Goal: Task Accomplishment & Management: Use online tool/utility

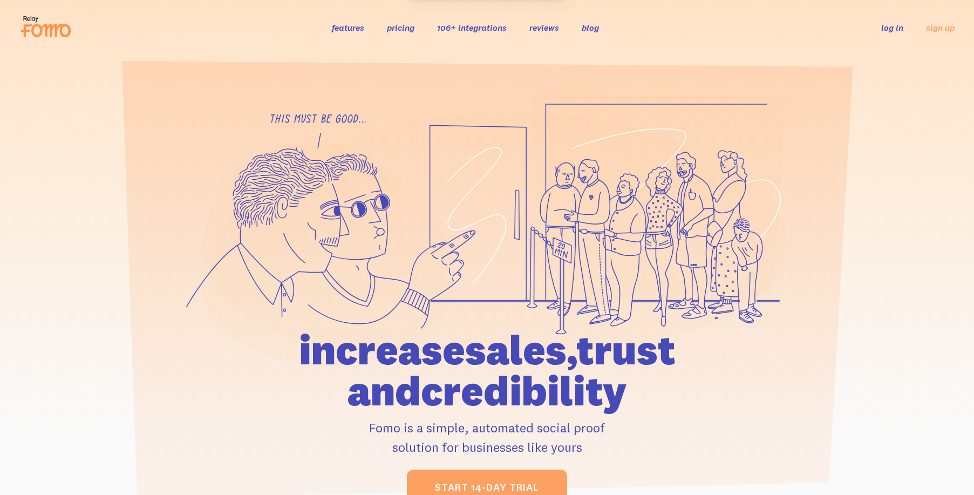
click at [888, 28] on link "log in" at bounding box center [892, 27] width 22 height 11
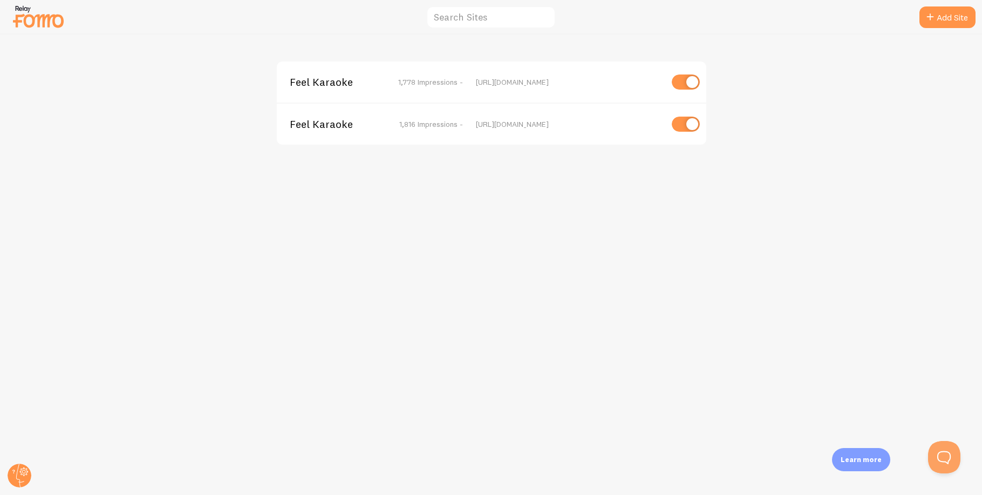
click at [206, 116] on div "Feel Karaoke 1,778 Impressions - [URL][DOMAIN_NAME] Feel Karaoke 1,816 Impressi…" at bounding box center [491, 265] width 981 height 460
click at [370, 88] on div "Feel Karaoke 1,778 Impressions - [URL][DOMAIN_NAME]" at bounding box center [491, 81] width 429 height 41
click at [484, 271] on div "Feel Karaoke 1,778 Impressions - [URL][DOMAIN_NAME] Feel Karaoke 1,816 Impressi…" at bounding box center [491, 265] width 981 height 460
click at [336, 122] on span "Feel Karaoke" at bounding box center [333, 124] width 87 height 10
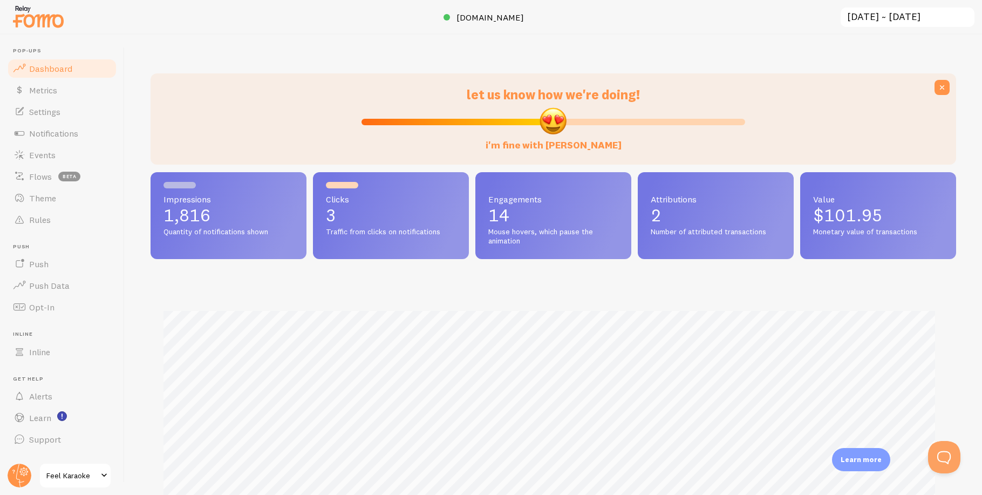
scroll to position [283, 797]
click at [45, 113] on span "Settings" at bounding box center [44, 111] width 31 height 11
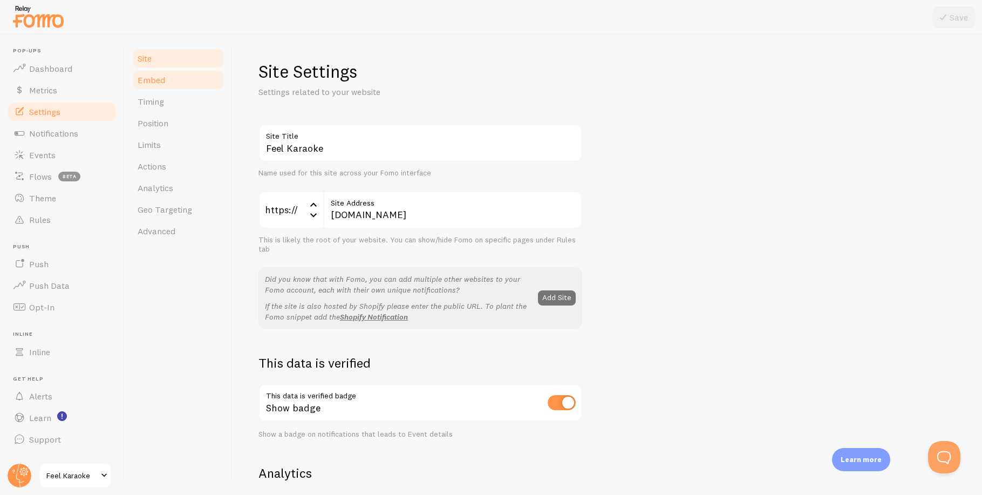
click at [147, 76] on span "Embed" at bounding box center [152, 79] width 28 height 11
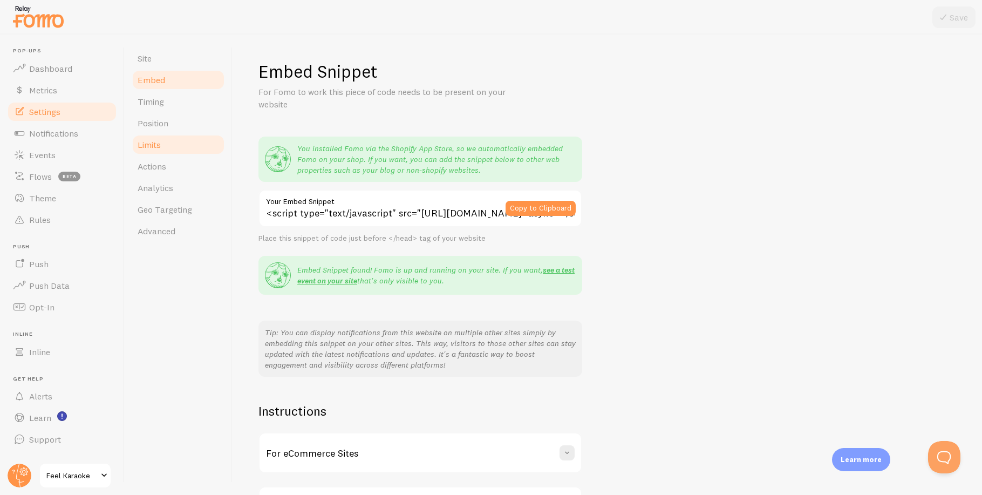
click at [151, 142] on span "Limits" at bounding box center [149, 144] width 23 height 11
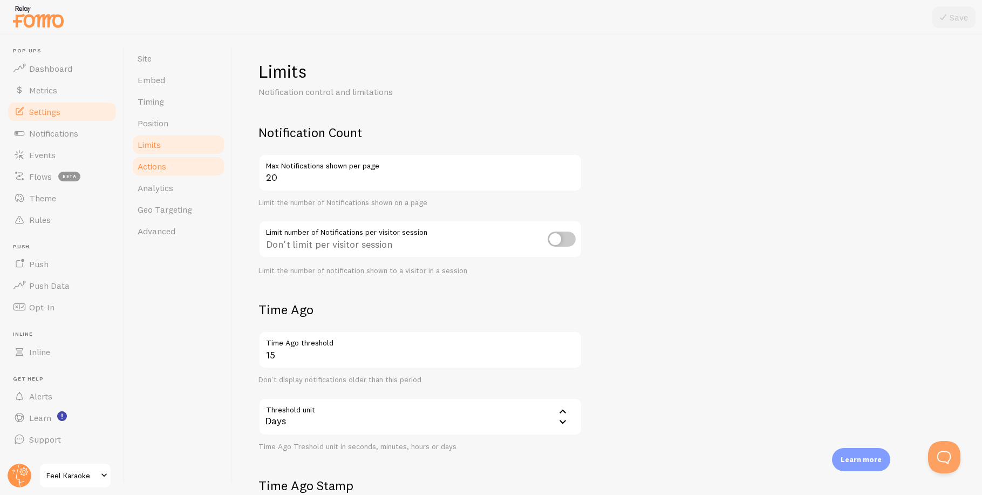
click at [156, 169] on span "Actions" at bounding box center [152, 166] width 29 height 11
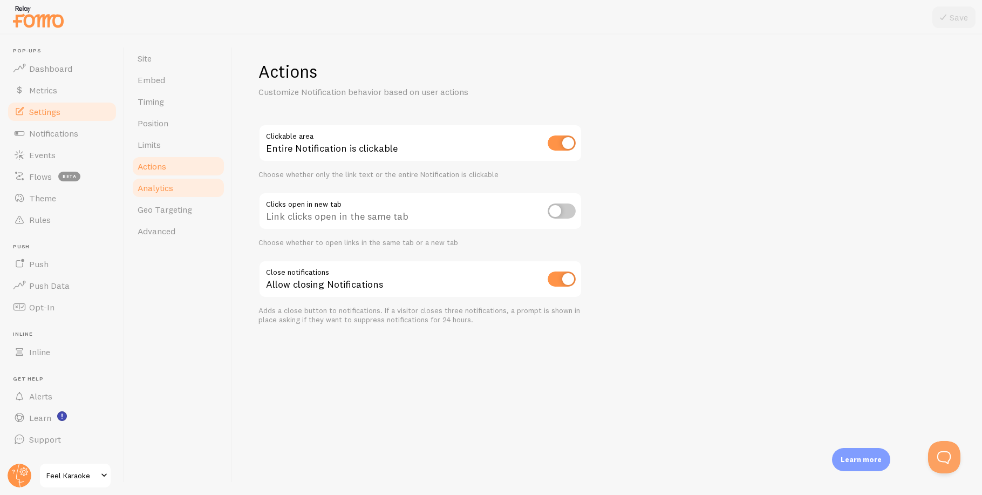
click at [155, 189] on span "Analytics" at bounding box center [156, 187] width 36 height 11
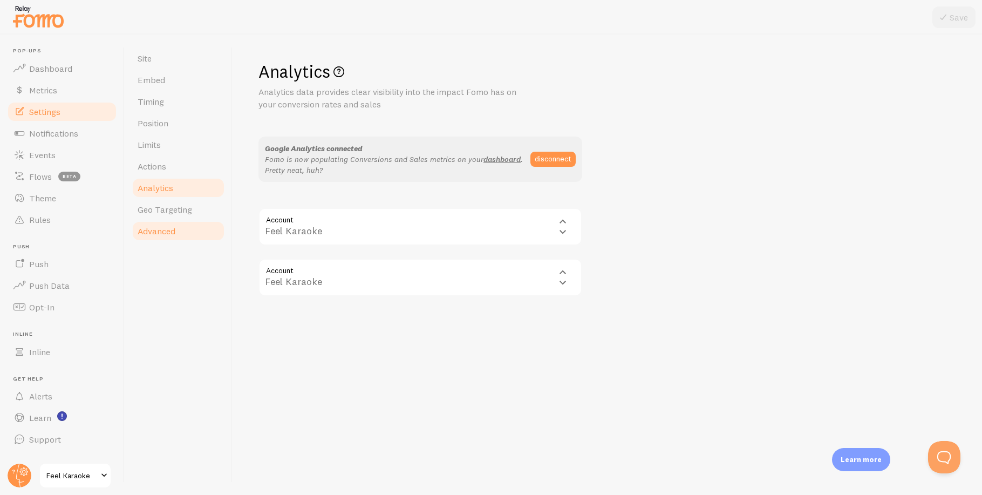
click at [153, 230] on span "Advanced" at bounding box center [157, 230] width 38 height 11
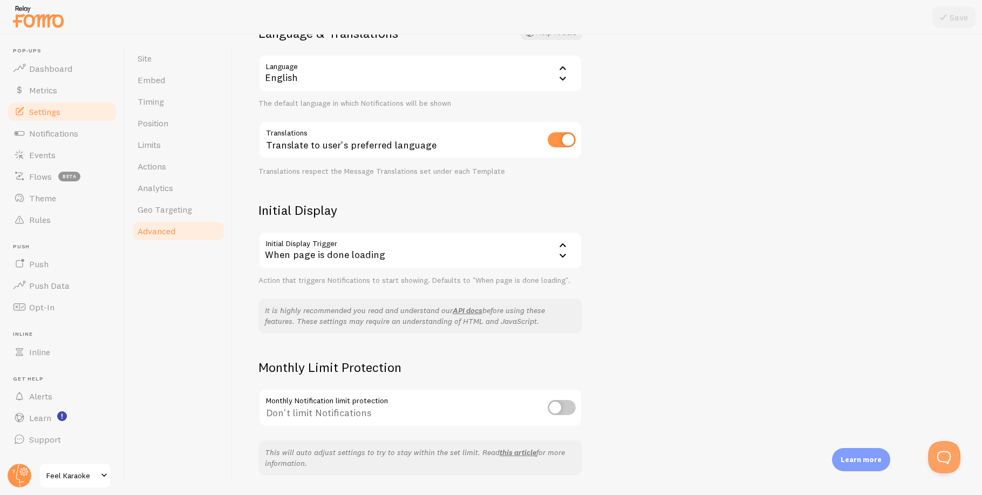
scroll to position [131, 0]
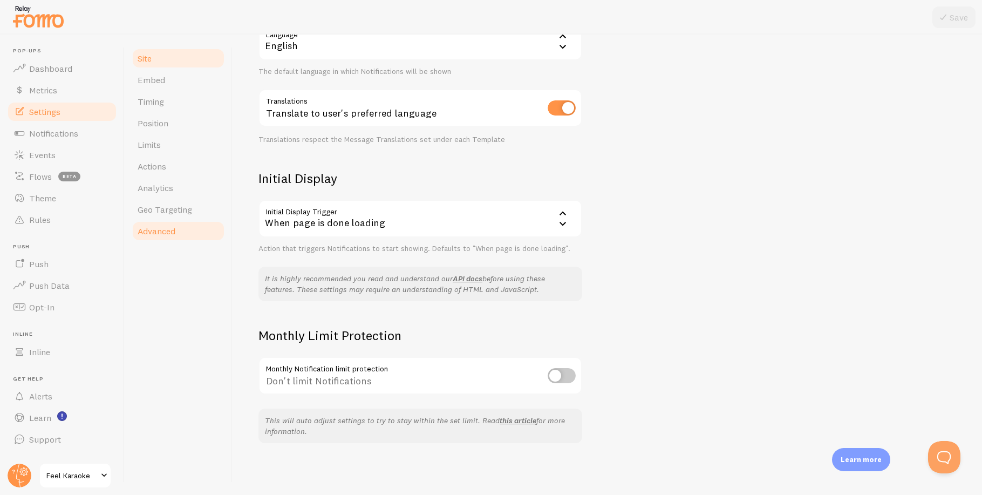
click at [152, 57] on span "Site" at bounding box center [145, 58] width 14 height 11
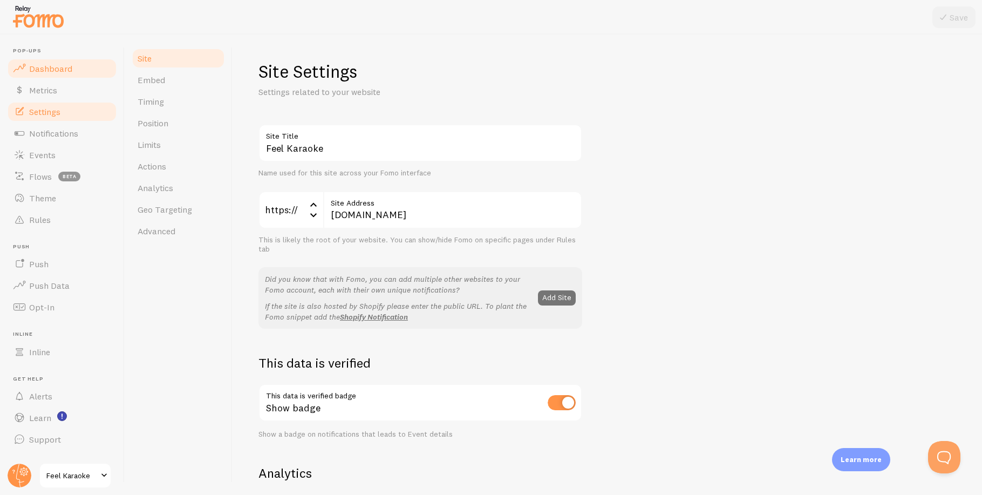
click at [51, 69] on span "Dashboard" at bounding box center [50, 68] width 43 height 11
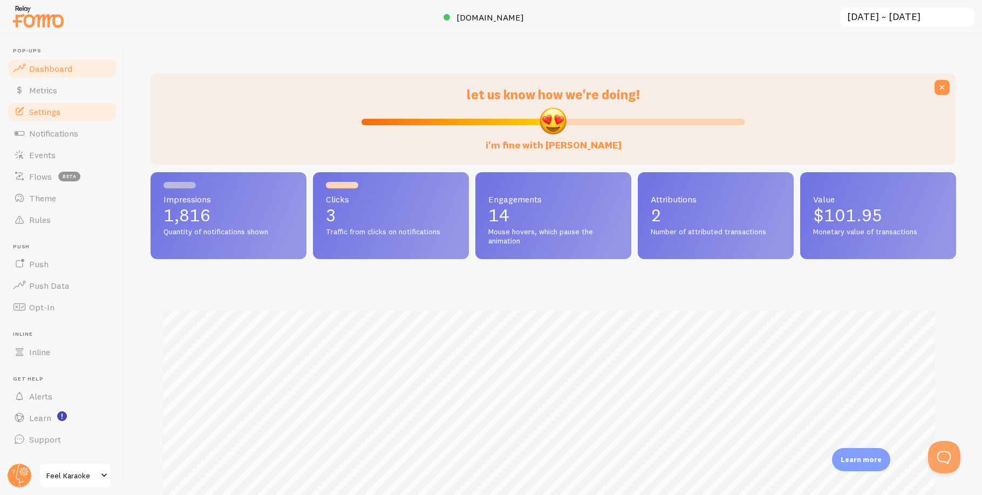
scroll to position [283, 797]
click at [45, 90] on span "Metrics" at bounding box center [43, 90] width 28 height 11
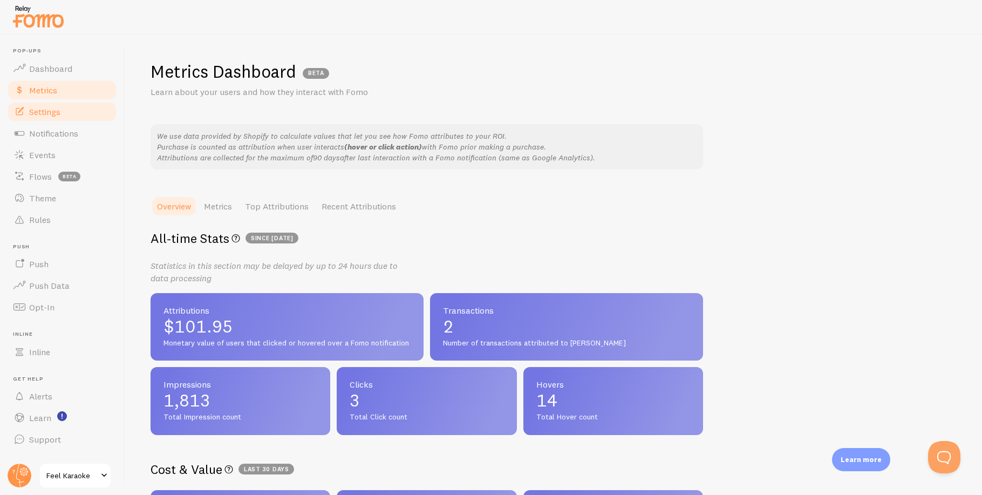
click at [32, 113] on span "Settings" at bounding box center [44, 111] width 31 height 11
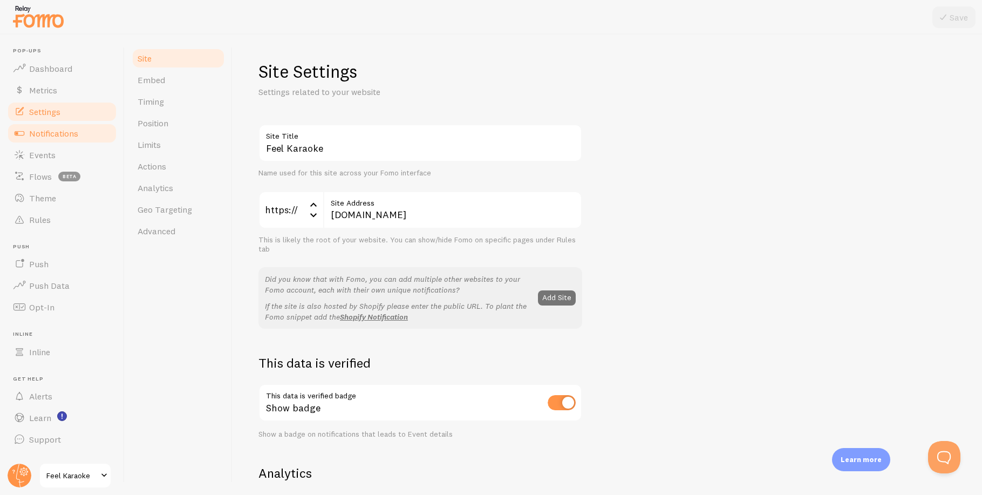
click at [39, 132] on span "Notifications" at bounding box center [53, 133] width 49 height 11
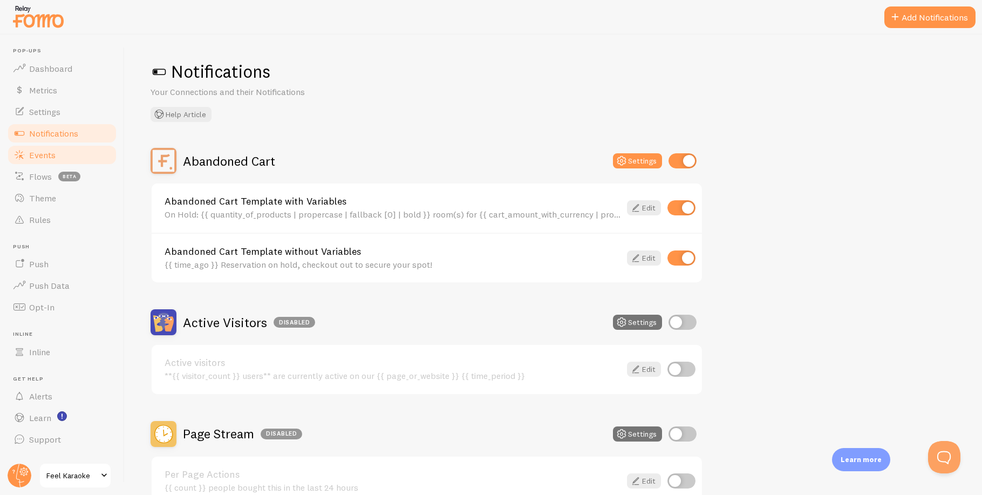
click at [40, 157] on span "Events" at bounding box center [42, 154] width 26 height 11
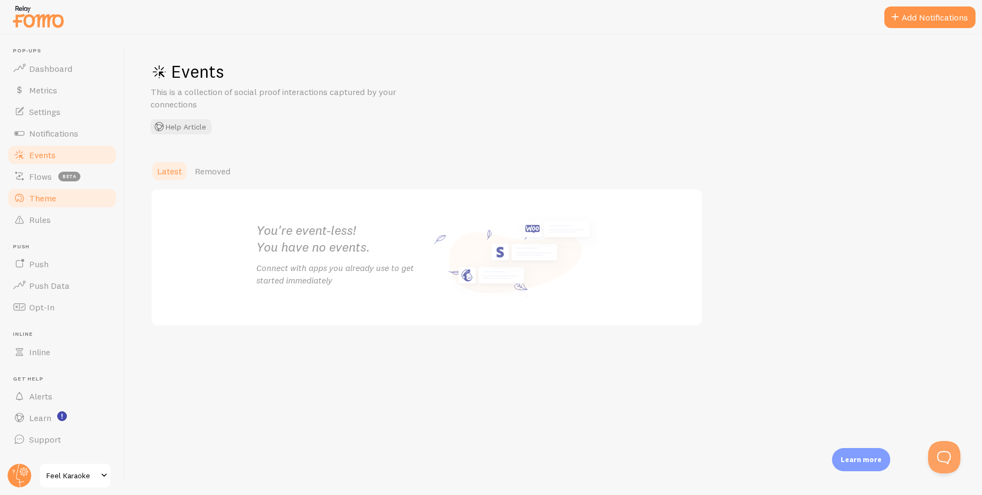
click at [39, 197] on span "Theme" at bounding box center [42, 198] width 27 height 11
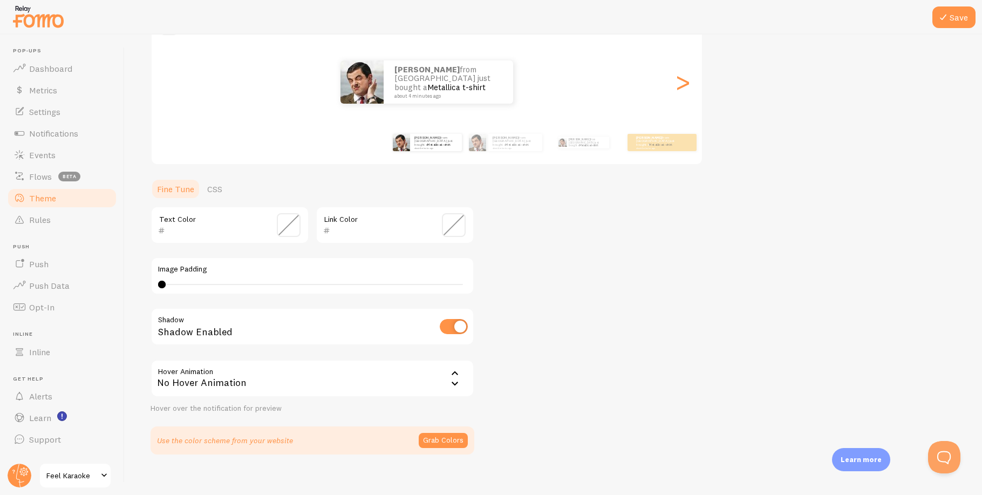
scroll to position [117, 0]
click at [638, 302] on div "Theme Choose a theme for your notifications Classic [PERSON_NAME] from [GEOGRAP…" at bounding box center [552, 199] width 805 height 512
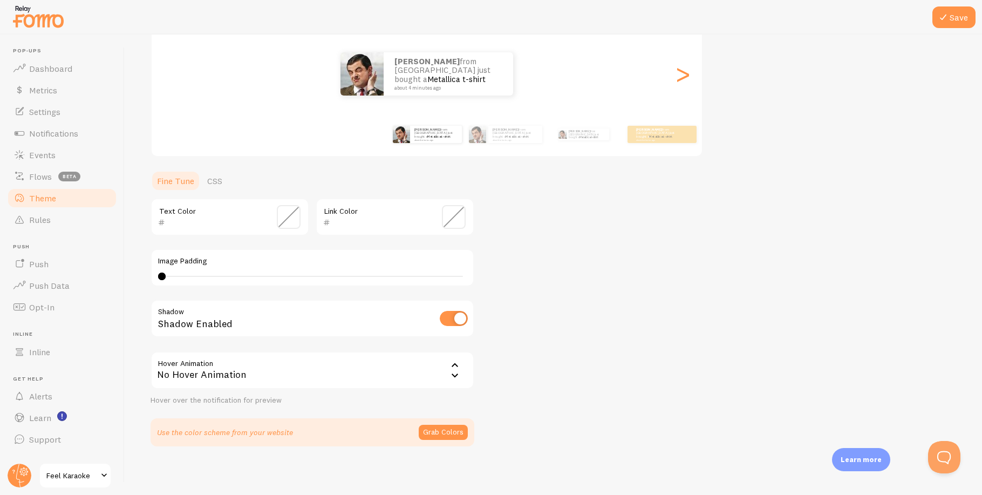
scroll to position [129, 0]
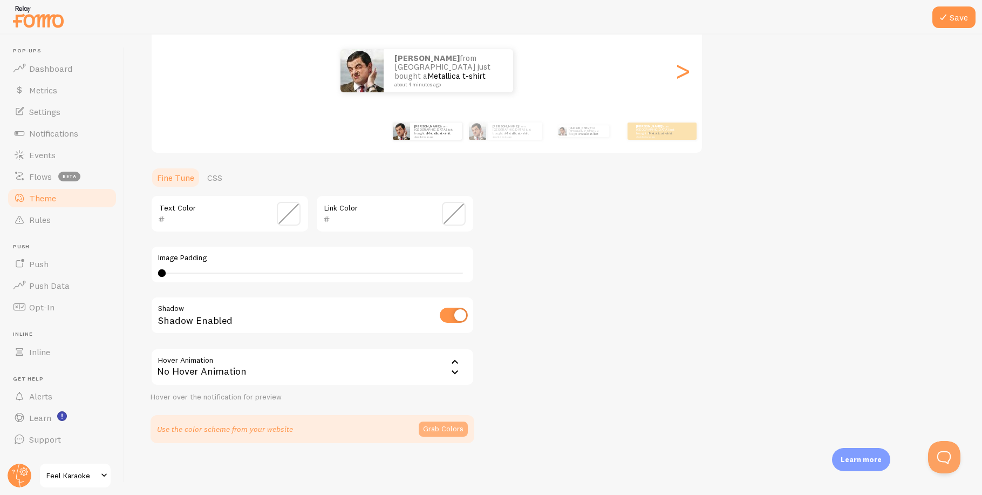
click at [435, 426] on button "Grab Colors" at bounding box center [443, 428] width 49 height 15
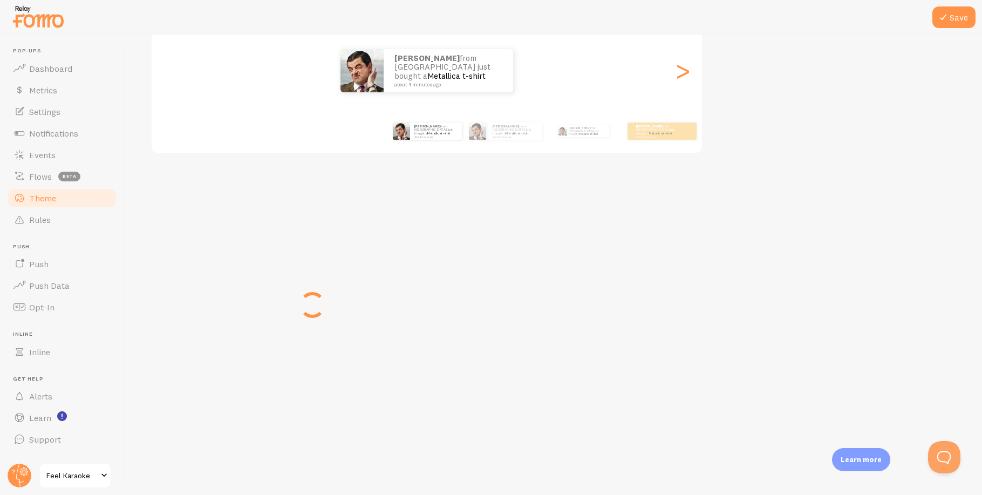
scroll to position [125, 0]
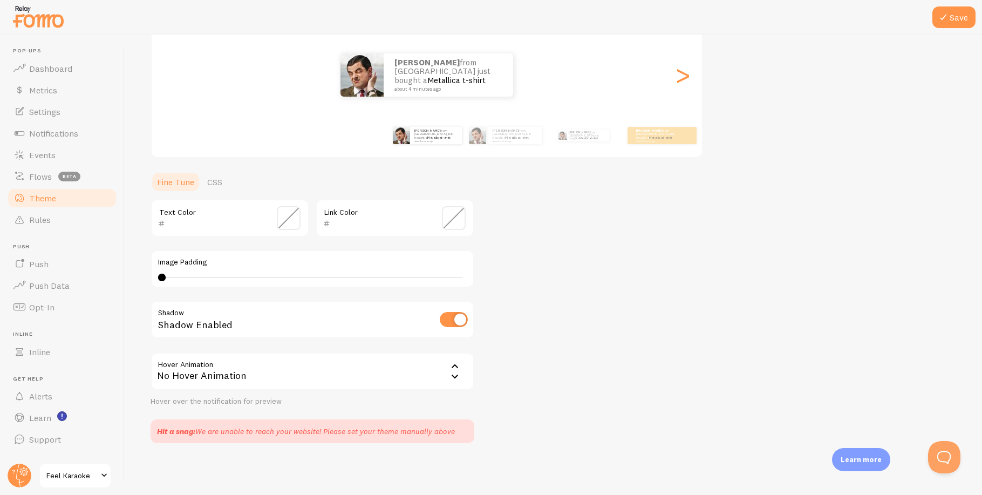
click at [606, 408] on div "Theme Choose a theme for your notifications Classic [PERSON_NAME] from [GEOGRAP…" at bounding box center [552, 189] width 805 height 508
click at [215, 184] on link "CSS" at bounding box center [215, 182] width 28 height 22
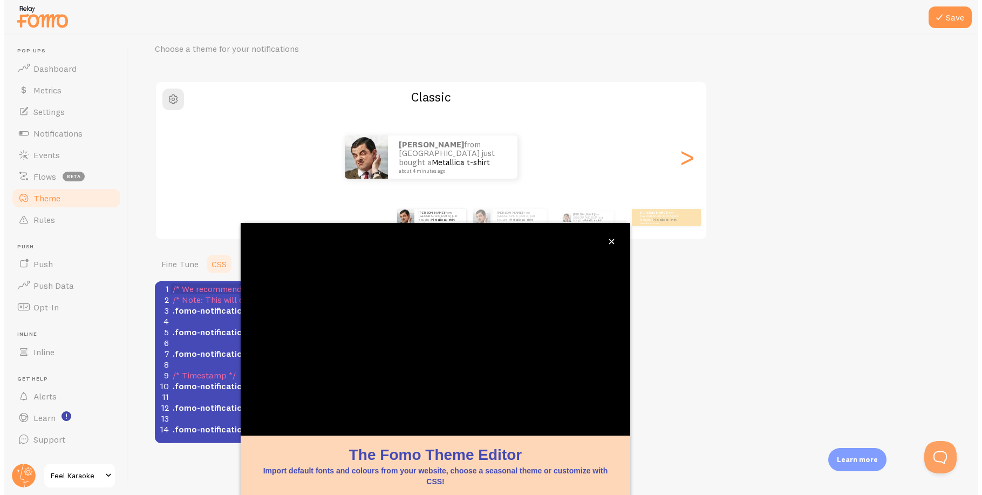
scroll to position [42, 0]
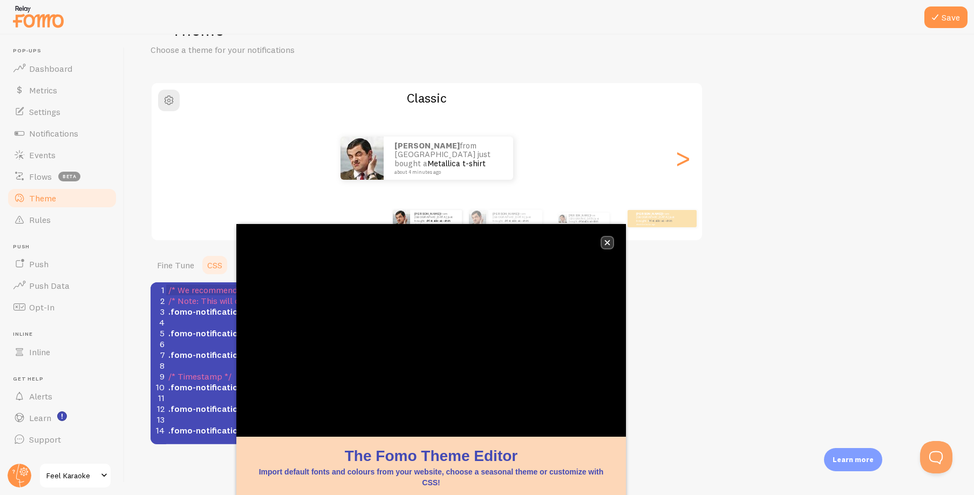
click at [607, 245] on button "close," at bounding box center [606, 242] width 11 height 11
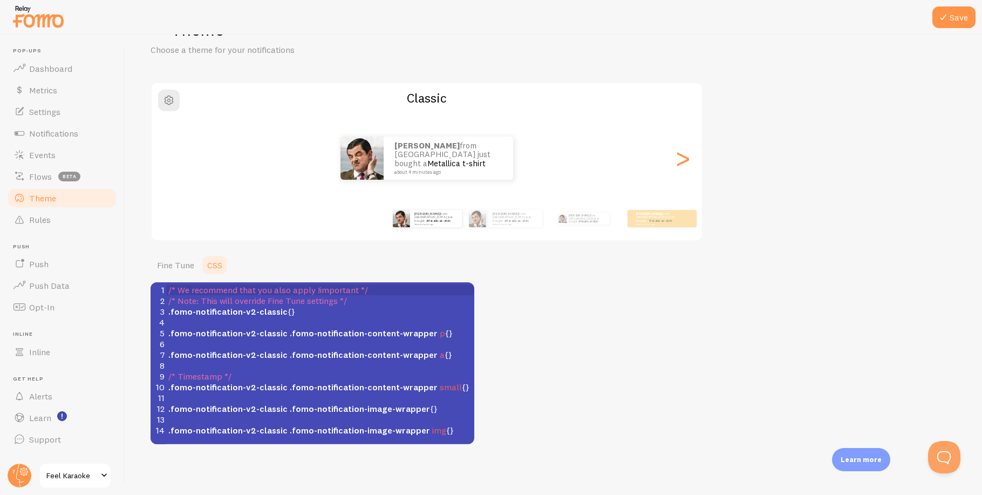
click at [677, 341] on div "Theme Choose a theme for your notifications Classic [PERSON_NAME] from [GEOGRAP…" at bounding box center [552, 231] width 805 height 426
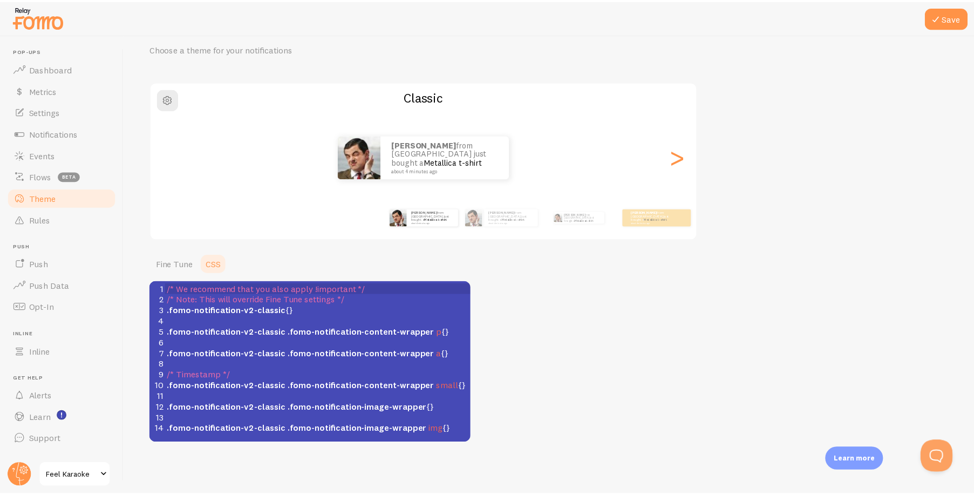
scroll to position [4, 0]
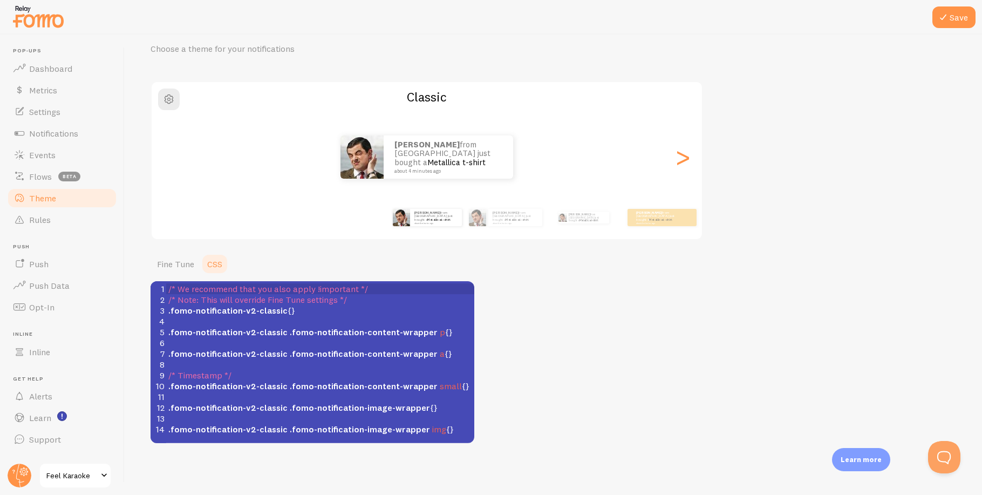
click at [247, 331] on span ".fomo-notification-v2-classic" at bounding box center [227, 331] width 119 height 11
type textarea ".fomo-notification-v2-classic .fomo-notification-content-wrapper p {}"
click at [247, 331] on span ".fomo-notification-v2-classic" at bounding box center [227, 331] width 119 height 11
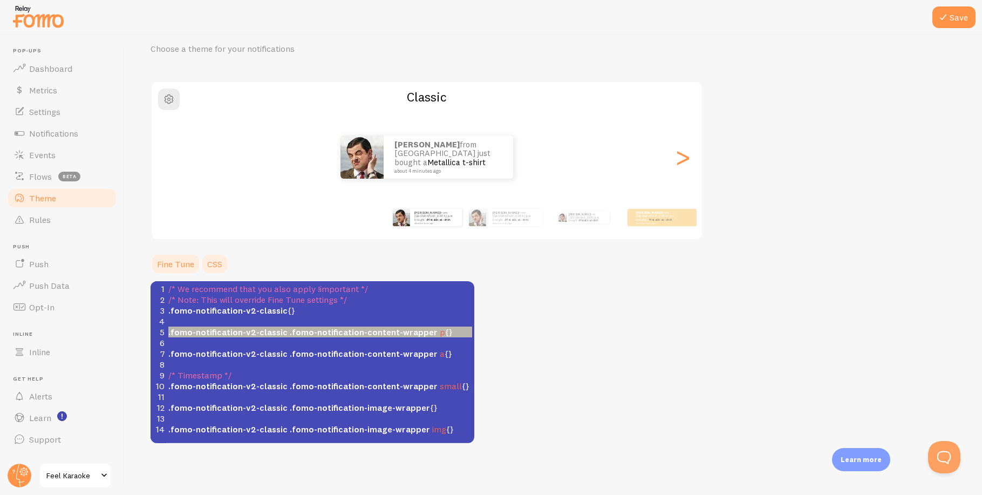
click at [171, 266] on link "Fine Tune" at bounding box center [175, 264] width 50 height 22
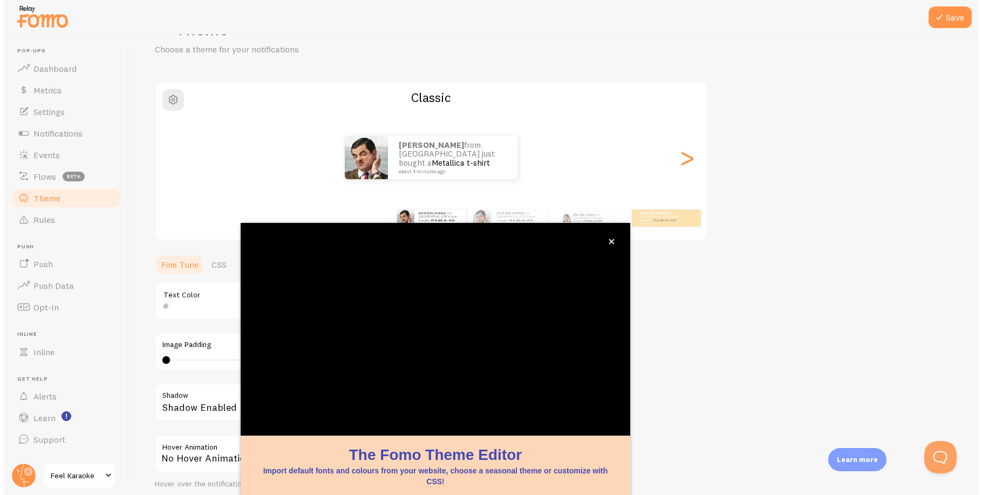
scroll to position [42, 0]
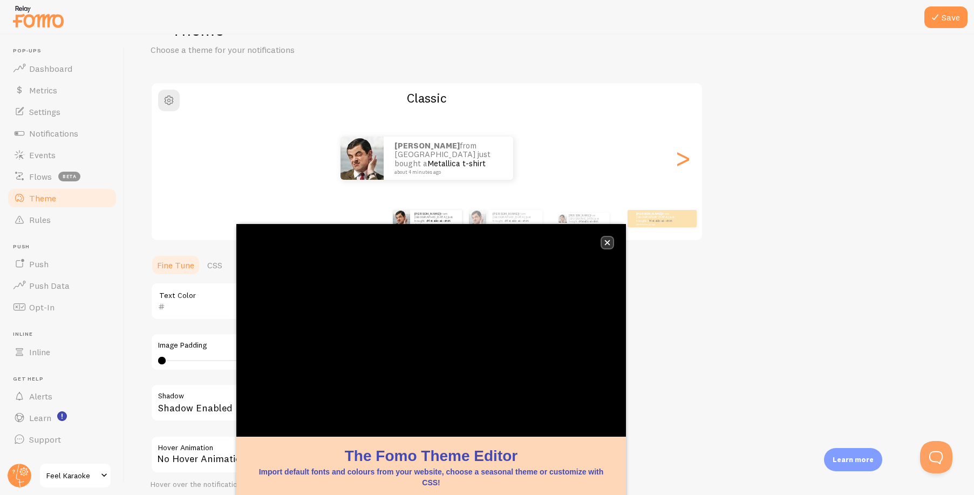
click at [608, 241] on icon "close," at bounding box center [607, 242] width 5 height 5
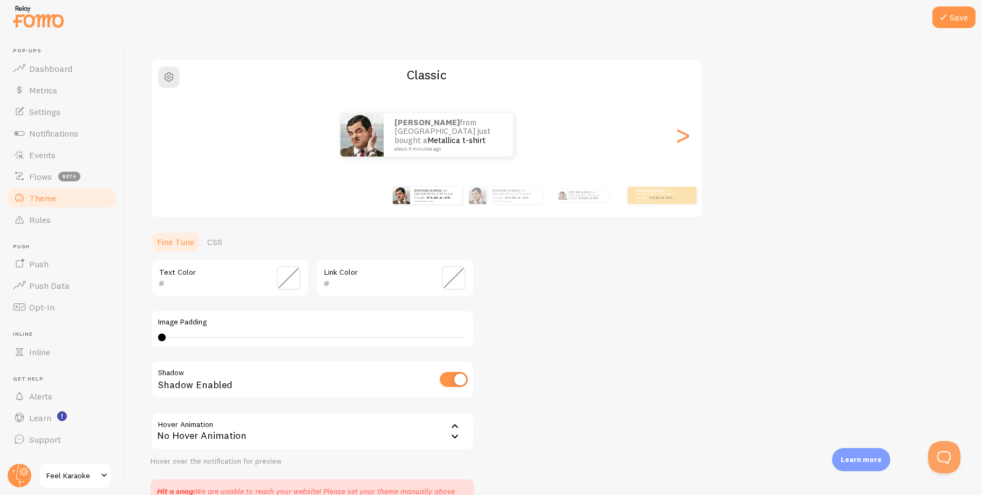
scroll to position [125, 0]
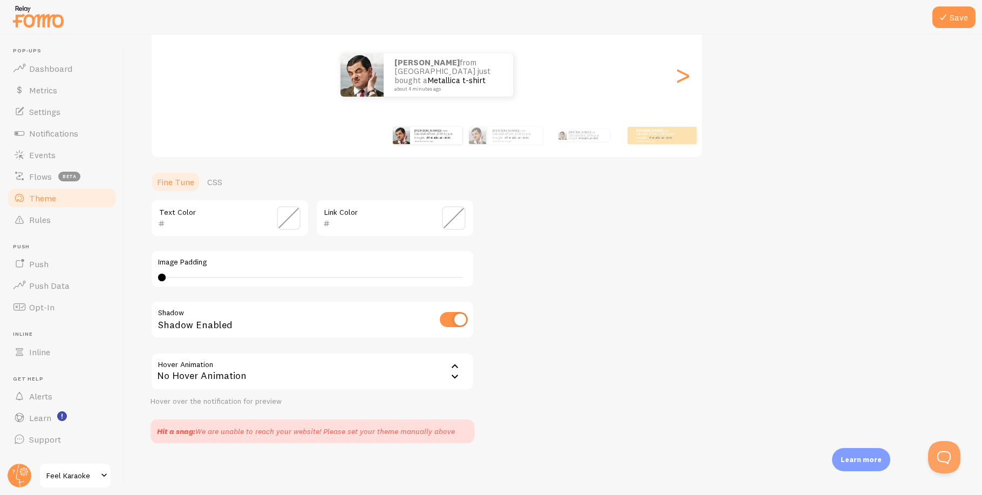
click at [582, 276] on div "Theme Choose a theme for your notifications Classic [PERSON_NAME] from [GEOGRAP…" at bounding box center [552, 189] width 805 height 508
click at [38, 149] on span "Events" at bounding box center [42, 154] width 26 height 11
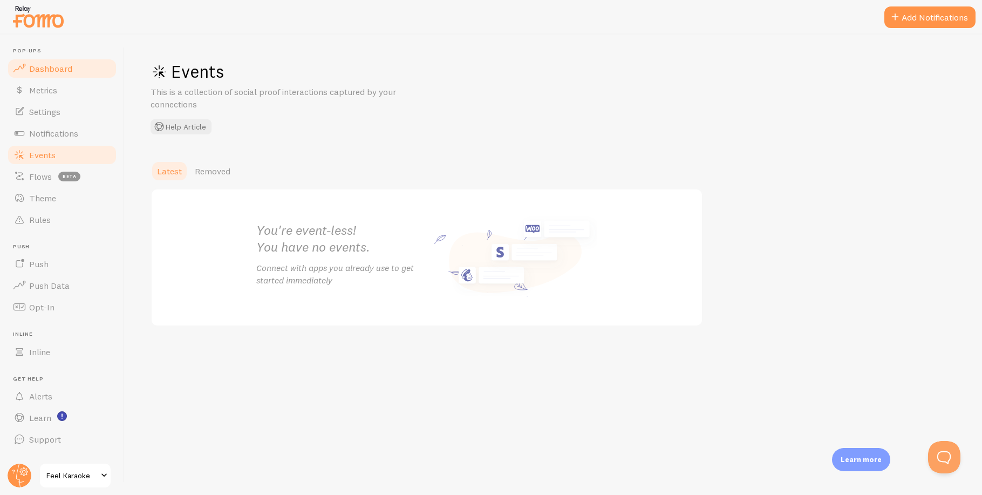
click at [47, 68] on span "Dashboard" at bounding box center [50, 68] width 43 height 11
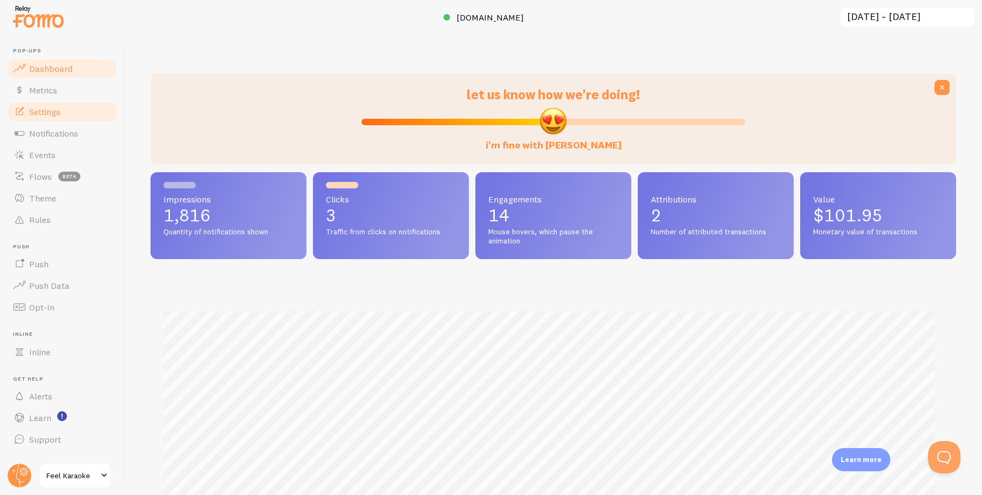
scroll to position [283, 797]
click at [45, 108] on span "Settings" at bounding box center [44, 111] width 31 height 11
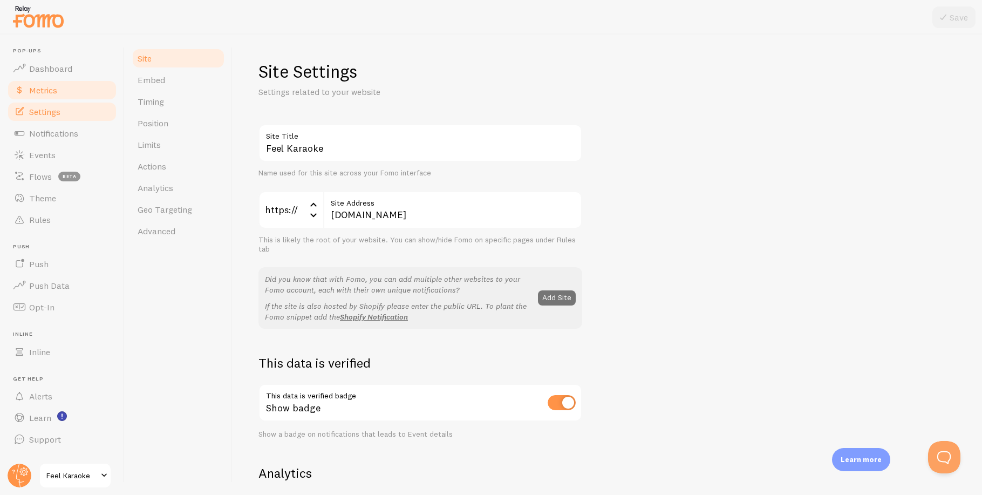
click at [49, 93] on span "Metrics" at bounding box center [43, 90] width 28 height 11
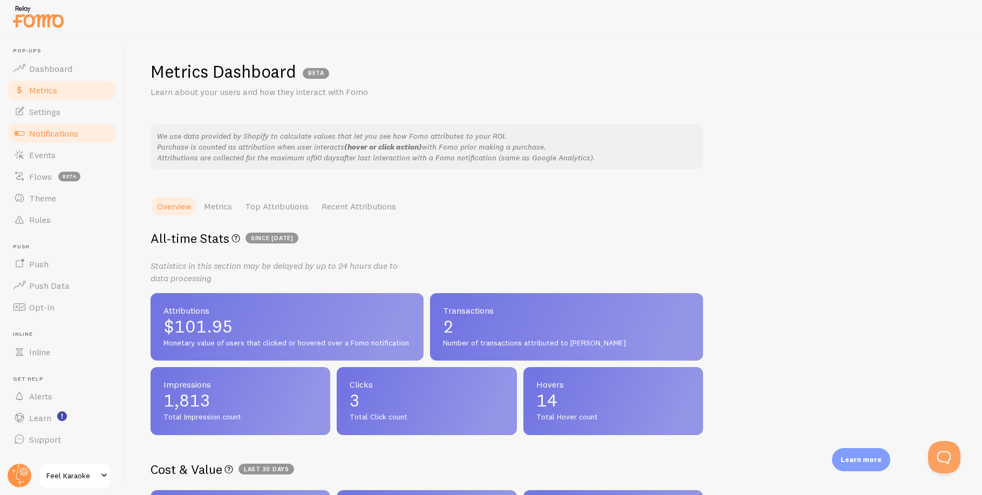
click at [52, 135] on span "Notifications" at bounding box center [53, 133] width 49 height 11
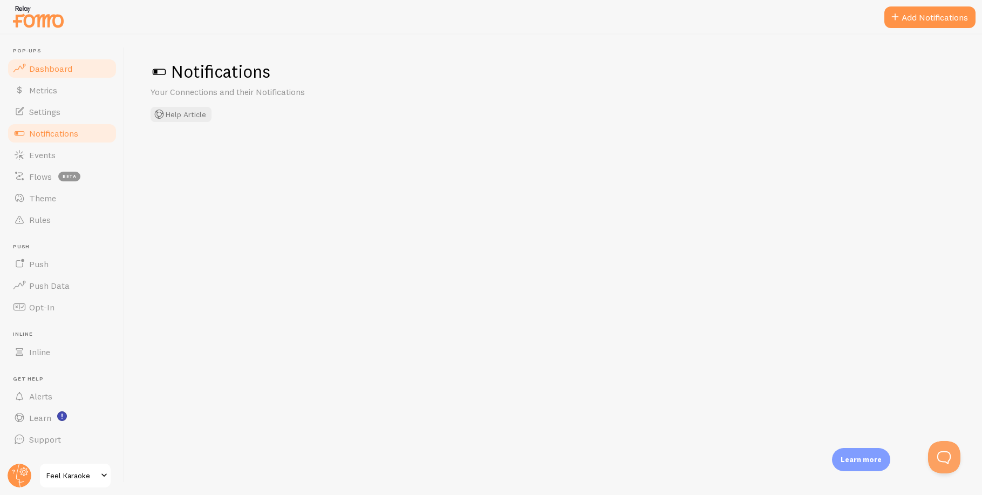
click at [37, 64] on span "Dashboard" at bounding box center [50, 68] width 43 height 11
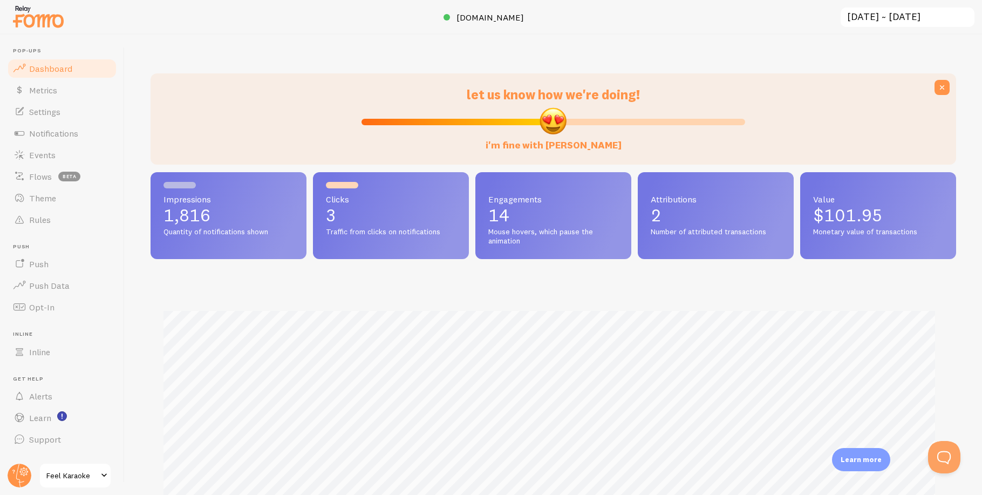
scroll to position [283, 797]
click at [31, 150] on span "Events" at bounding box center [42, 154] width 26 height 11
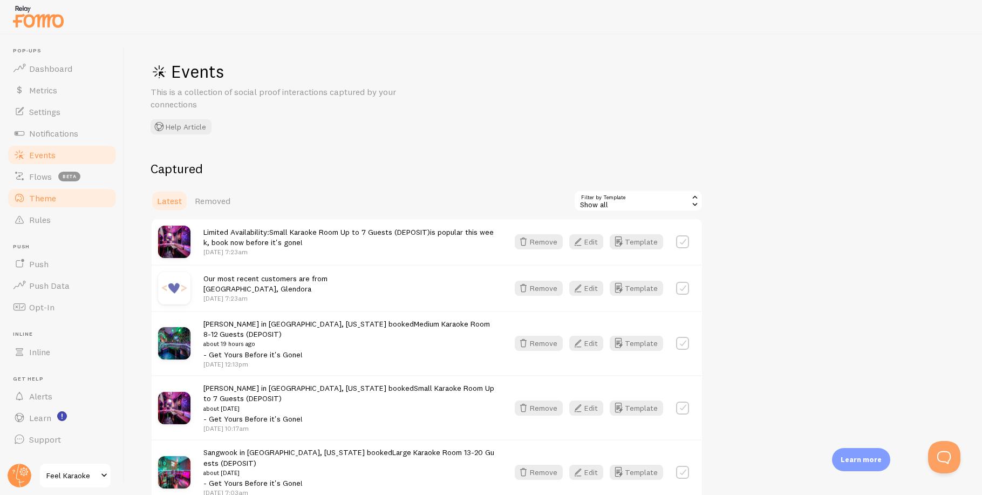
click at [39, 201] on span "Theme" at bounding box center [42, 198] width 27 height 11
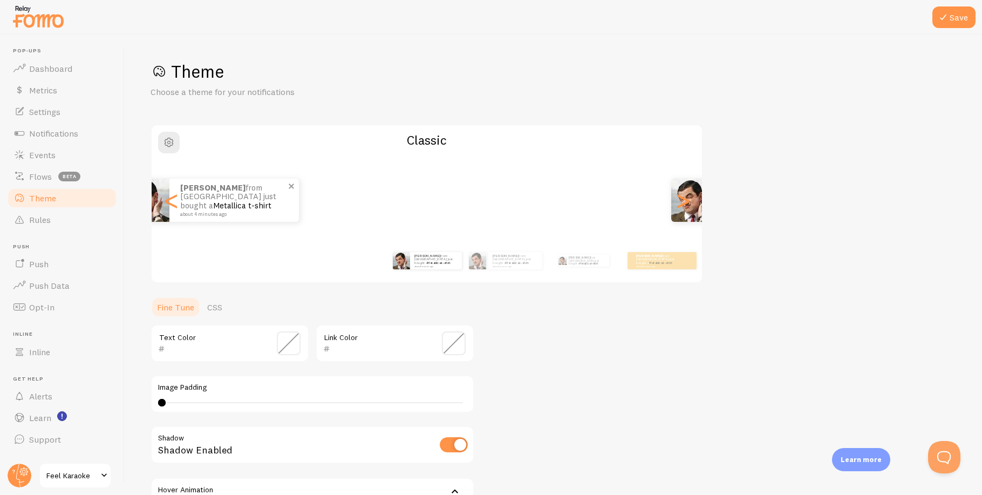
click at [122, 206] on main "Pop-ups Dashboard Metrics Settings Notifications Events Flows beta Theme Rules …" at bounding box center [491, 265] width 982 height 460
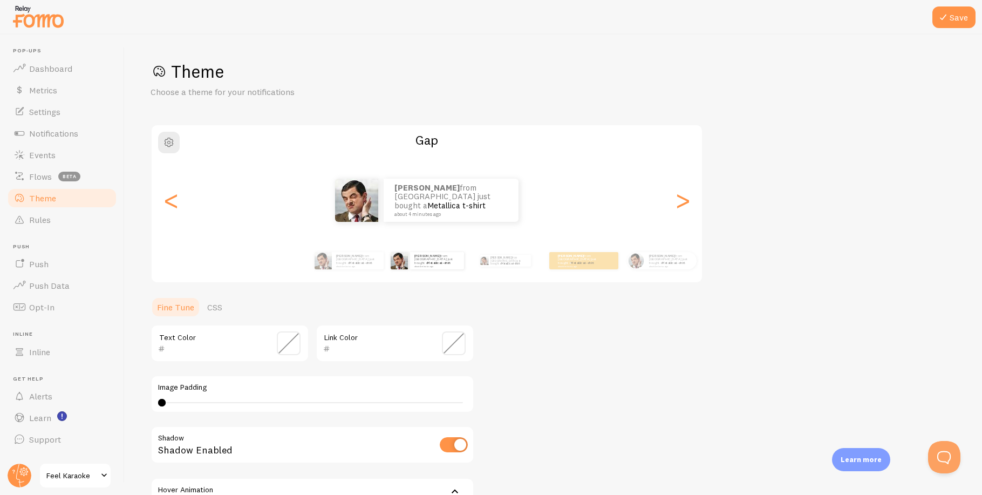
click at [313, 211] on div "[PERSON_NAME] from [GEOGRAPHIC_DATA] just bought a Metallica t-shirt about 4 mi…" at bounding box center [427, 200] width 550 height 43
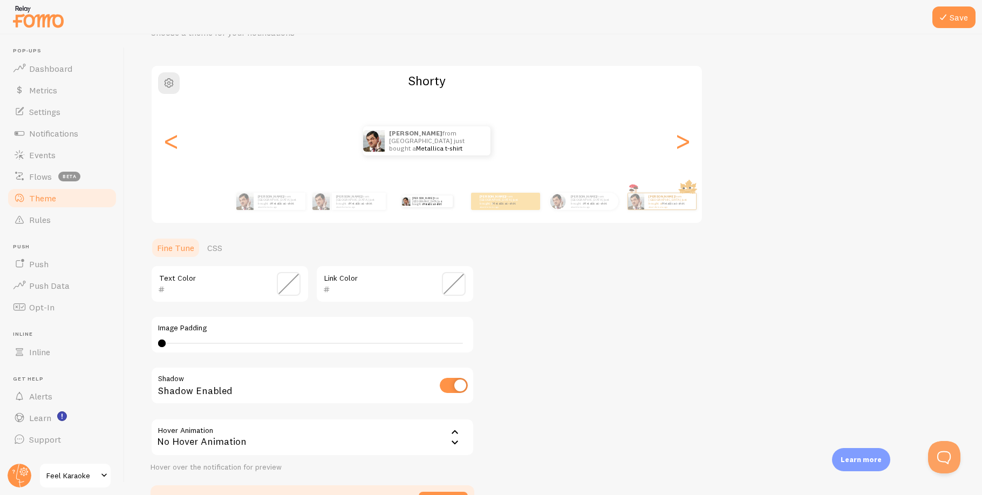
scroll to position [71, 0]
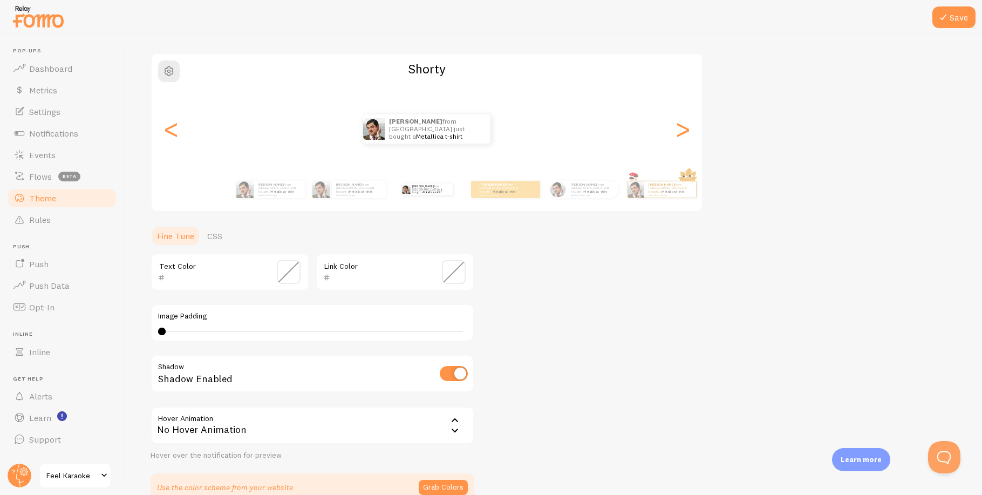
click at [450, 276] on span at bounding box center [454, 272] width 24 height 24
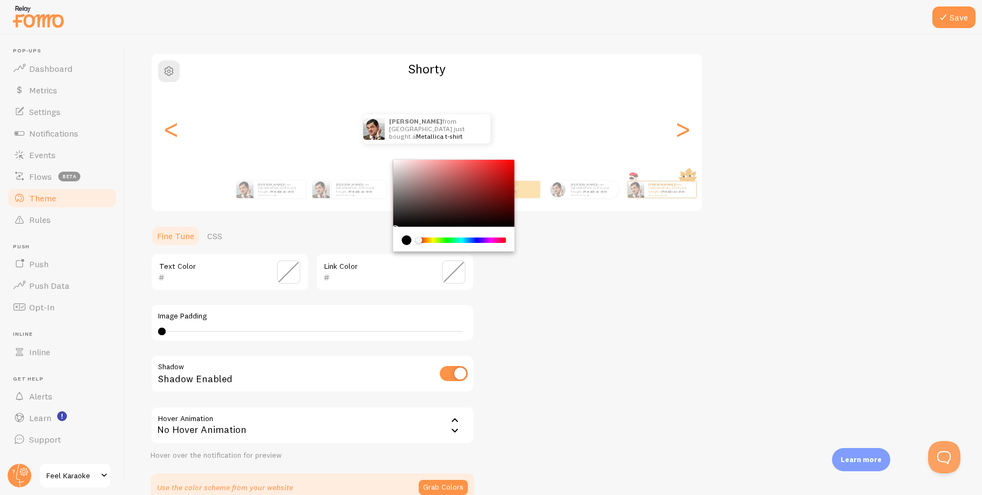
drag, startPoint x: 590, startPoint y: 319, endPoint x: 863, endPoint y: 312, distance: 273.0
click at [590, 319] on div "Theme Choose a theme for your notifications [PERSON_NAME] from [GEOGRAPHIC_DATA…" at bounding box center [552, 245] width 805 height 512
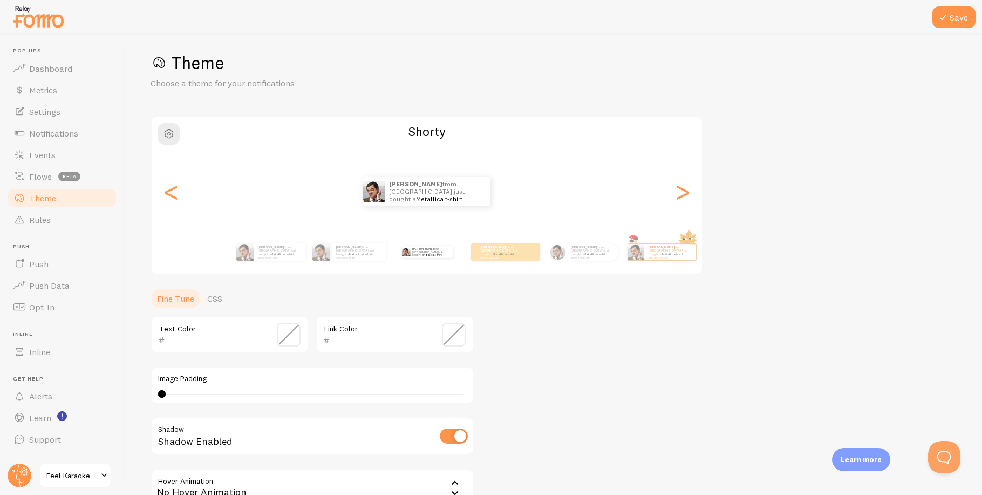
scroll to position [0, 0]
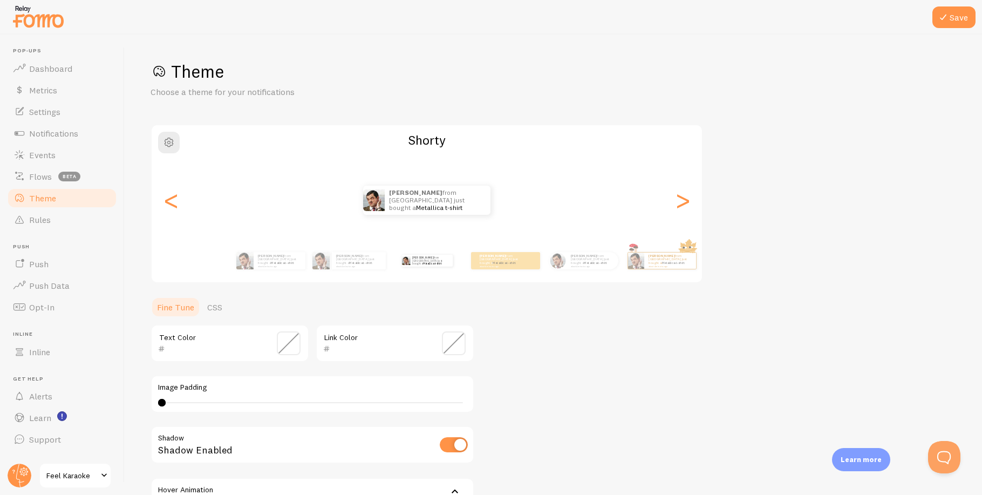
click at [677, 381] on div "Theme Choose a theme for your notifications [PERSON_NAME] from [GEOGRAPHIC_DATA…" at bounding box center [552, 316] width 805 height 512
click at [455, 341] on span at bounding box center [454, 343] width 24 height 24
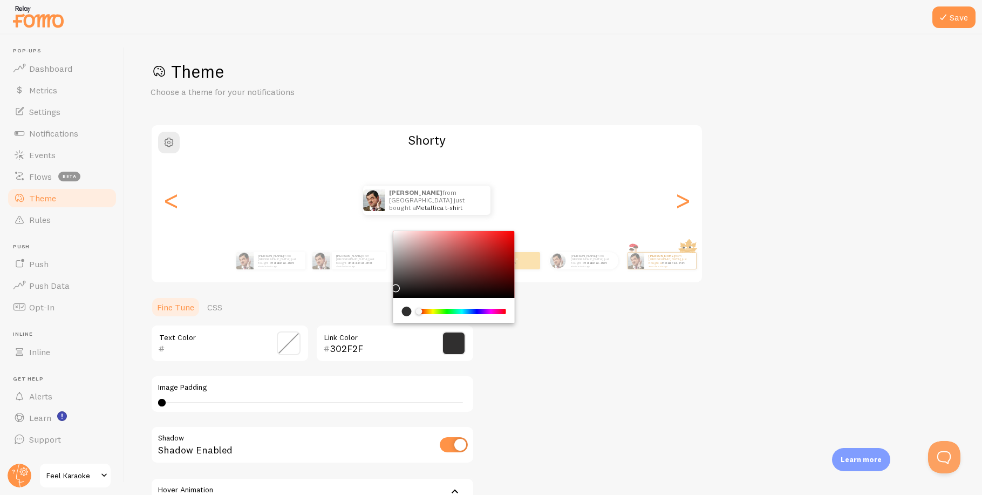
drag, startPoint x: 412, startPoint y: 281, endPoint x: 394, endPoint y: 285, distance: 18.3
click at [394, 285] on div "Chrome color picker" at bounding box center [453, 264] width 121 height 67
click at [394, 285] on div "Chrome color picker" at bounding box center [396, 288] width 6 height 6
click at [400, 291] on div "Chrome color picker" at bounding box center [453, 264] width 121 height 67
type input "212121"
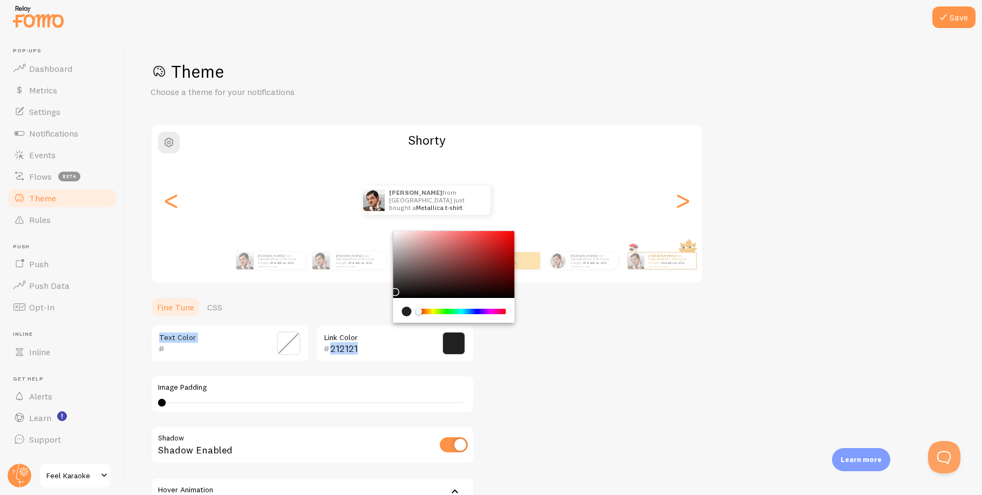
drag, startPoint x: 400, startPoint y: 291, endPoint x: 386, endPoint y: 289, distance: 14.2
click at [386, 289] on div "Theme Choose a theme for your notifications [PERSON_NAME] from [GEOGRAPHIC_DATA…" at bounding box center [552, 316] width 805 height 512
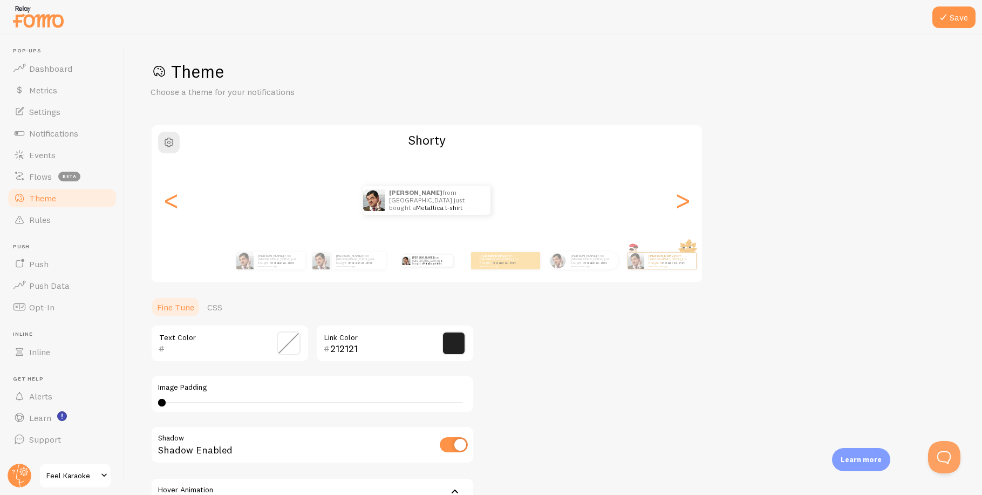
click at [649, 400] on div "Theme Choose a theme for your notifications [PERSON_NAME] from [GEOGRAPHIC_DATA…" at bounding box center [552, 316] width 805 height 512
click at [293, 343] on span at bounding box center [289, 343] width 24 height 24
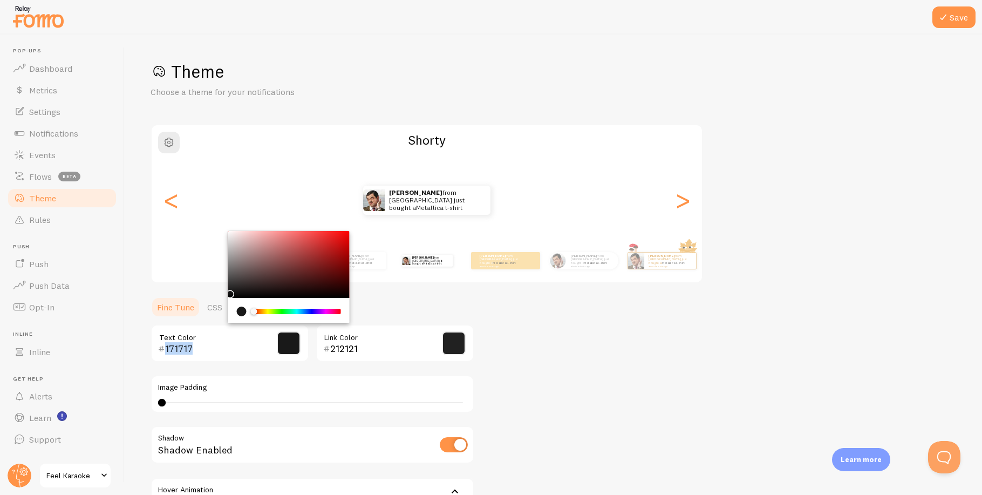
type input "0D0D0D"
drag, startPoint x: 233, startPoint y: 290, endPoint x: 221, endPoint y: 295, distance: 12.8
click at [221, 295] on div "Theme Choose a theme for your notifications [PERSON_NAME] from [GEOGRAPHIC_DATA…" at bounding box center [552, 316] width 805 height 512
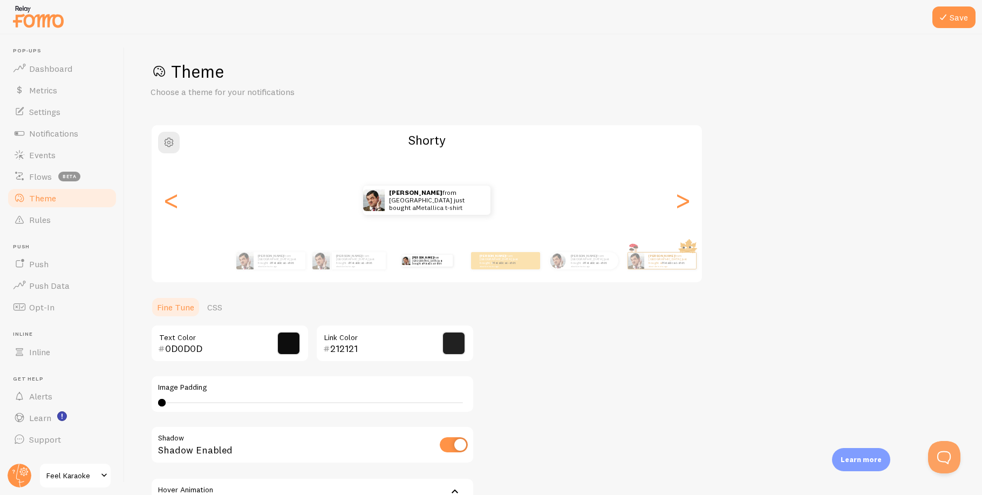
click at [660, 364] on div "Theme Choose a theme for your notifications [PERSON_NAME] from [GEOGRAPHIC_DATA…" at bounding box center [552, 316] width 805 height 512
click at [961, 18] on button "Save" at bounding box center [953, 17] width 43 height 22
click at [587, 338] on div "Theme Choose a theme for your notifications [PERSON_NAME] from [GEOGRAPHIC_DATA…" at bounding box center [552, 316] width 805 height 512
click at [834, 216] on div "Theme Choose a theme for your notifications [PERSON_NAME] from [GEOGRAPHIC_DATA…" at bounding box center [552, 316] width 805 height 512
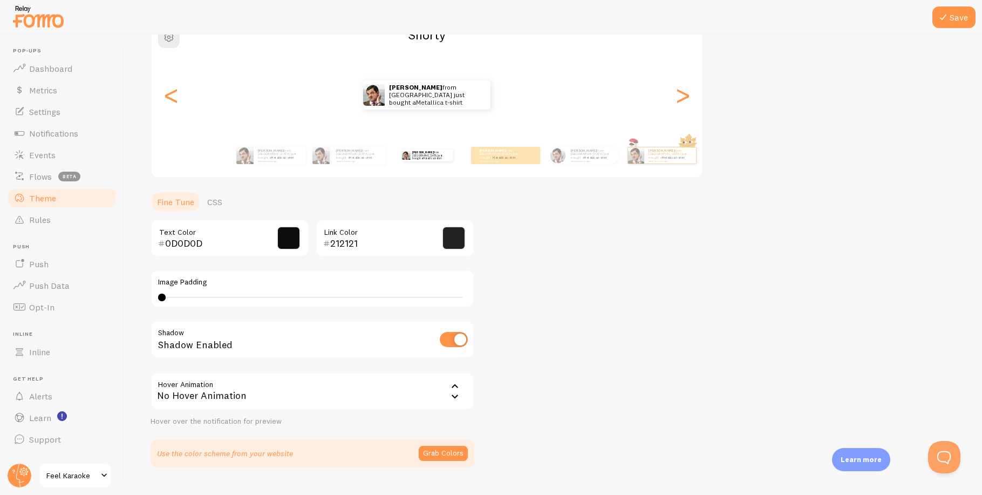
scroll to position [106, 0]
click at [700, 316] on div "Theme Choose a theme for your notifications [PERSON_NAME] from [GEOGRAPHIC_DATA…" at bounding box center [552, 211] width 805 height 512
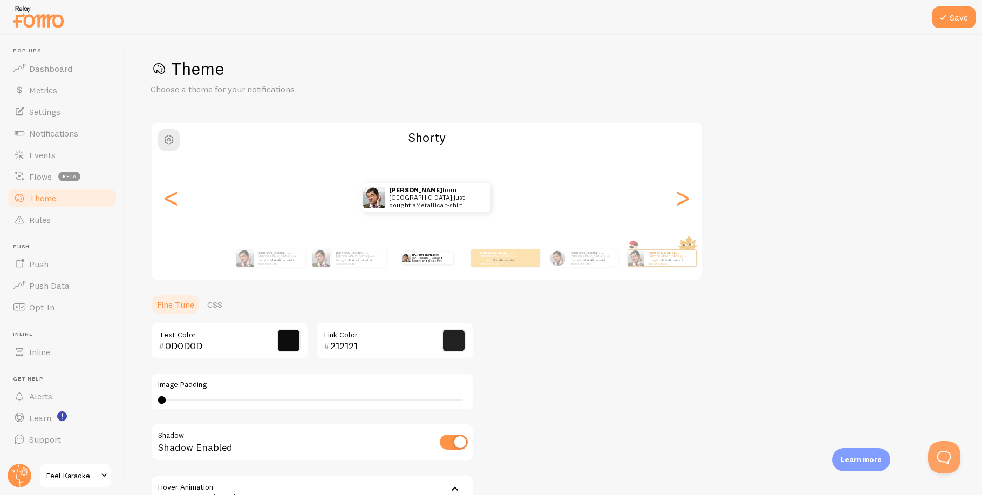
scroll to position [0, 0]
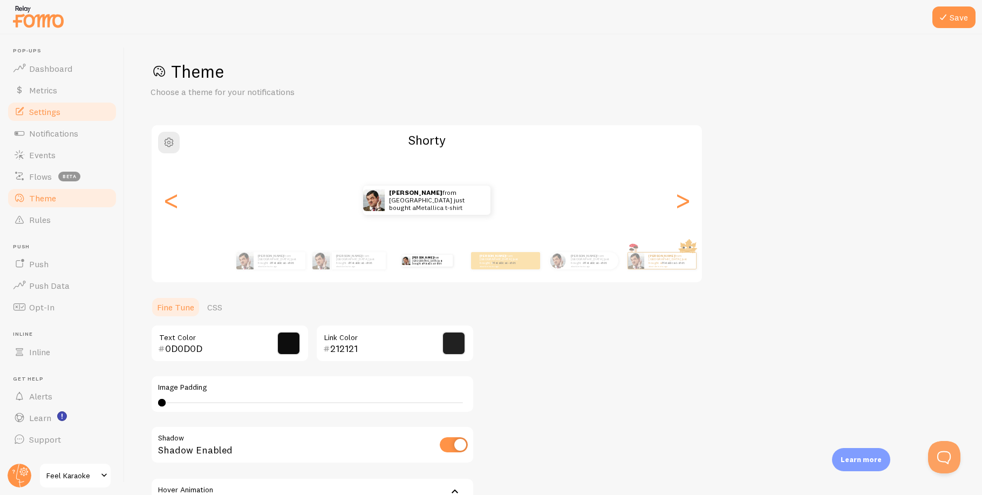
click at [49, 111] on span "Settings" at bounding box center [44, 111] width 31 height 11
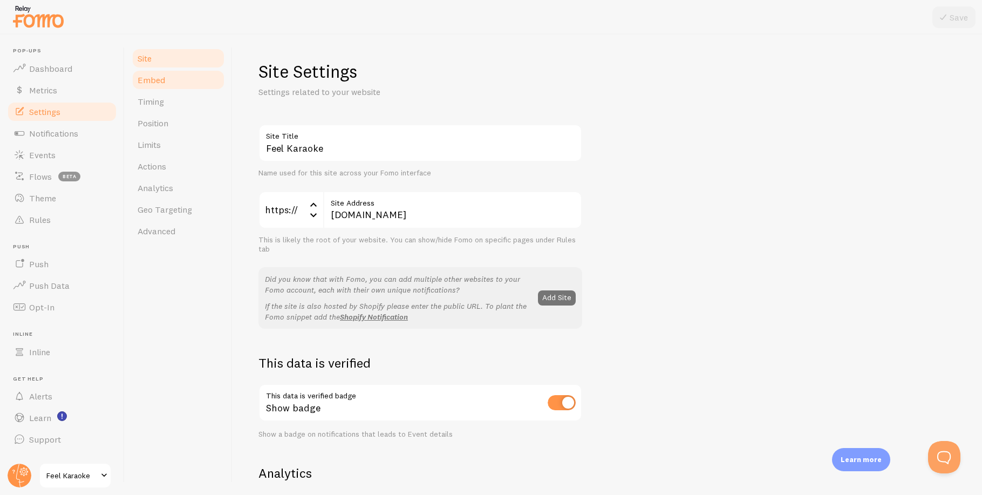
click at [148, 81] on span "Embed" at bounding box center [152, 79] width 28 height 11
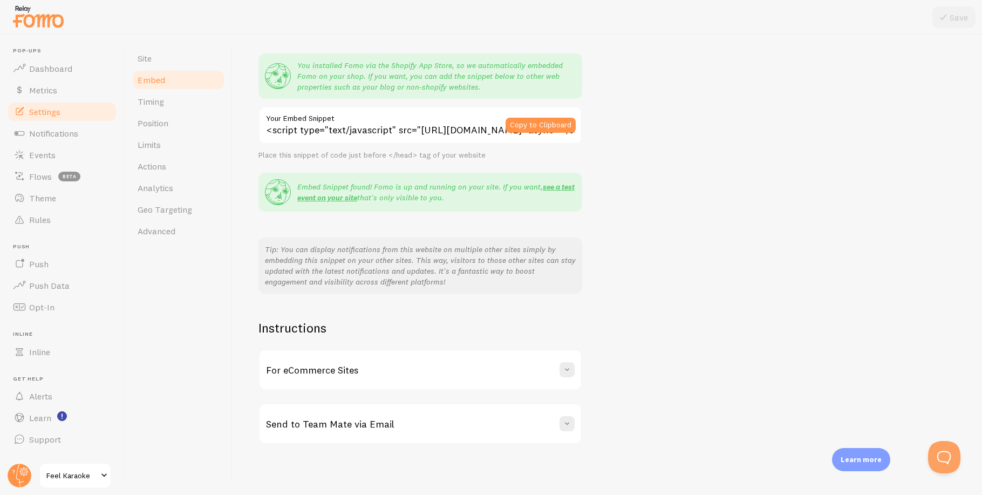
scroll to position [84, 0]
click at [148, 102] on span "Timing" at bounding box center [151, 101] width 26 height 11
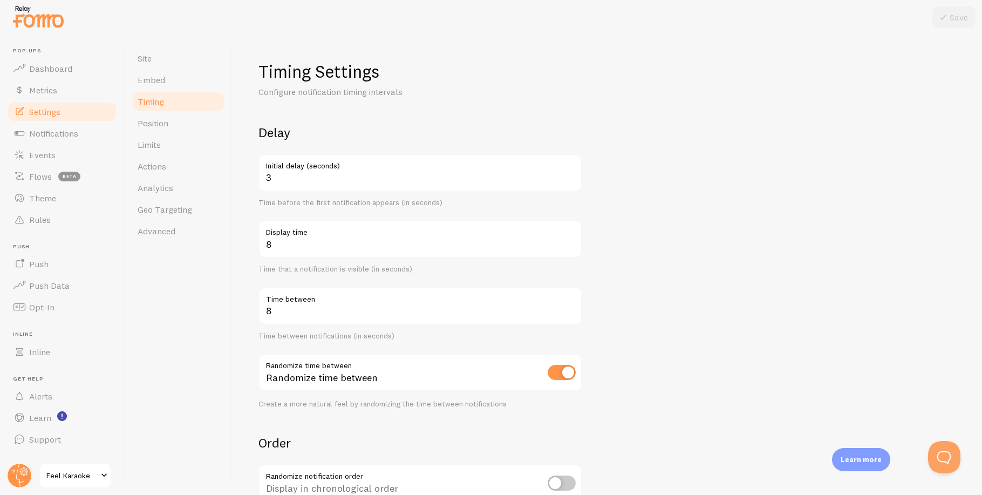
click at [710, 258] on form "Delay 3 Initial delay (seconds) Time before the first notification appears (in …" at bounding box center [606, 355] width 697 height 463
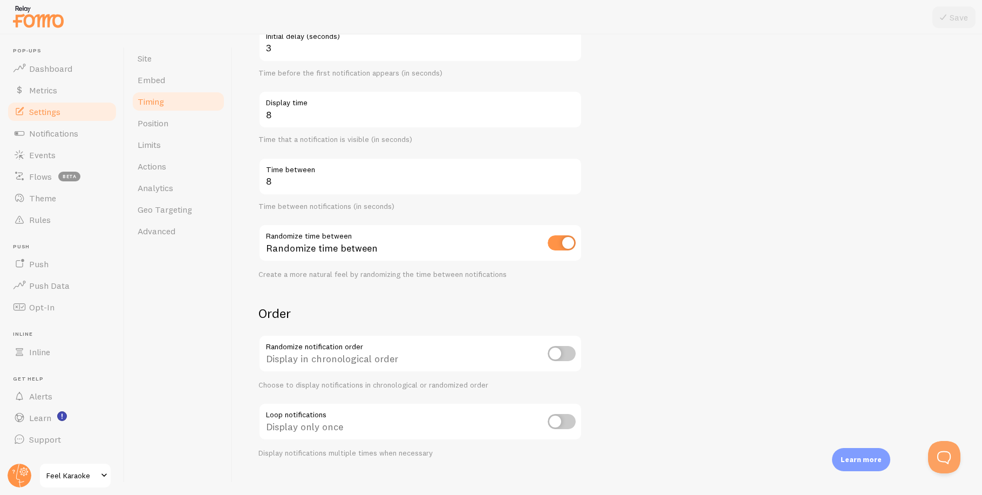
scroll to position [144, 0]
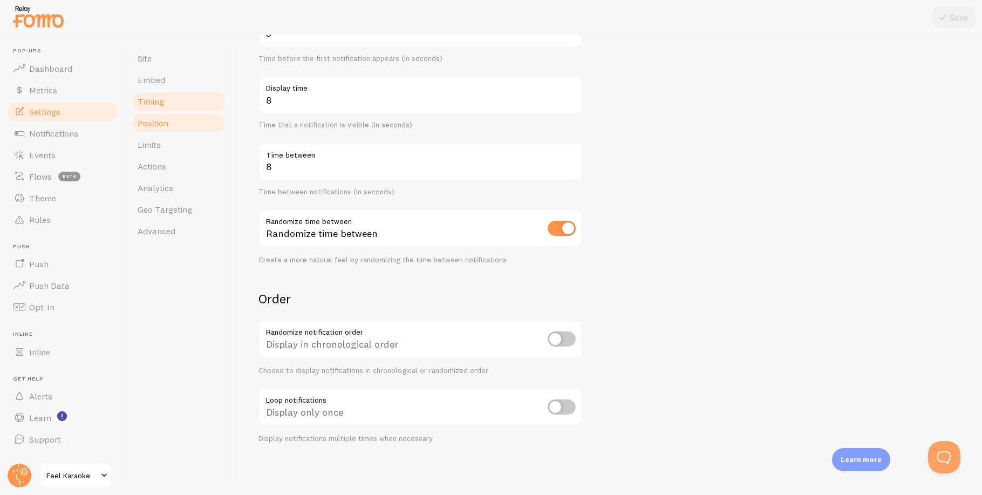
click at [158, 127] on span "Position" at bounding box center [153, 123] width 31 height 11
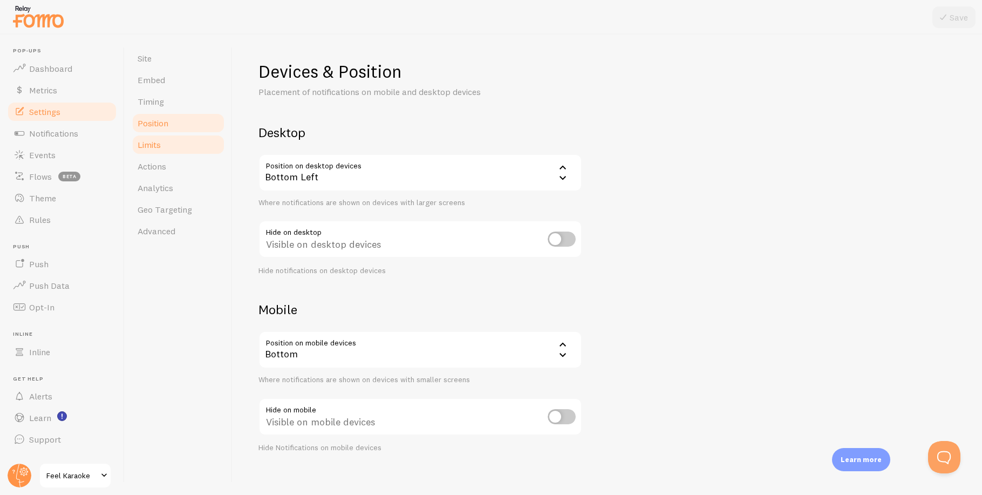
click at [149, 145] on span "Limits" at bounding box center [149, 144] width 23 height 11
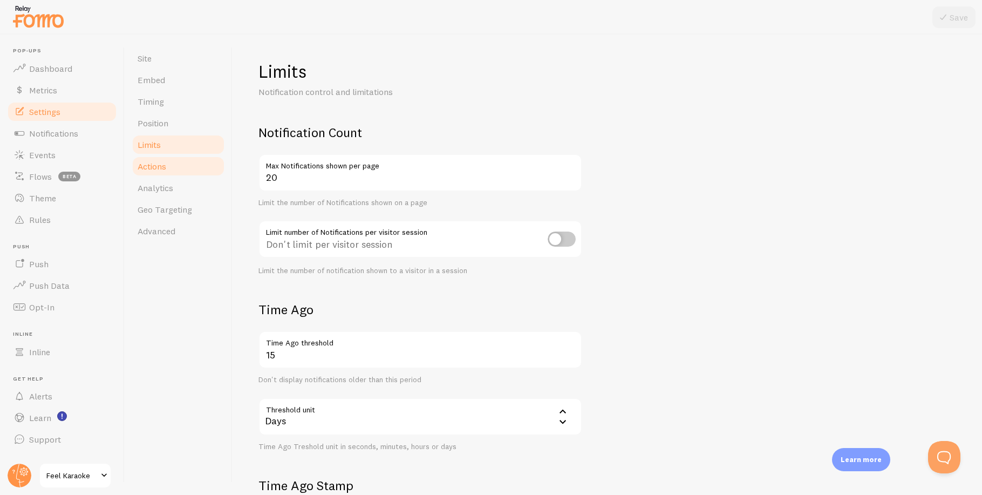
click at [152, 163] on span "Actions" at bounding box center [152, 166] width 29 height 11
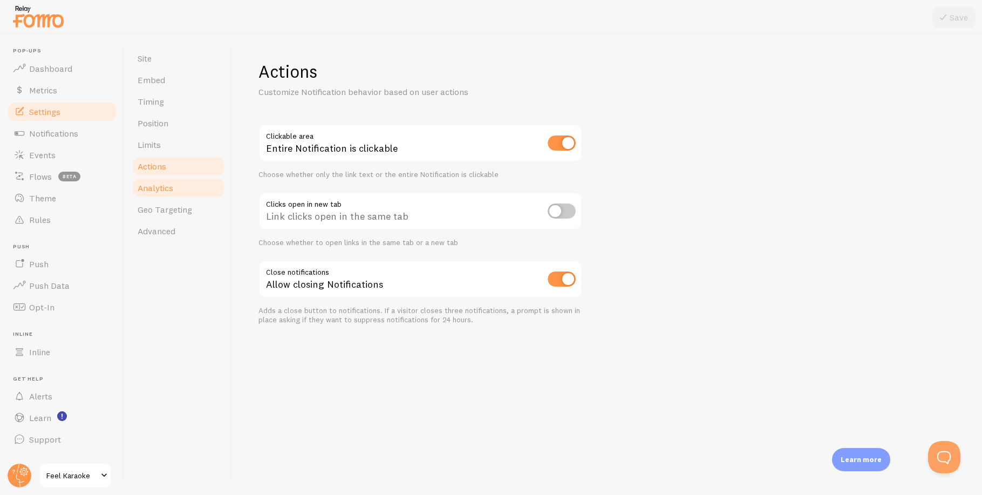
click at [154, 186] on span "Analytics" at bounding box center [156, 187] width 36 height 11
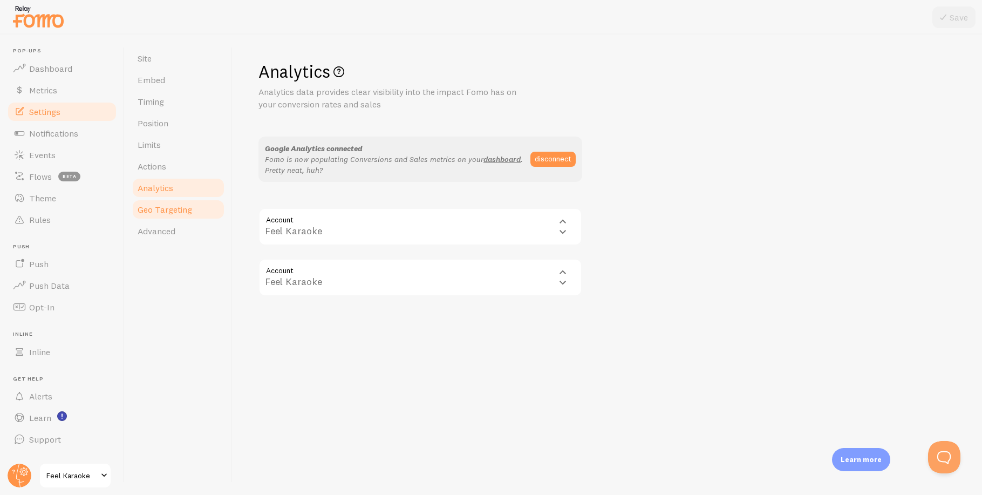
click at [164, 215] on link "Geo Targeting" at bounding box center [178, 210] width 94 height 22
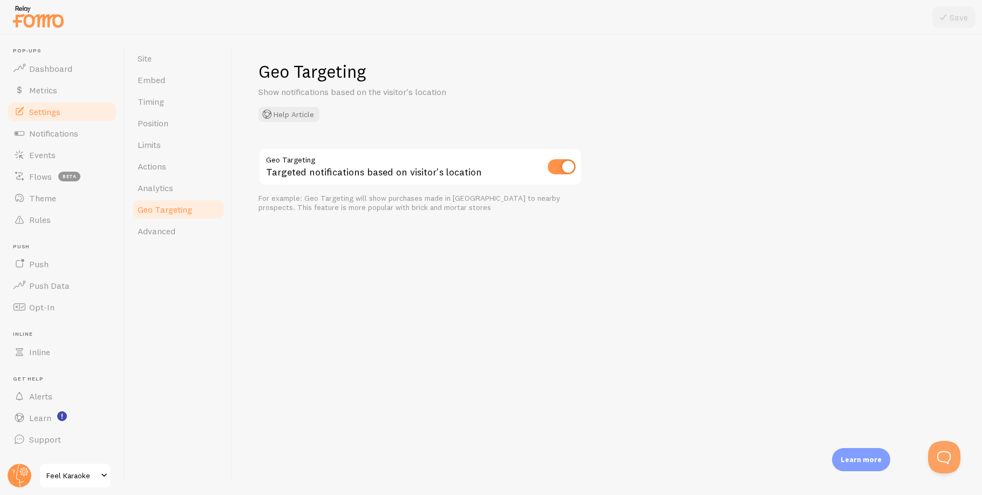
click at [164, 215] on link "Geo Targeting" at bounding box center [178, 210] width 94 height 22
click at [158, 231] on span "Advanced" at bounding box center [157, 230] width 38 height 11
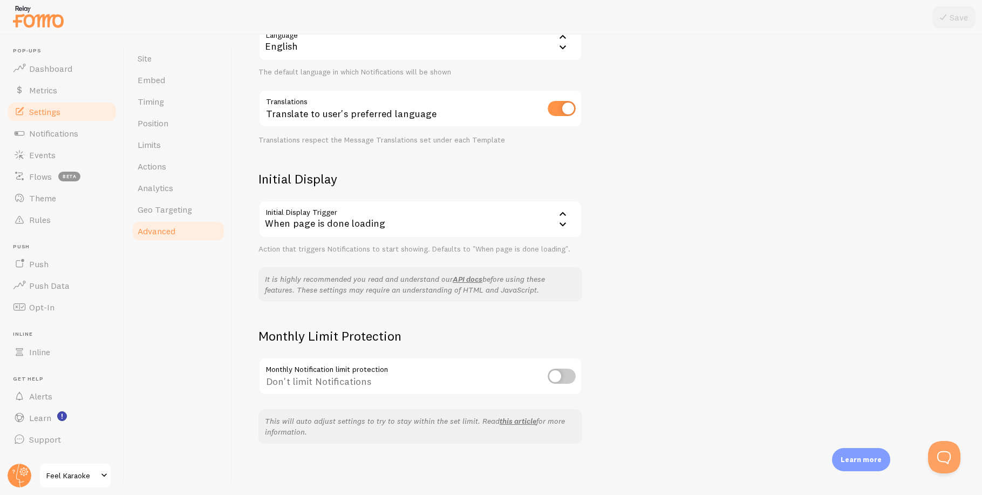
scroll to position [131, 0]
click at [156, 59] on link "Site" at bounding box center [178, 58] width 94 height 22
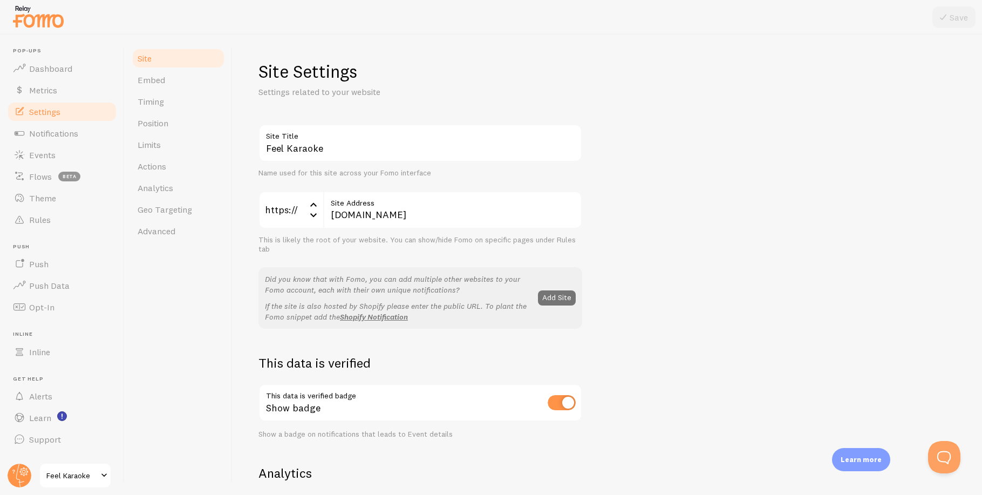
scroll to position [524, 0]
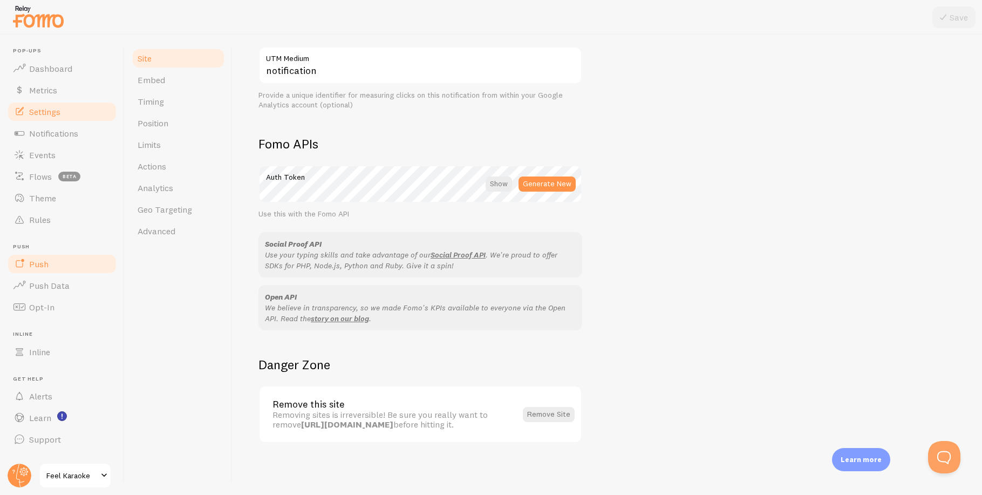
click at [31, 259] on span "Push" at bounding box center [38, 263] width 19 height 11
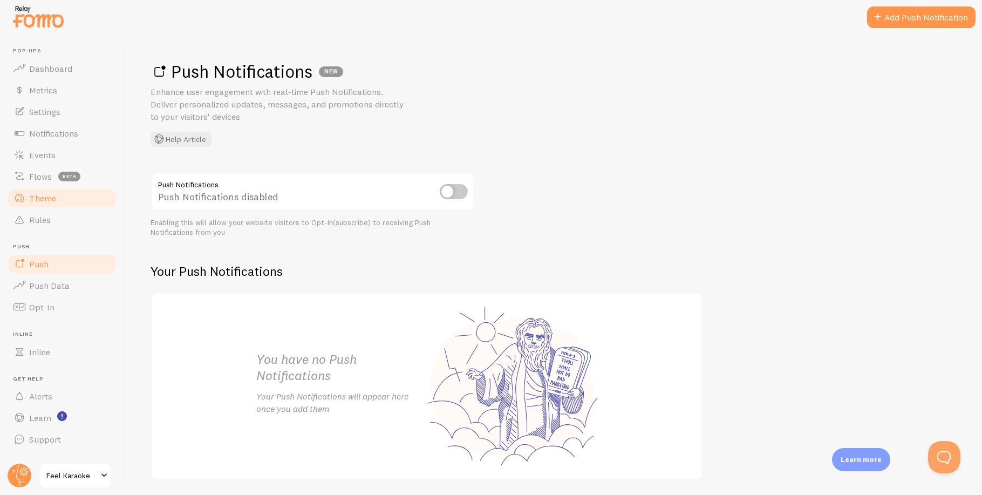
click at [33, 196] on span "Theme" at bounding box center [42, 198] width 27 height 11
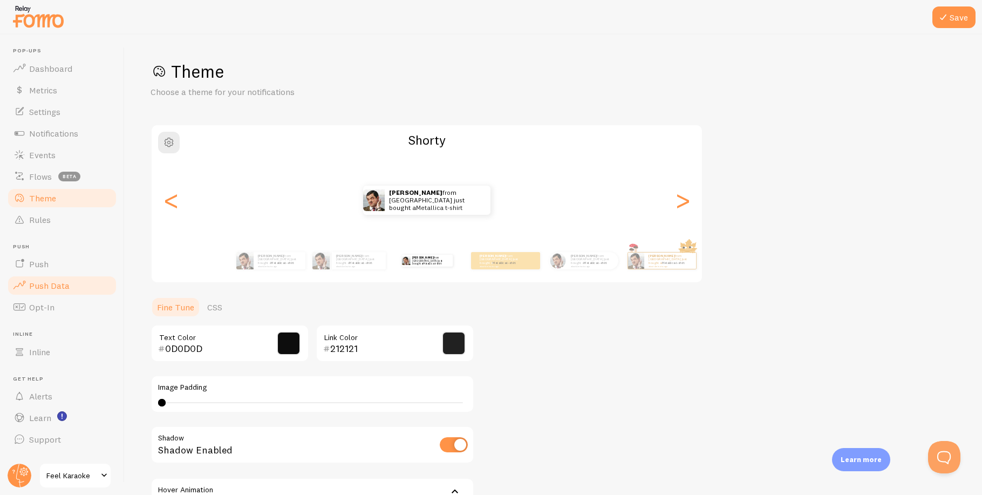
click at [46, 285] on span "Push Data" at bounding box center [49, 285] width 40 height 11
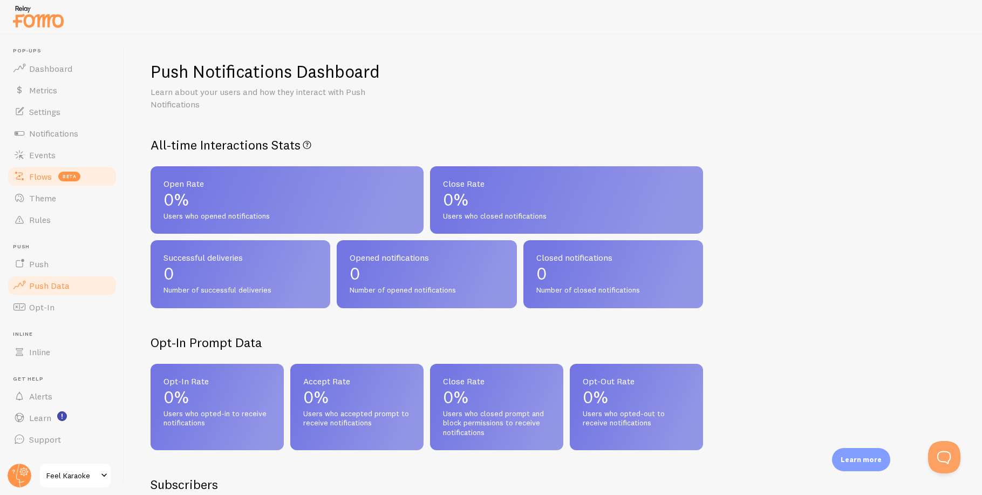
click at [33, 169] on link "Flows beta" at bounding box center [61, 177] width 111 height 22
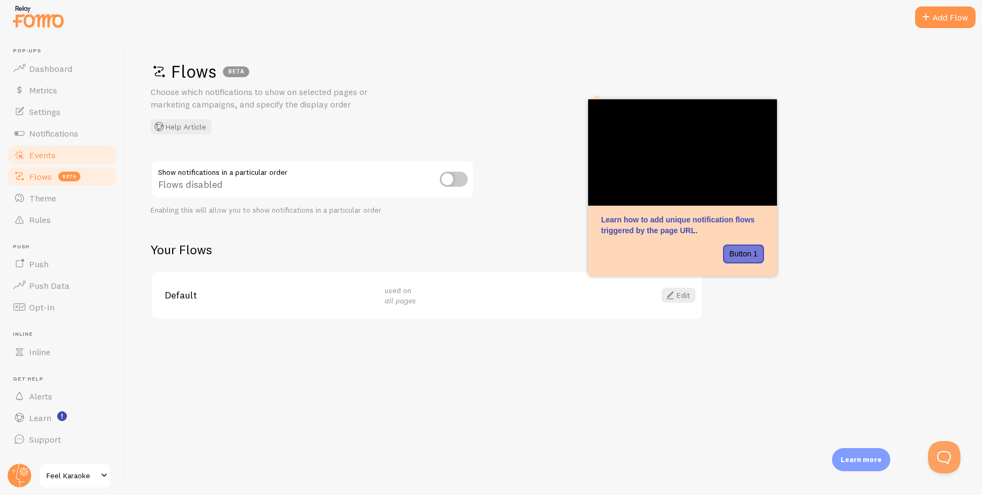
click at [37, 158] on span "Events" at bounding box center [42, 154] width 26 height 11
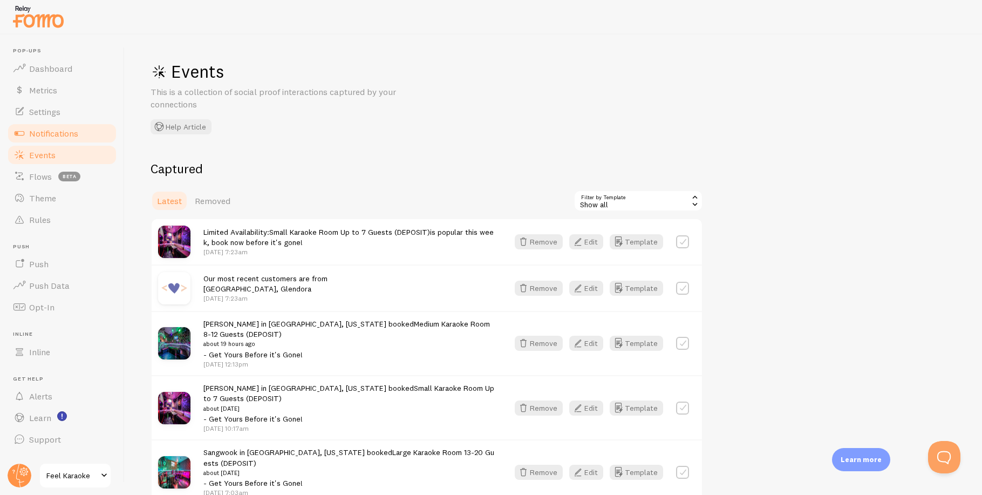
click at [42, 124] on link "Notifications" at bounding box center [61, 133] width 111 height 22
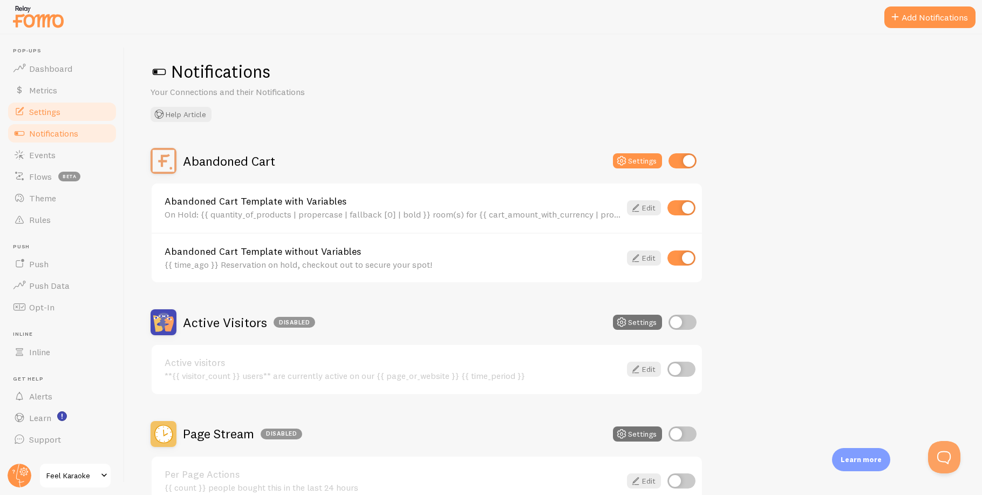
click at [37, 111] on span "Settings" at bounding box center [44, 111] width 31 height 11
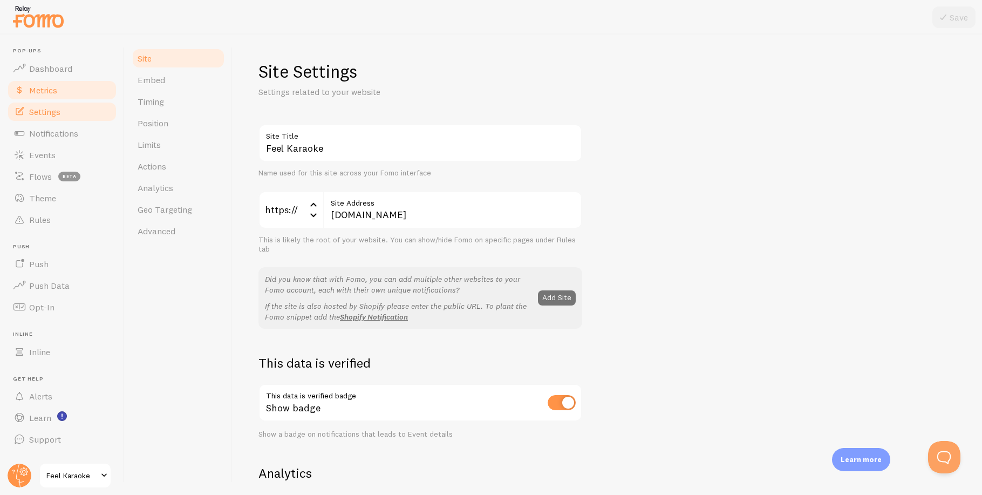
click at [37, 92] on span "Metrics" at bounding box center [43, 90] width 28 height 11
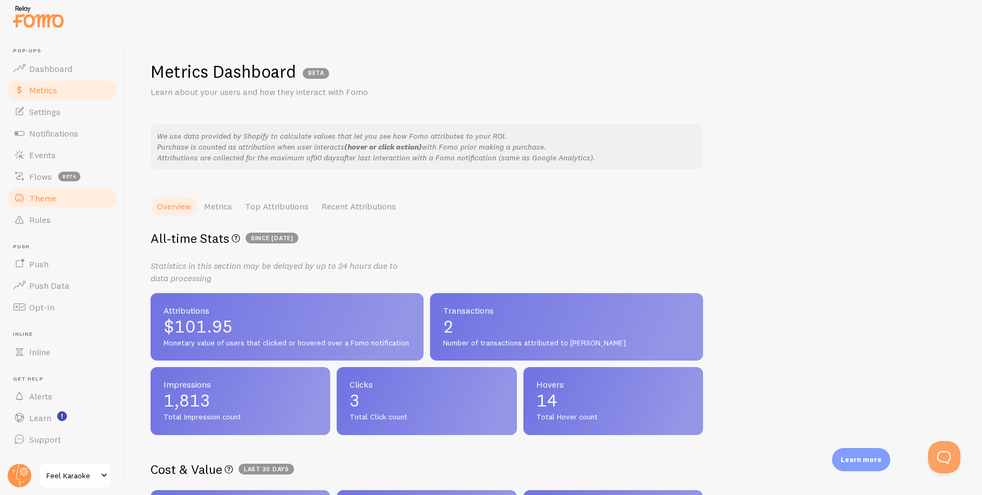
click at [38, 195] on span "Theme" at bounding box center [42, 198] width 27 height 11
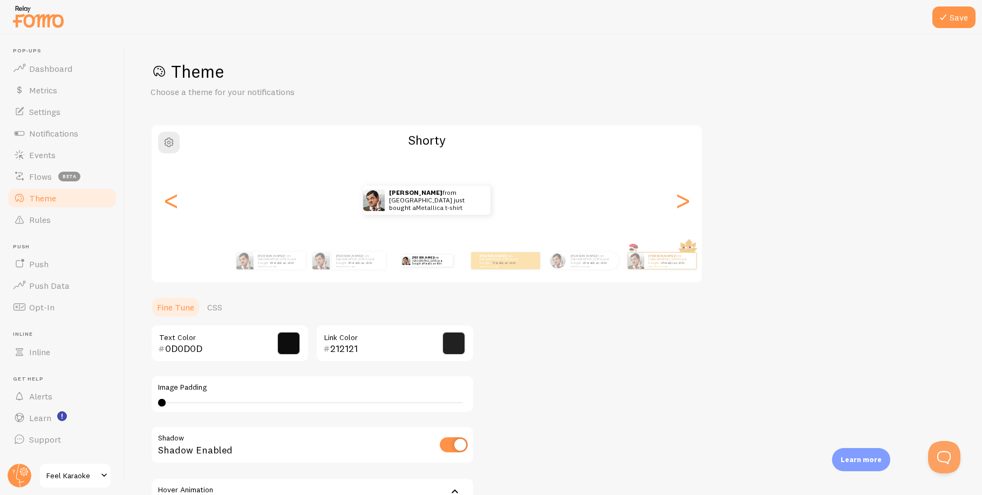
click at [567, 373] on div "Theme Choose a theme for your notifications [PERSON_NAME] from [GEOGRAPHIC_DATA…" at bounding box center [552, 316] width 805 height 512
click at [953, 22] on button "Save" at bounding box center [953, 17] width 43 height 22
click at [668, 382] on div "Theme Choose a theme for your notifications [PERSON_NAME] from [GEOGRAPHIC_DATA…" at bounding box center [552, 316] width 805 height 512
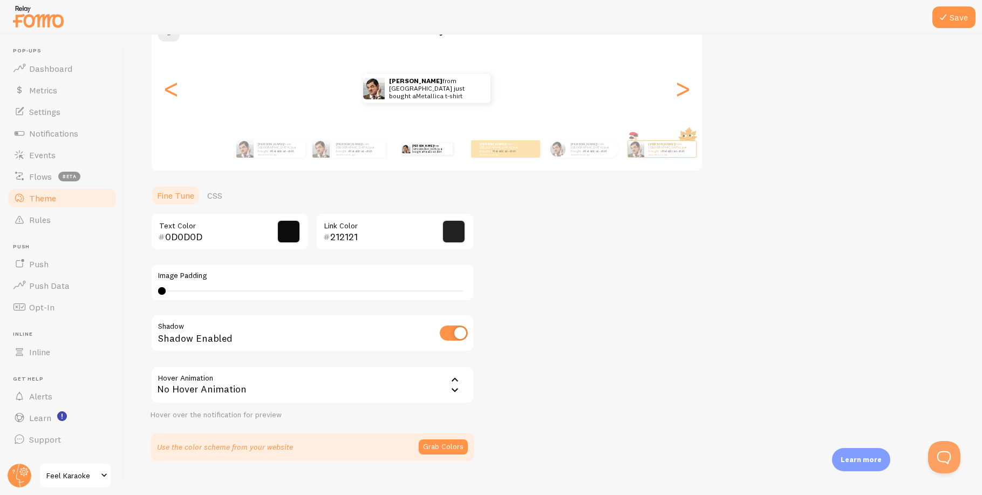
scroll to position [129, 0]
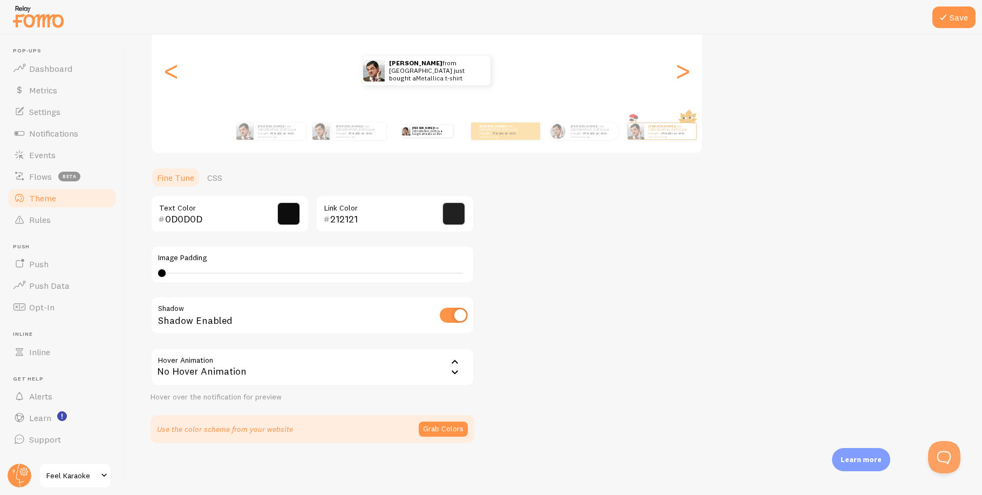
click at [656, 307] on div "Theme Choose a theme for your notifications [PERSON_NAME] from [GEOGRAPHIC_DATA…" at bounding box center [552, 187] width 805 height 512
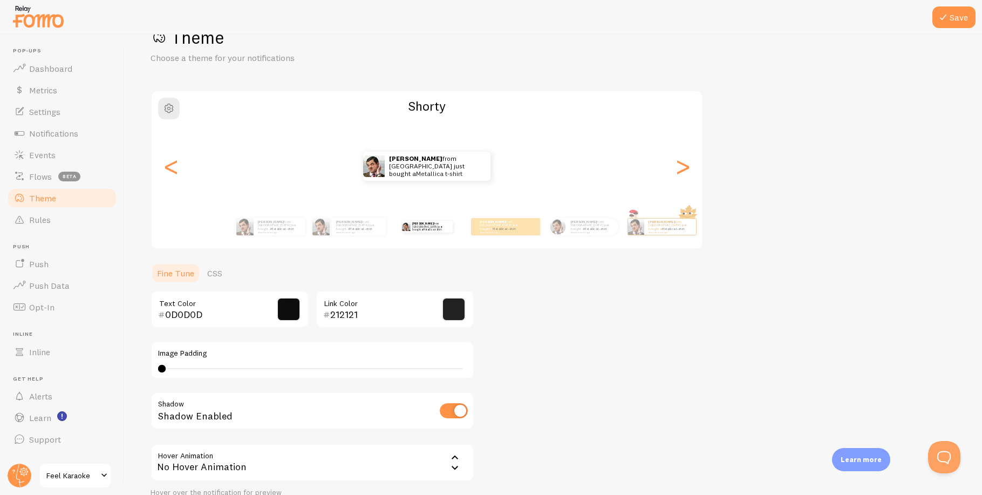
scroll to position [19, 0]
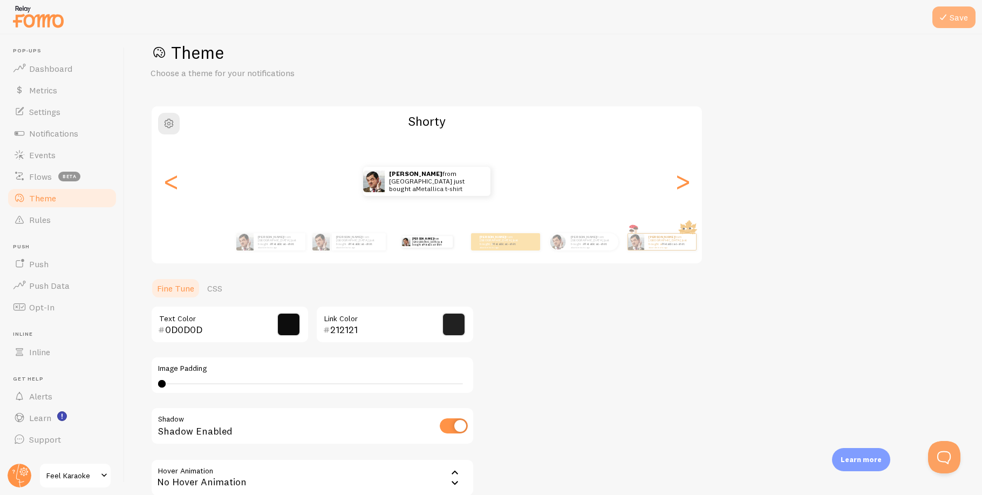
click at [955, 16] on button "Save" at bounding box center [953, 17] width 43 height 22
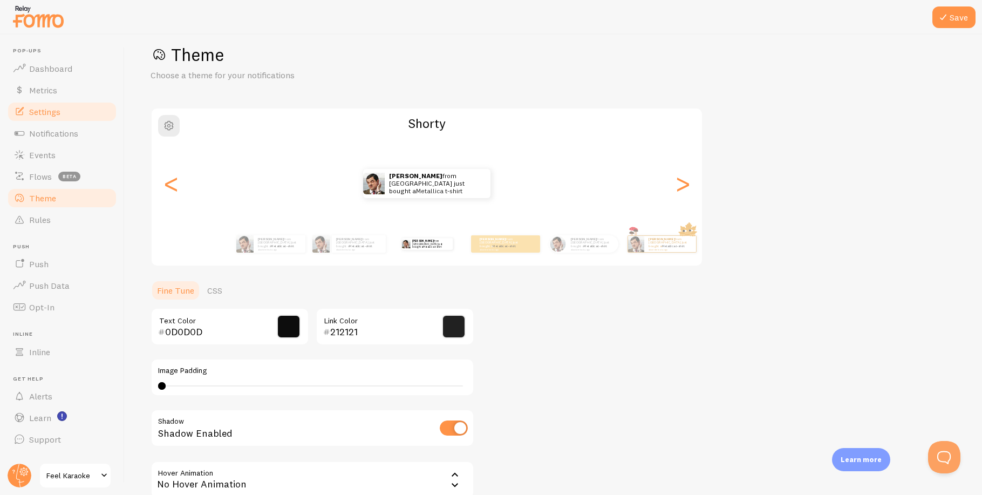
scroll to position [17, 0]
click at [25, 17] on img at bounding box center [38, 17] width 54 height 28
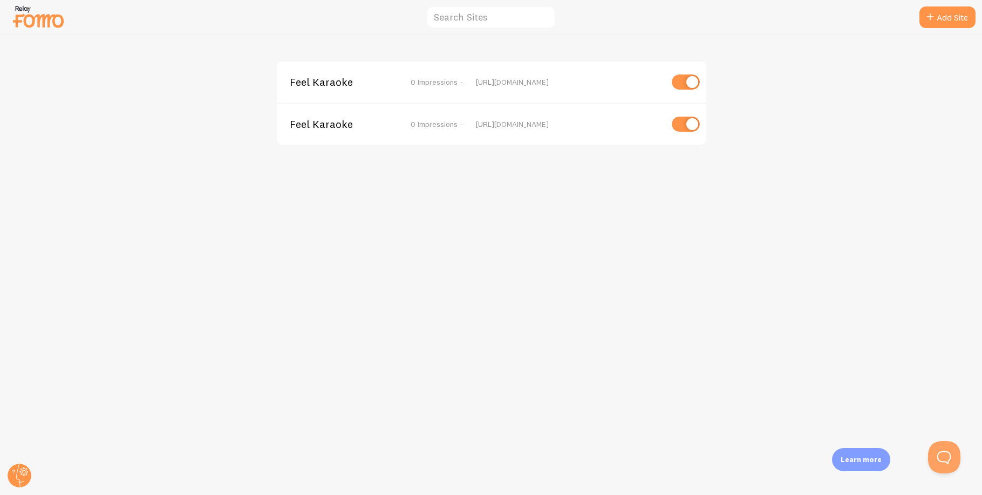
click at [565, 333] on div "Feel Karaoke 0 Impressions - [URL][DOMAIN_NAME] Feel Karaoke 0 Impressions - [U…" at bounding box center [491, 265] width 981 height 460
click at [409, 122] on span "1,816 Impressions -" at bounding box center [431, 124] width 64 height 10
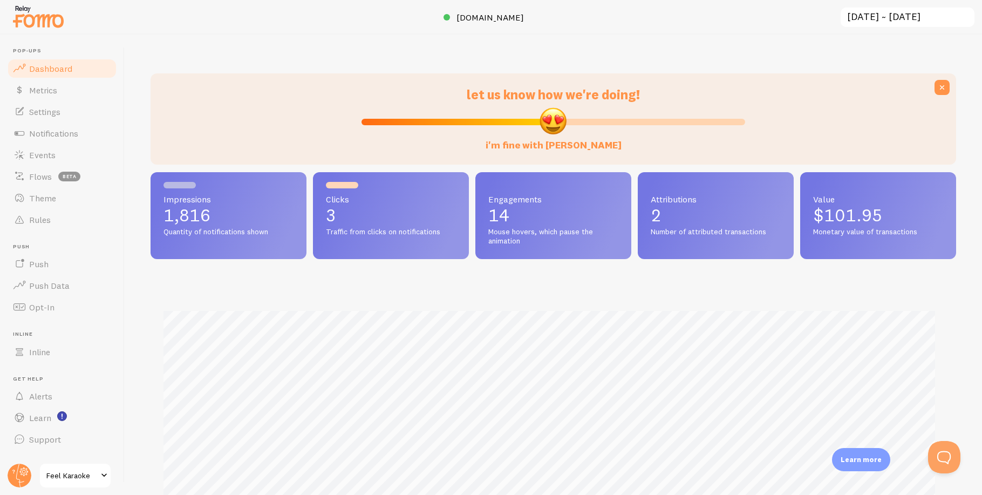
scroll to position [283, 797]
click at [38, 199] on span "Theme" at bounding box center [42, 198] width 27 height 11
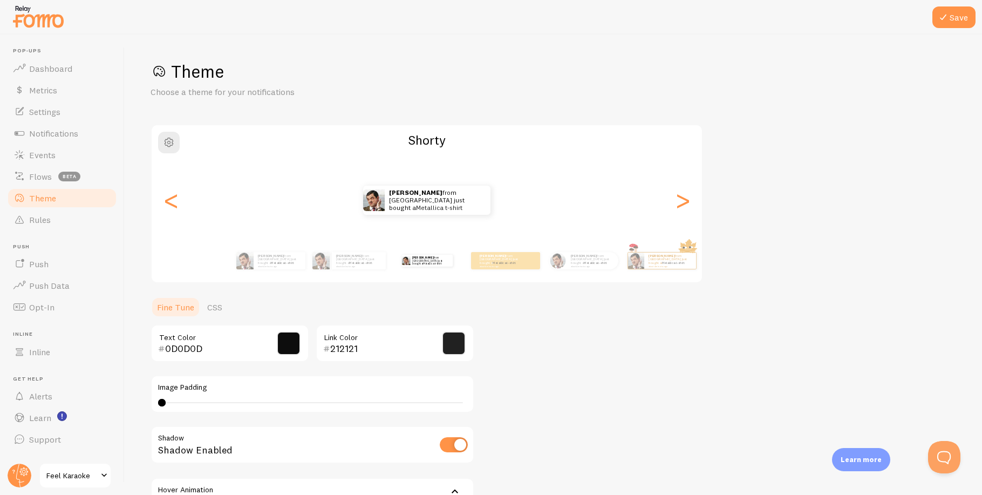
click at [602, 354] on div "Theme Choose a theme for your notifications [PERSON_NAME] from [GEOGRAPHIC_DATA…" at bounding box center [552, 316] width 805 height 512
click at [210, 302] on link "CSS" at bounding box center [215, 307] width 28 height 22
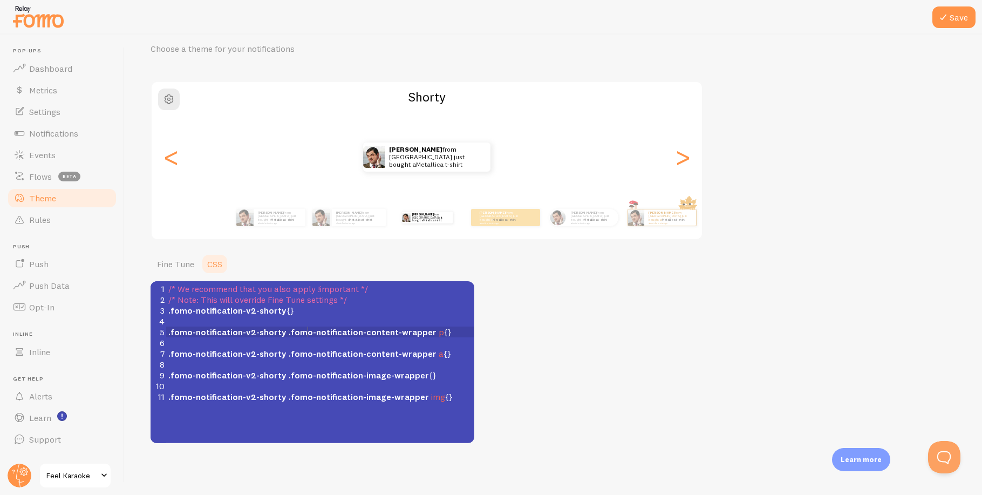
scroll to position [4, 0]
click at [307, 335] on span ".fomo-notification-content-wrapper" at bounding box center [363, 331] width 148 height 11
click at [294, 333] on span ".fomo-notification-content-wrapper" at bounding box center [363, 331] width 148 height 11
type textarea ".fomo-notification-v2-shorty .fomo-notification-content-wrapper p {}"
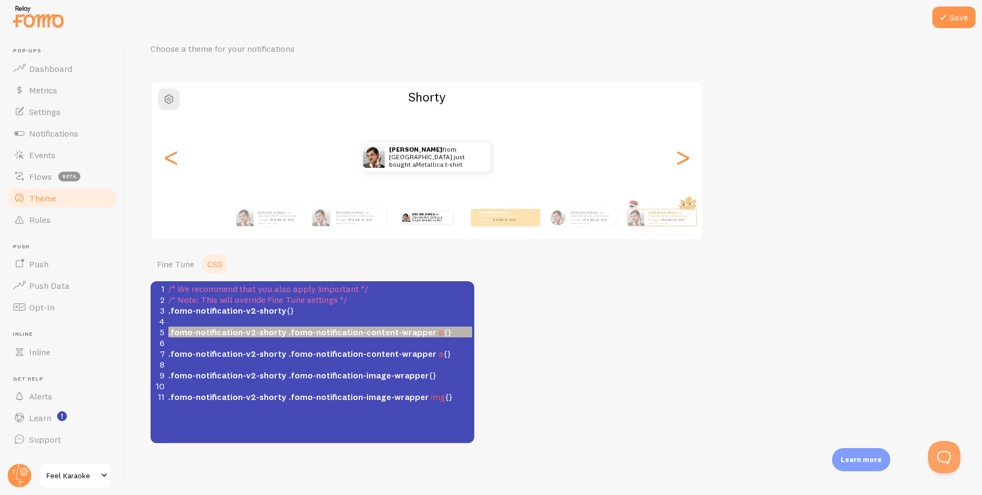
click at [294, 333] on span ".fomo-notification-content-wrapper" at bounding box center [363, 331] width 148 height 11
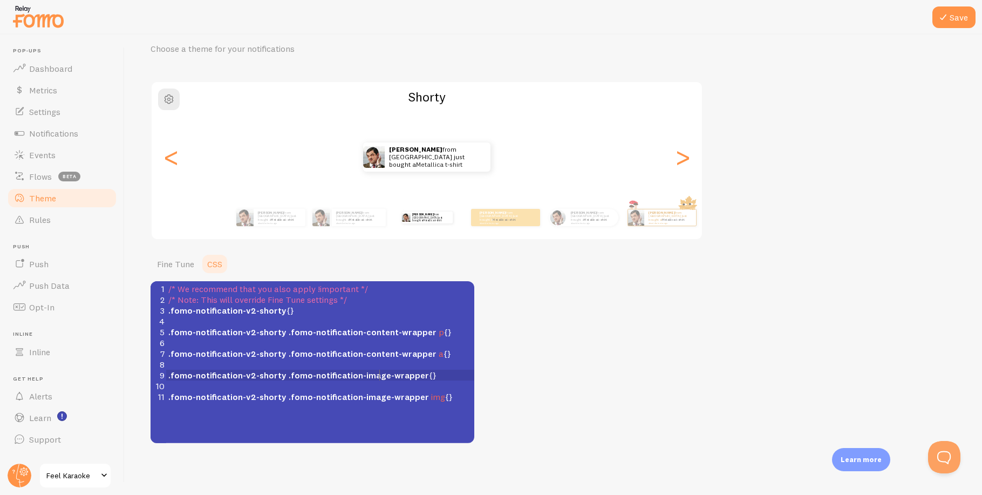
click at [379, 376] on span ".fomo-notification-image-wrapper" at bounding box center [359, 374] width 140 height 11
click at [572, 371] on div "Theme Choose a theme for your notifications [PERSON_NAME] from [GEOGRAPHIC_DATA…" at bounding box center [552, 230] width 805 height 426
drag, startPoint x: 808, startPoint y: 184, endPoint x: 656, endPoint y: 254, distance: 166.8
click at [805, 190] on div "Theme Choose a theme for your notifications [PERSON_NAME] from [GEOGRAPHIC_DATA…" at bounding box center [552, 230] width 805 height 426
click at [271, 311] on span ".fomo-notification-v2-shorty" at bounding box center [227, 310] width 118 height 11
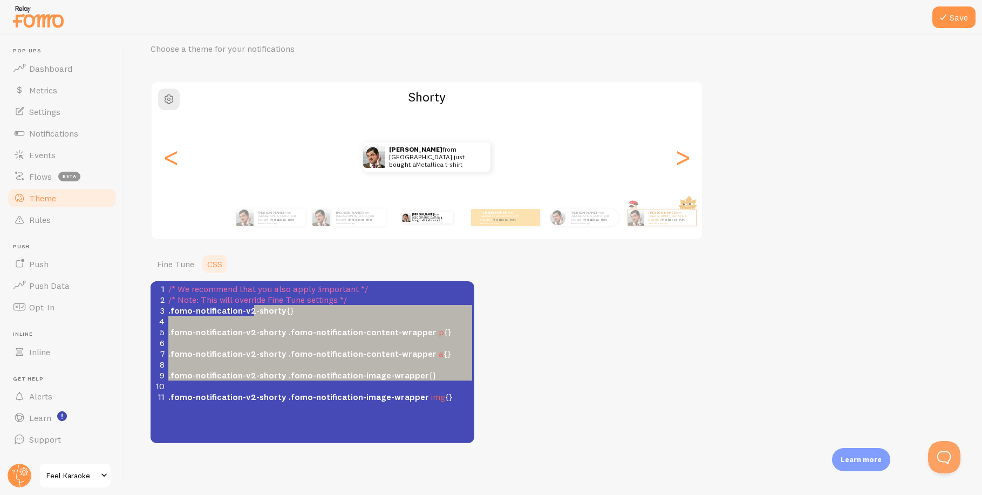
type textarea "shorty {} .fomo-notification-v2-shorty .fomo-notification-content-wrapper p {} …"
drag, startPoint x: 271, startPoint y: 311, endPoint x: 390, endPoint y: 408, distance: 153.4
click at [371, 429] on div "x 1 /* We recommend that you also apply !important */ 2 /* Note: This will over…" at bounding box center [325, 375] width 351 height 189
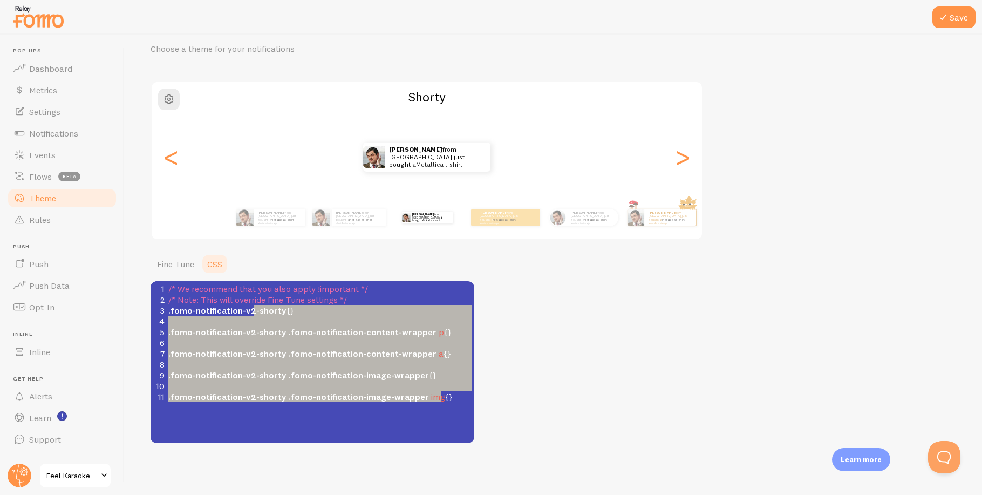
click at [393, 399] on span ".fomo-notification-image-wrapper" at bounding box center [359, 396] width 140 height 11
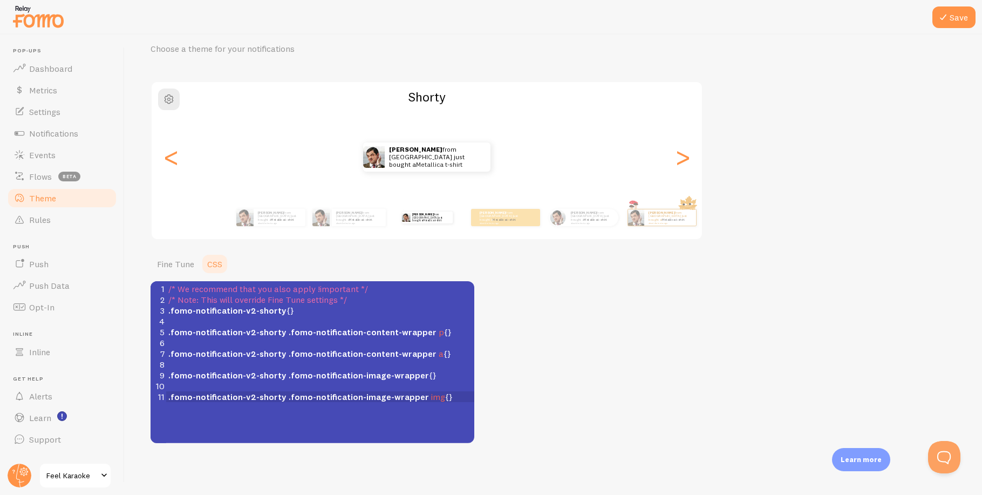
click at [338, 384] on pre "​" at bounding box center [324, 385] width 316 height 11
click at [646, 331] on div "Theme Choose a theme for your notifications [PERSON_NAME] from [GEOGRAPHIC_DATA…" at bounding box center [552, 230] width 805 height 426
click at [420, 375] on span ".fomo-notification-v2-shorty .fomo-notification-image-wrapper {}" at bounding box center [302, 374] width 268 height 11
drag, startPoint x: 426, startPoint y: 381, endPoint x: 431, endPoint y: 380, distance: 5.6
click at [427, 381] on pre "​" at bounding box center [324, 385] width 316 height 11
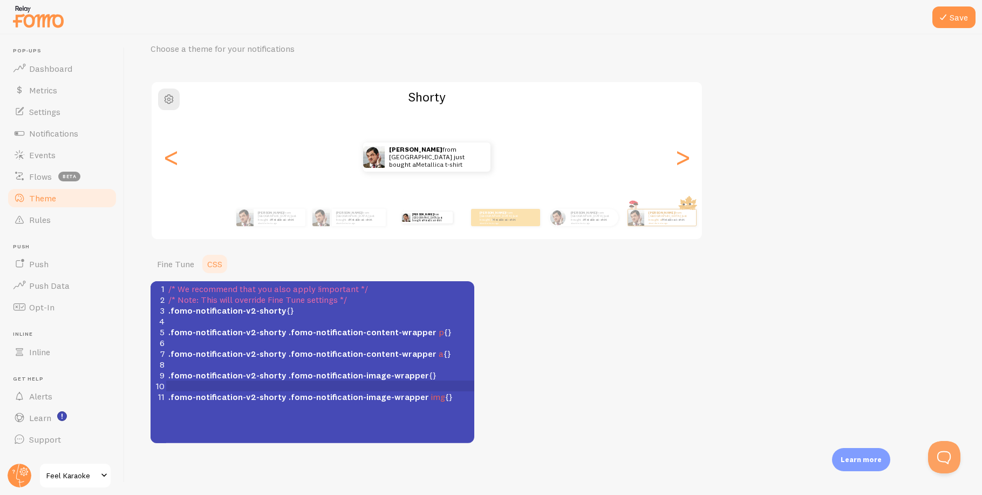
click at [448, 377] on pre ".fomo-notification-v2-shorty .fomo-notification-image-wrapper {}" at bounding box center [324, 374] width 316 height 11
paste textarea ";"
type textarea "color: ;"
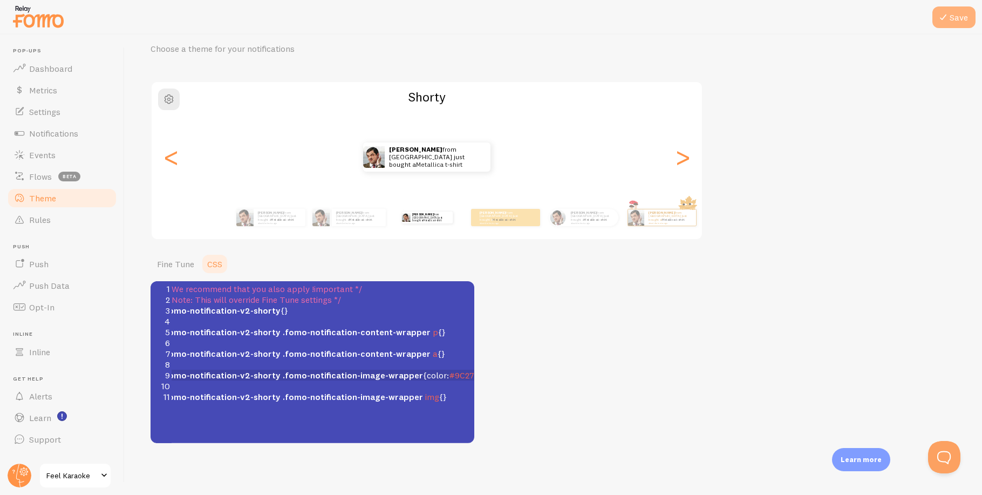
click at [954, 18] on button "Save" at bounding box center [953, 17] width 43 height 22
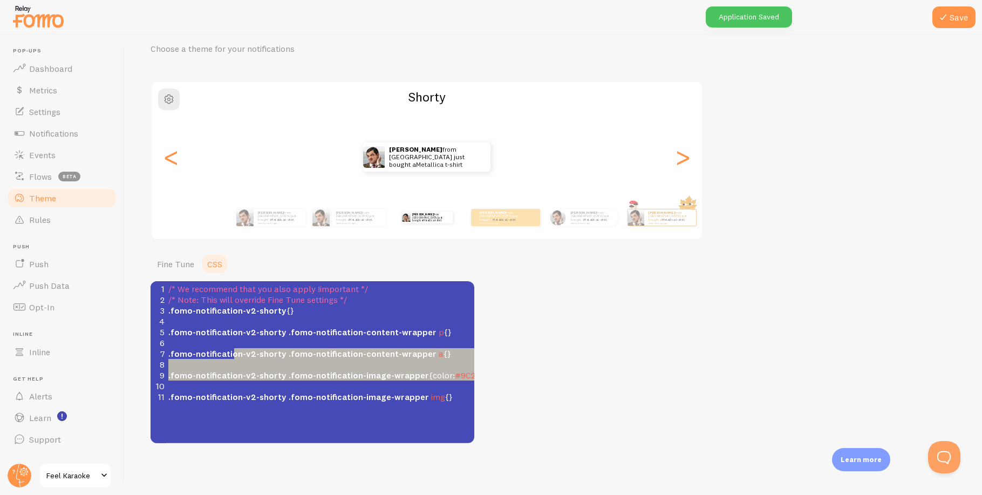
type textarea ".fomo-notification-v2-shorty .fomo-notification-content-wrapper p {} .fomo-noti…"
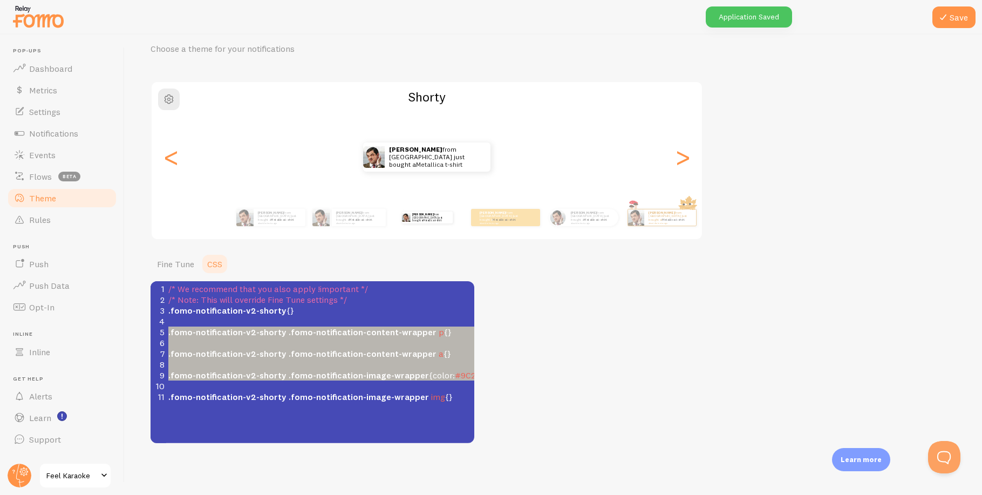
drag, startPoint x: 303, startPoint y: 382, endPoint x: 146, endPoint y: 333, distance: 163.8
click at [146, 333] on div "Save Theme Choose a theme for your notifications [PERSON_NAME] from [GEOGRAPHIC…" at bounding box center [553, 265] width 857 height 460
click at [401, 374] on span ".fomo-notification-image-wrapper" at bounding box center [359, 374] width 140 height 11
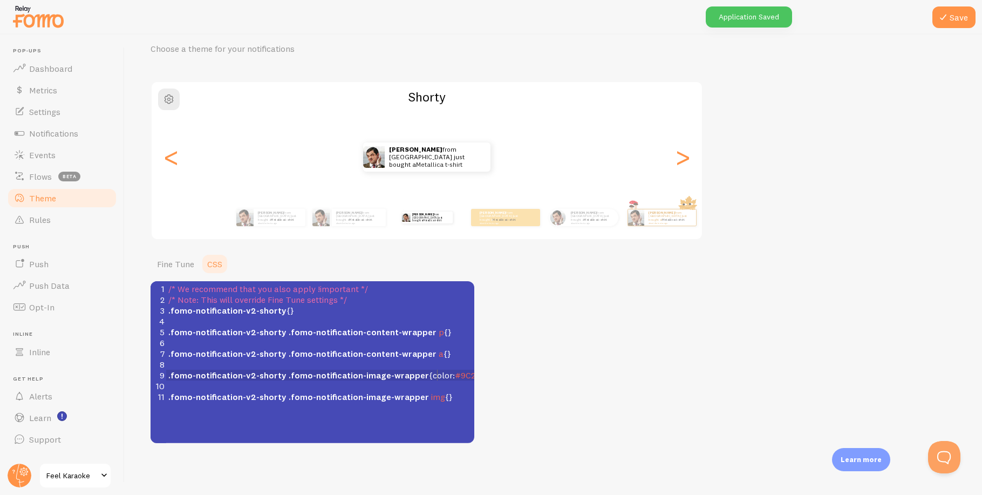
click at [438, 374] on span "color" at bounding box center [443, 374] width 20 height 11
type textarea "r: #9C27B0;}"
drag, startPoint x: 435, startPoint y: 375, endPoint x: 481, endPoint y: 375, distance: 45.8
click at [481, 375] on div "Theme Choose a theme for your notifications [PERSON_NAME] from [GEOGRAPHIC_DATA…" at bounding box center [552, 230] width 805 height 426
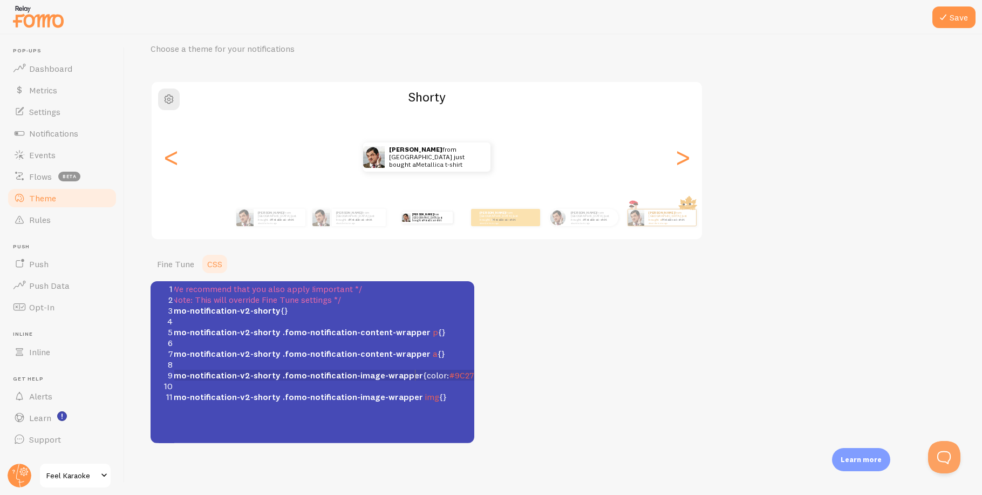
click at [427, 374] on span "color" at bounding box center [437, 374] width 20 height 11
type textarea "color: #9C27B0"
click at [467, 375] on span ".fomo-notification-v2-shorty .fomo-notification-image-wrapper { color : #9C27B0…" at bounding box center [326, 374] width 328 height 11
paste textarea "l"
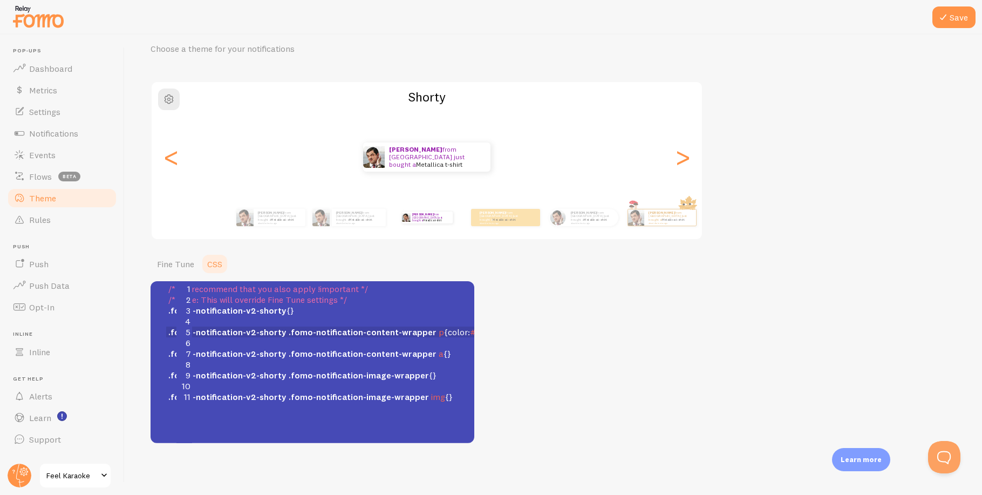
scroll to position [0, 26]
type textarea "l"
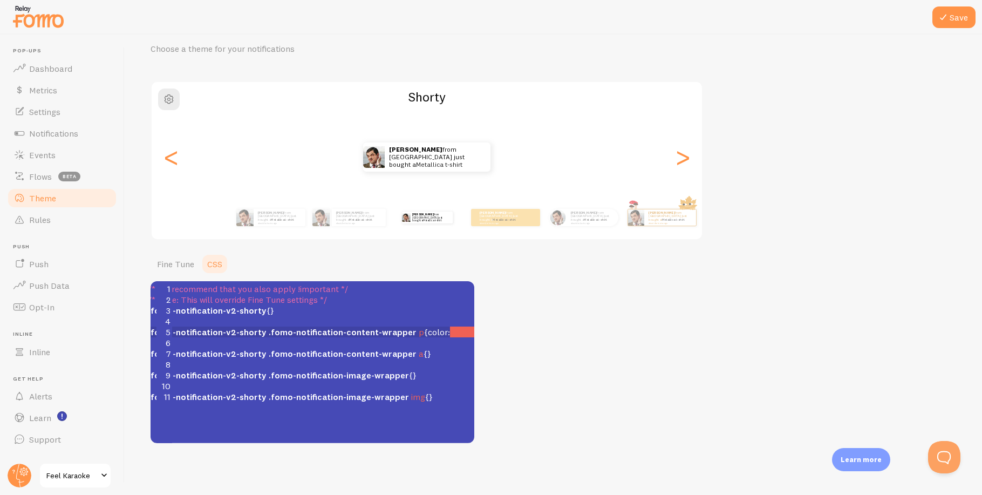
scroll to position [4, 3]
click at [414, 351] on pre ".fomo-notification-v2-shorty .fomo-notification-content-wrapper a {}" at bounding box center [314, 353] width 336 height 11
click at [956, 17] on button "Save" at bounding box center [953, 17] width 43 height 22
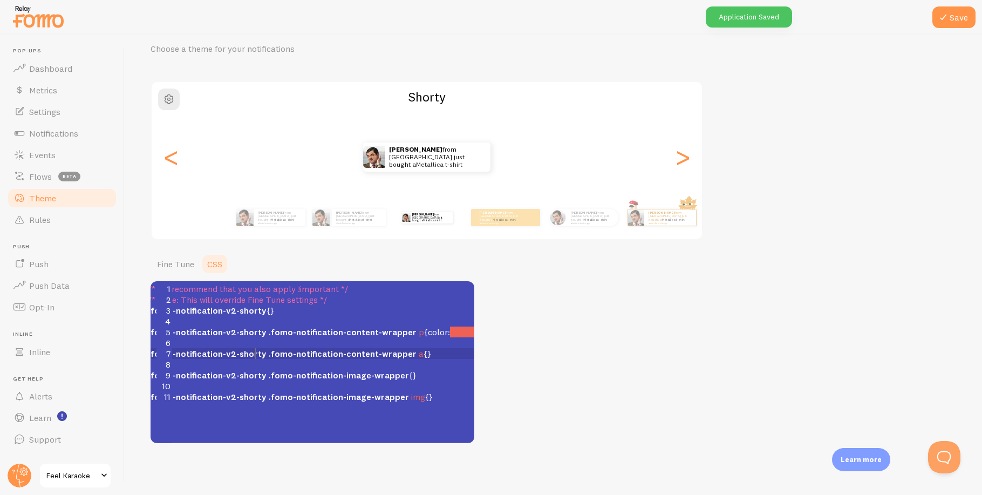
scroll to position [4, 0]
click at [249, 352] on span ".fomo-notification-v2-shorty" at bounding box center [207, 353] width 118 height 11
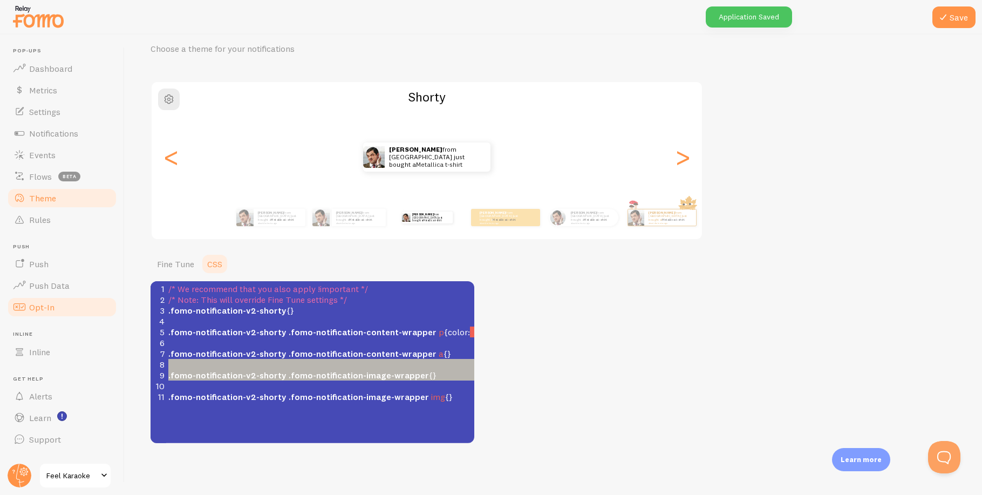
type textarea "/* Note: This will override Fine Tune settings */ .fomo-notification-v2-shorty …"
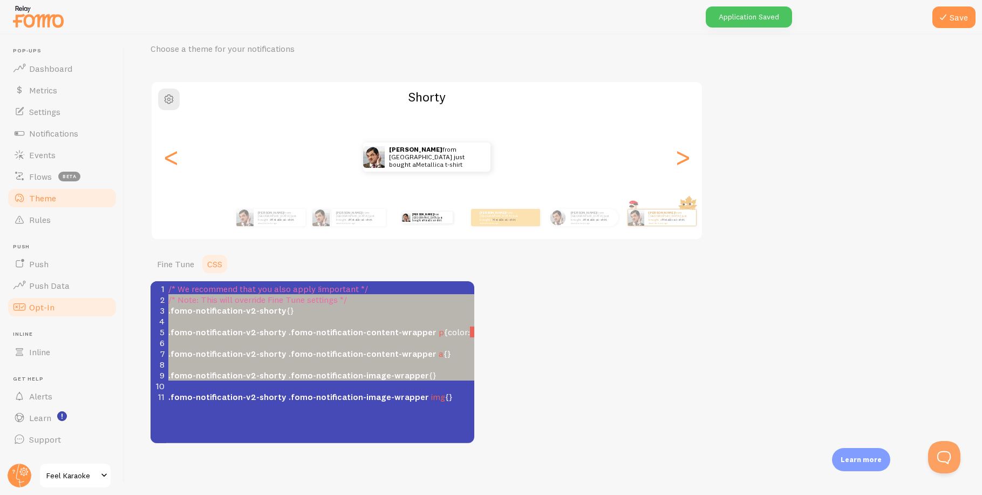
drag, startPoint x: 236, startPoint y: 361, endPoint x: 89, endPoint y: 301, distance: 158.5
click at [89, 301] on main "Pop-ups Dashboard Metrics Settings Notifications Events Flows beta Theme Rules …" at bounding box center [491, 265] width 982 height 460
click at [851, 13] on div at bounding box center [491, 17] width 982 height 35
click at [625, 340] on div "Theme Choose a theme for your notifications [PERSON_NAME] from [GEOGRAPHIC_DATA…" at bounding box center [552, 230] width 805 height 426
click at [46, 265] on span "Push" at bounding box center [38, 263] width 19 height 11
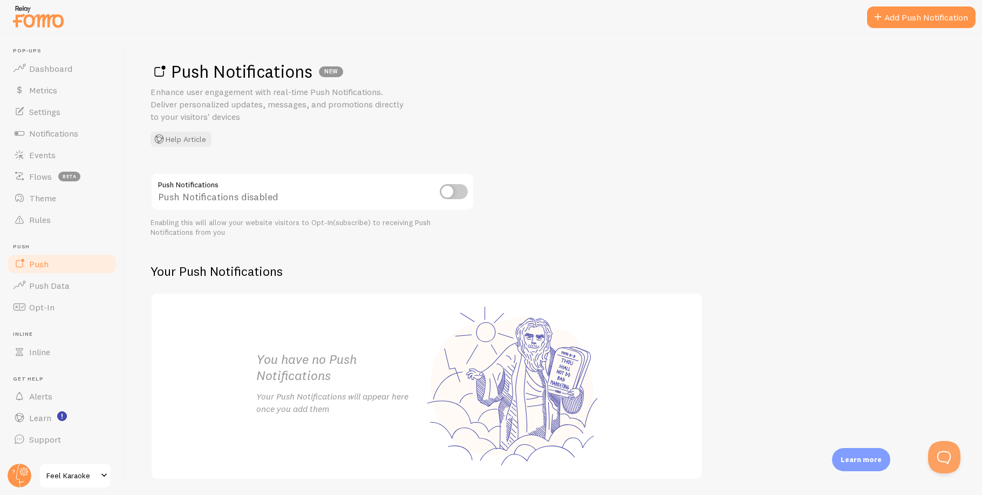
click at [788, 145] on div "Push Notifications NEW Enhance user engagement with real-time Push Notification…" at bounding box center [552, 103] width 805 height 86
drag, startPoint x: 279, startPoint y: 224, endPoint x: 286, endPoint y: 220, distance: 8.4
click at [279, 223] on div "Enabling this will allow your website visitors to Opt-In(subscribe) to receivin…" at bounding box center [312, 227] width 324 height 19
click at [447, 192] on input "checkbox" at bounding box center [454, 191] width 28 height 15
checkbox input "true"
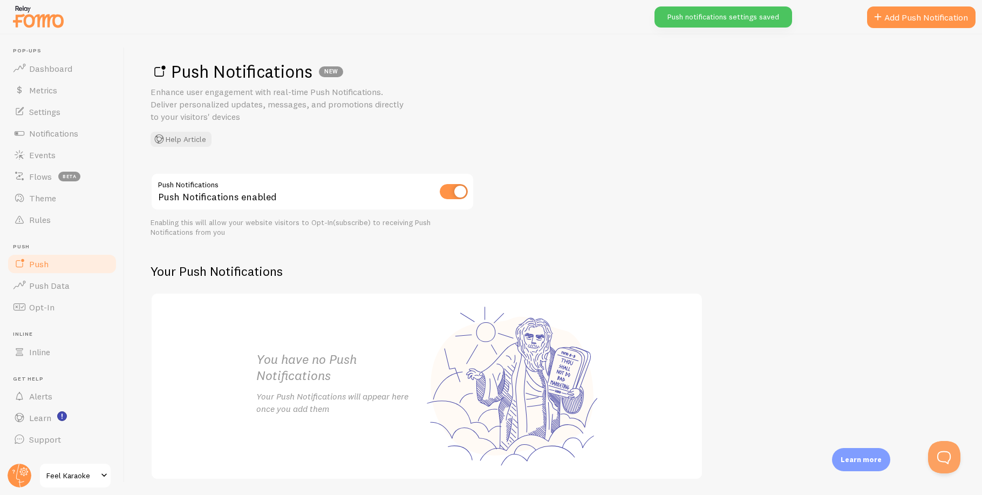
click at [327, 228] on div "Enabling this will allow your website visitors to Opt-In(subscribe) to receivin…" at bounding box center [312, 227] width 324 height 19
click at [365, 235] on div "Enabling this will allow your website visitors to Opt-In(subscribe) to receivin…" at bounding box center [312, 227] width 324 height 19
click at [634, 148] on div "Push Notifications NEW Enhance user engagement with real-time Push Notification…" at bounding box center [553, 265] width 857 height 460
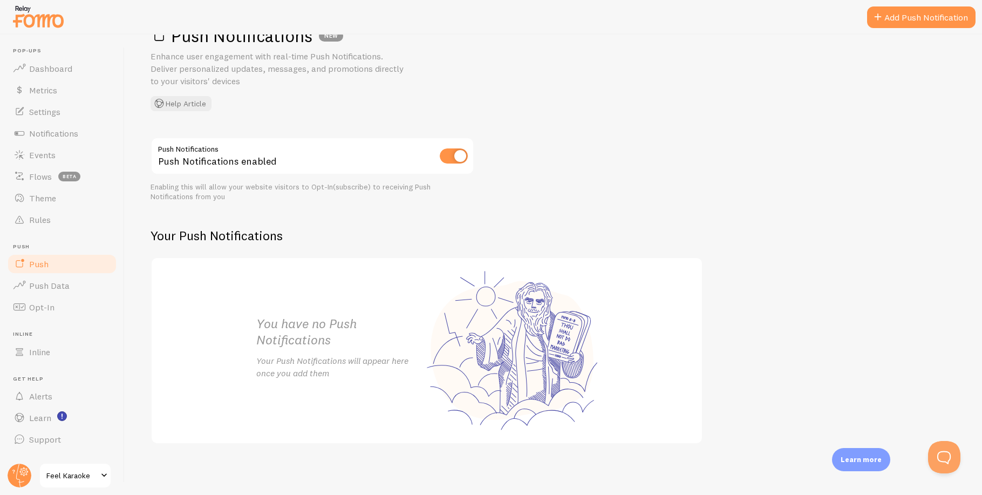
scroll to position [37, 0]
click at [893, 17] on link "Add Push Notification" at bounding box center [921, 17] width 108 height 22
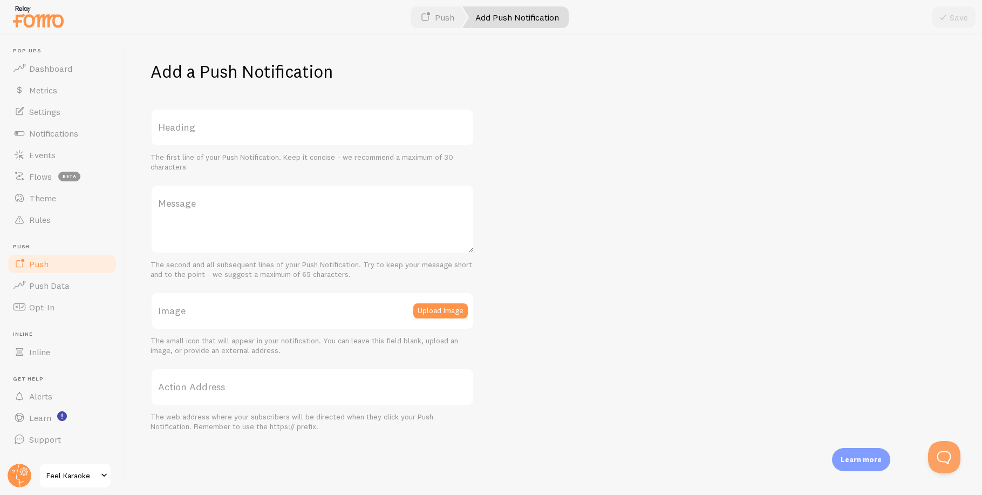
click at [722, 187] on div "Add a Push Notification Heading The first line of your Push Notification. Keep …" at bounding box center [553, 265] width 857 height 460
click at [42, 265] on span "Push" at bounding box center [38, 263] width 19 height 11
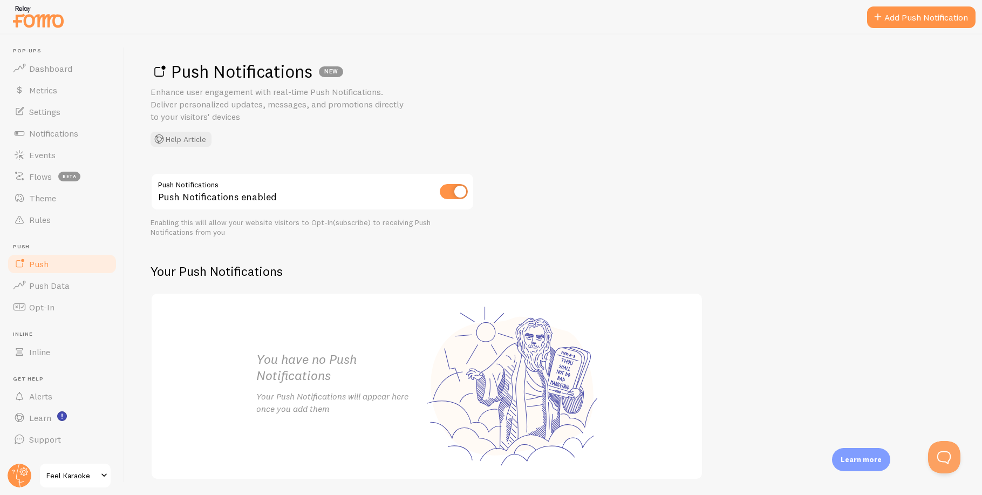
click at [648, 183] on div "Push Notifications Push Notifications enabled Enabling this will allow your web…" at bounding box center [552, 326] width 805 height 307
drag, startPoint x: 583, startPoint y: 111, endPoint x: 642, endPoint y: 6, distance: 119.8
click at [583, 109] on div "Push Notifications NEW Enhance user engagement with real-time Push Notification…" at bounding box center [552, 103] width 805 height 86
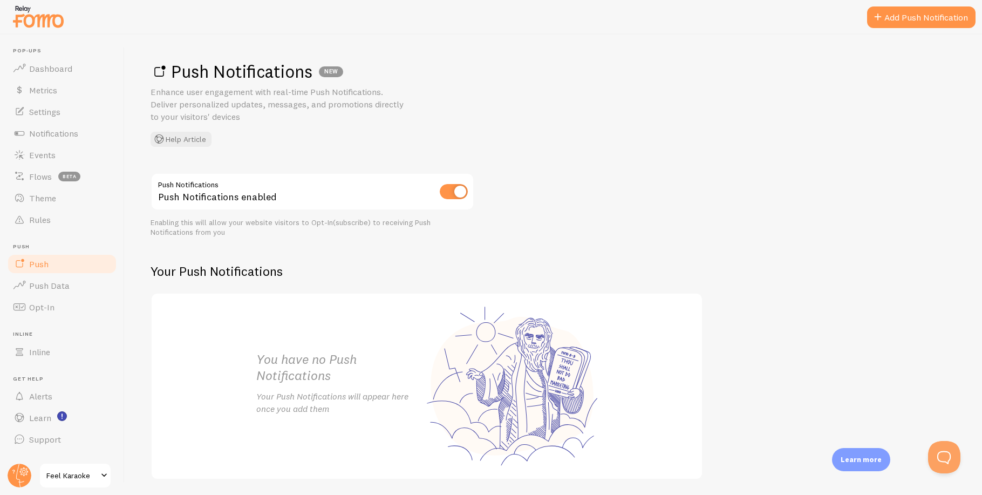
click at [663, 266] on h2 "Your Push Notifications" at bounding box center [426, 271] width 552 height 17
click at [181, 139] on button "Help Article" at bounding box center [180, 139] width 61 height 15
click at [800, 82] on h1 "Push Notifications NEW" at bounding box center [552, 71] width 805 height 22
click at [705, 165] on div "Push Notifications NEW Enhance user engagement with real-time Push Notification…" at bounding box center [553, 265] width 857 height 460
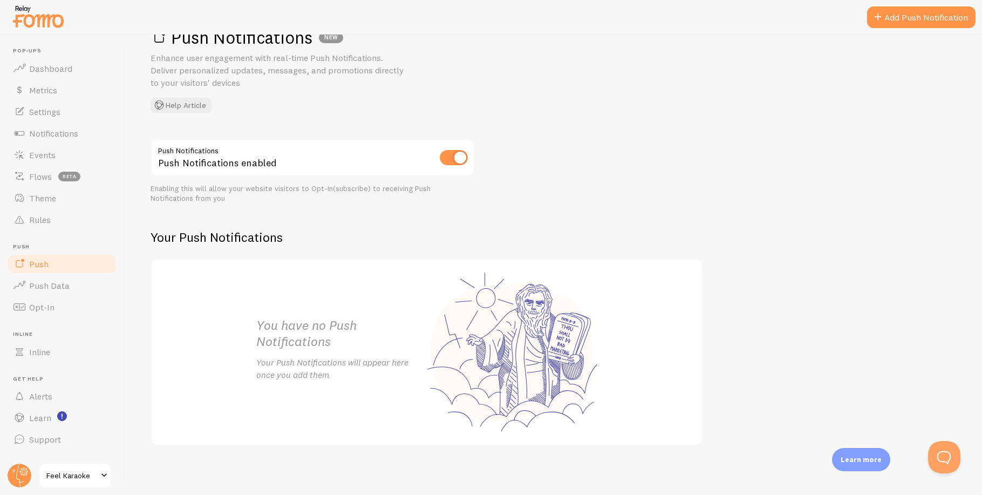
scroll to position [37, 0]
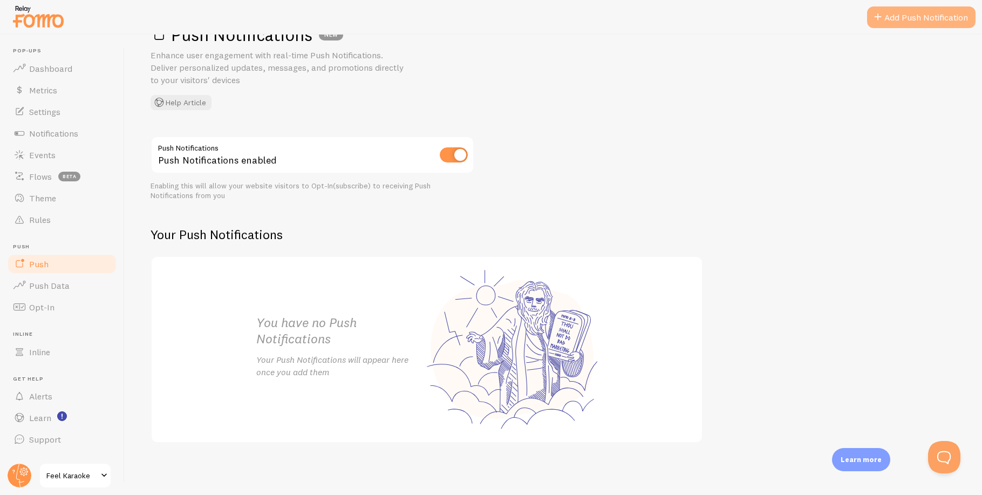
click at [904, 18] on link "Add Push Notification" at bounding box center [921, 17] width 108 height 22
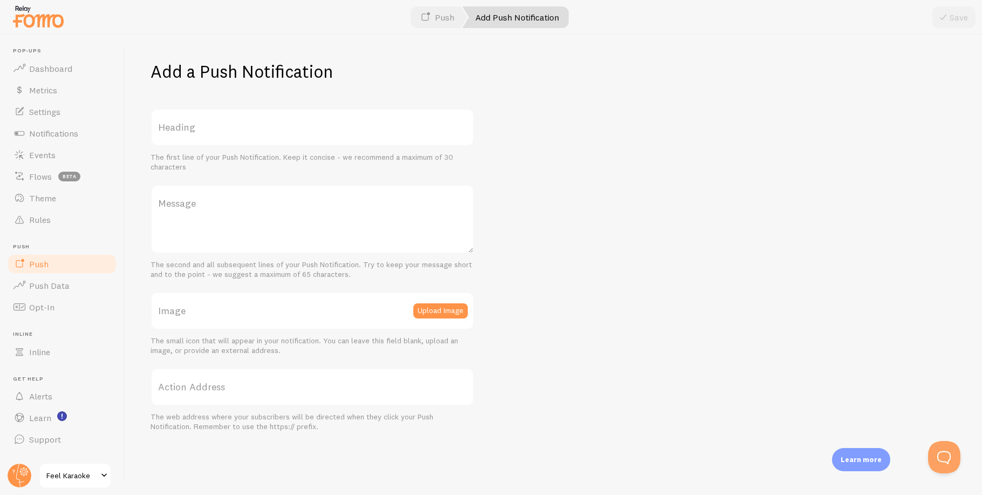
click at [234, 132] on label "Heading" at bounding box center [312, 127] width 324 height 38
click at [234, 132] on input "Heading" at bounding box center [312, 127] width 324 height 38
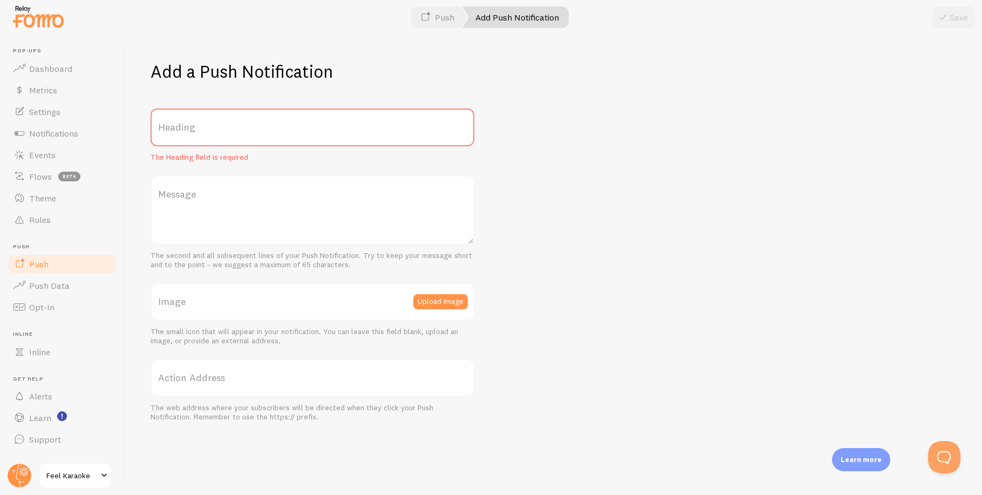
click at [241, 126] on label "Heading" at bounding box center [312, 127] width 324 height 38
click at [241, 126] on input "Heading" at bounding box center [312, 127] width 324 height 38
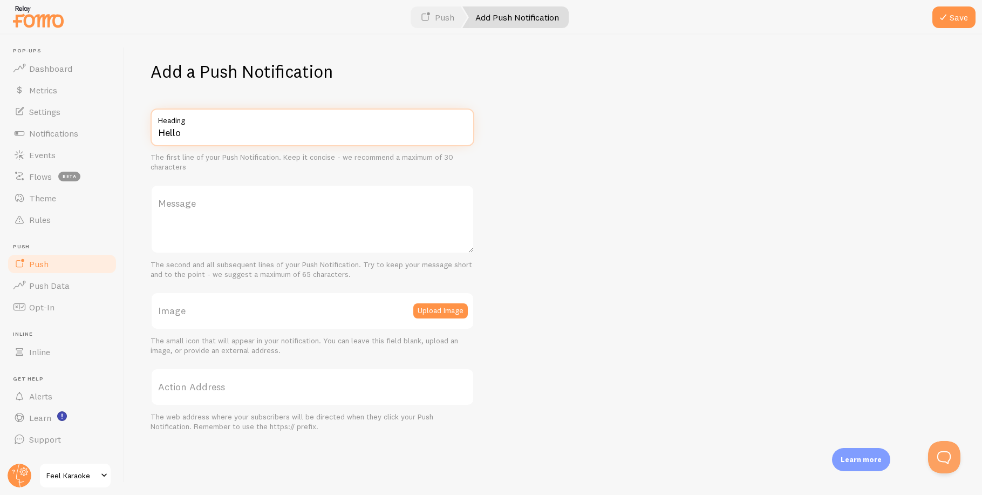
type input "Hello"
click at [297, 219] on label "Message" at bounding box center [312, 203] width 324 height 38
click at [297, 219] on textarea "Message" at bounding box center [312, 218] width 324 height 69
click at [304, 213] on label "Message" at bounding box center [312, 203] width 324 height 38
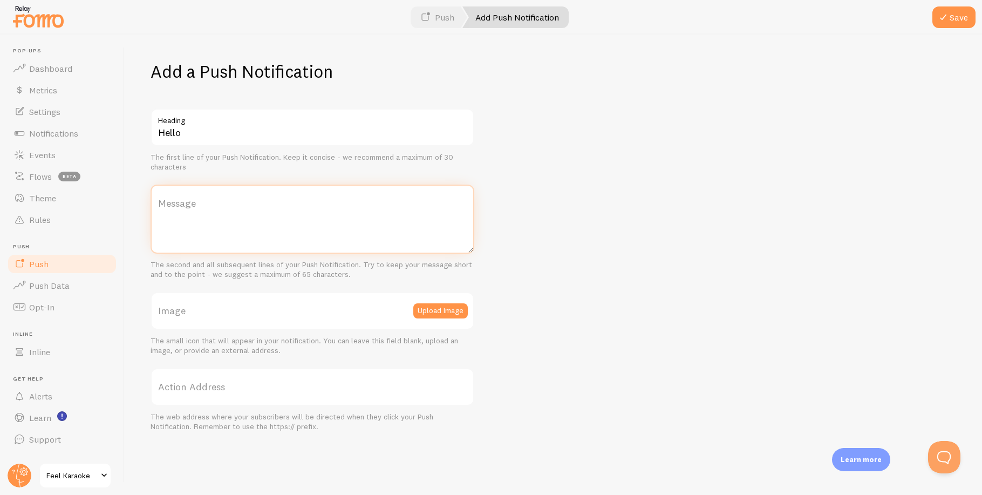
click at [304, 213] on textarea "Message" at bounding box center [312, 218] width 324 height 69
type textarea "Thank you for visiting Feel Karaoke LA"
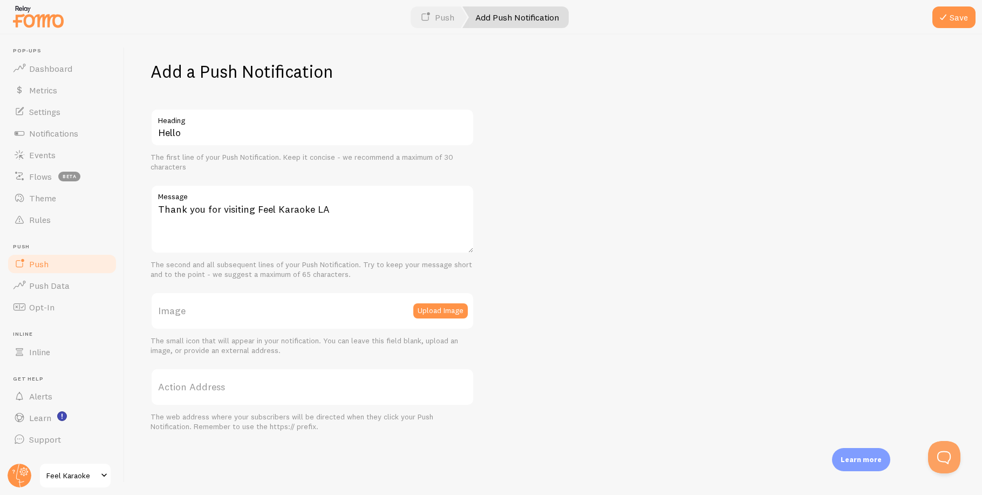
click at [195, 387] on label "Action Address" at bounding box center [312, 387] width 324 height 38
click at [195, 387] on input "Action Address" at bounding box center [312, 387] width 324 height 38
paste input "https://book.feelkaraoke.com/products/small-karaoke-room-up-to-7-guests"
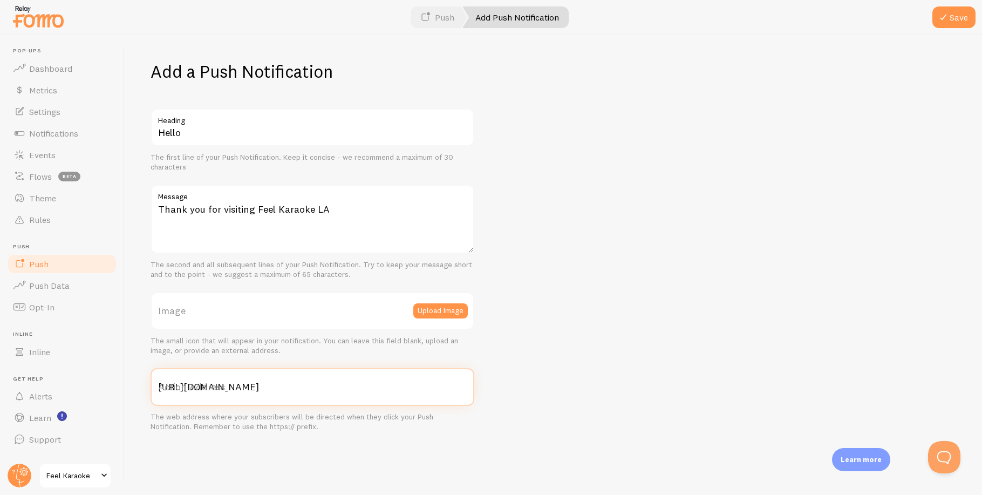
scroll to position [0, 17]
type input "https://book.feelkaraoke.com/products/small-karaoke-room-up-to-7-guests"
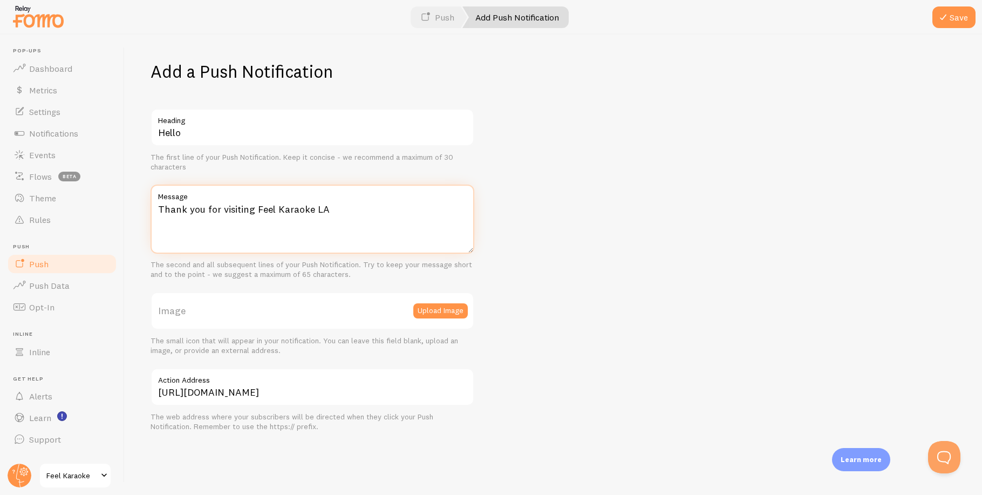
scroll to position [0, 0]
click at [382, 218] on textarea "Thank you for visiting Feel Karaoke LA" at bounding box center [312, 218] width 324 height 69
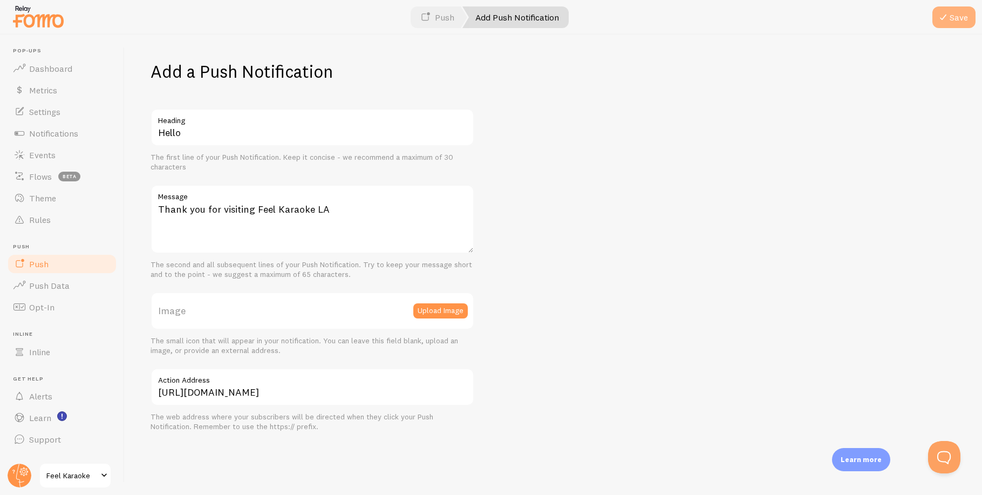
click at [952, 15] on button "Save" at bounding box center [953, 17] width 43 height 22
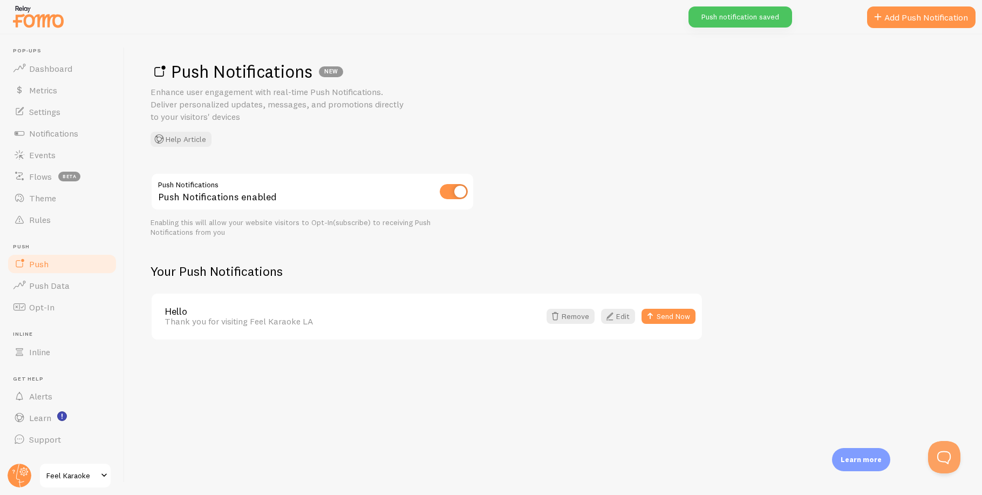
click at [682, 185] on div "Push Notifications Push Notifications enabled Enabling this will allow your web…" at bounding box center [552, 257] width 805 height 168
click at [666, 318] on button "Send Now" at bounding box center [668, 316] width 54 height 15
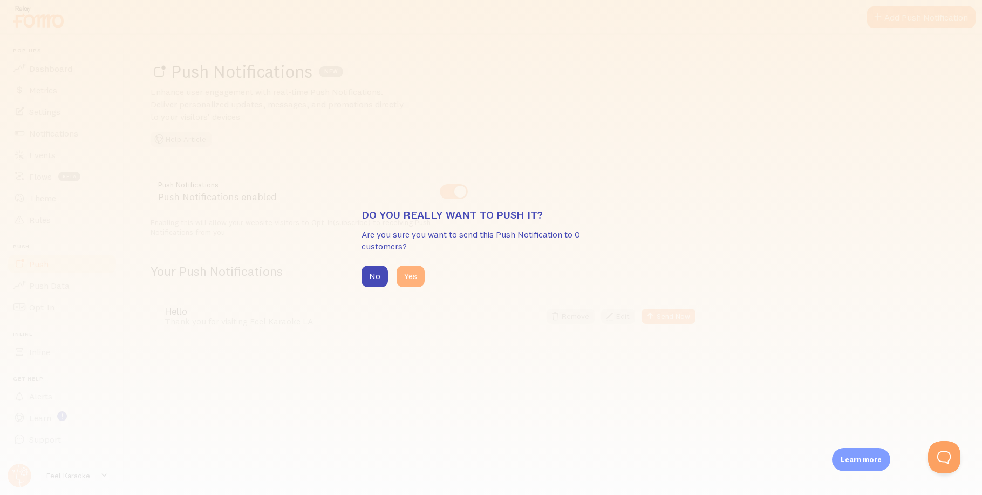
click at [413, 271] on button "Yes" at bounding box center [410, 276] width 28 height 22
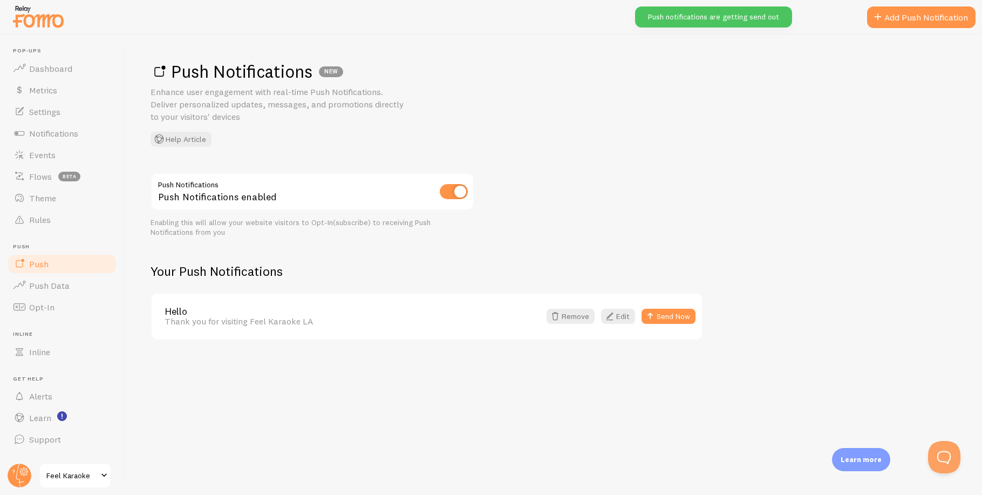
click at [690, 179] on div "Push Notifications Push Notifications enabled Enabling this will allow your web…" at bounding box center [552, 257] width 805 height 168
click at [942, 454] on button "Open Beacon popover" at bounding box center [942, 455] width 32 height 32
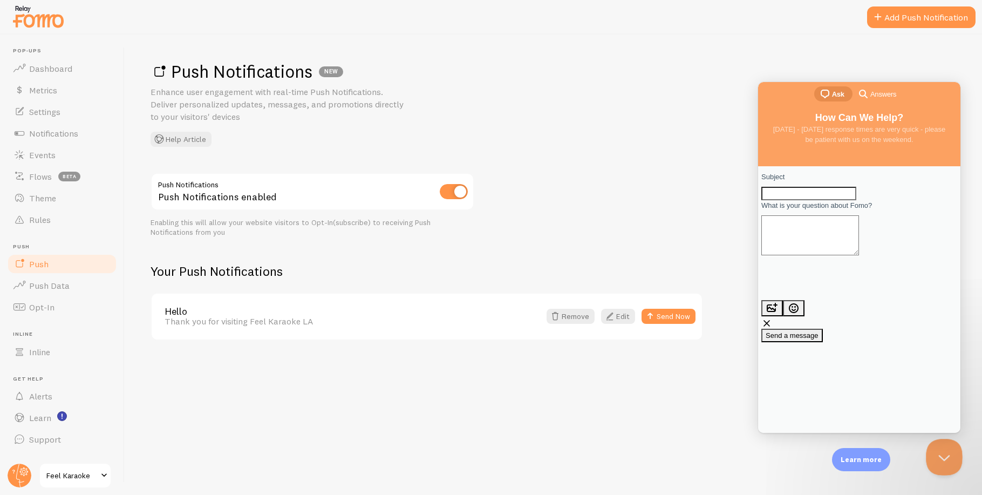
drag, startPoint x: 941, startPoint y: 459, endPoint x: 997, endPoint y: 686, distance: 233.9
click at [941, 459] on button "Close Beacon popover" at bounding box center [942, 455] width 32 height 32
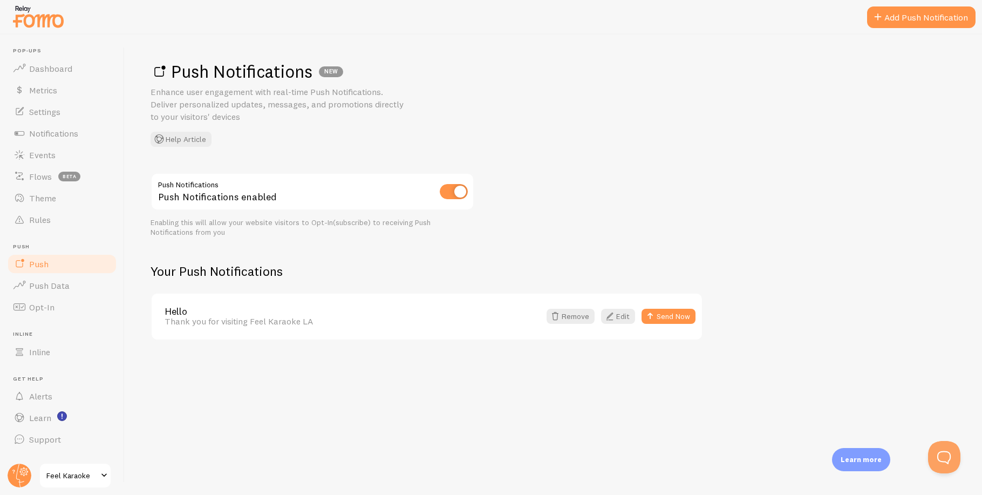
drag, startPoint x: 557, startPoint y: 58, endPoint x: 491, endPoint y: 5, distance: 83.7
click at [544, 44] on div "Push Notifications NEW Enhance user engagement with real-time Push Notification…" at bounding box center [553, 265] width 857 height 460
click at [324, 261] on div "Push Notifications Push Notifications enabled Enabling this will allow your web…" at bounding box center [552, 257] width 805 height 168
click at [424, 114] on div "Push Notifications NEW Enhance user engagement with real-time Push Notification…" at bounding box center [552, 103] width 805 height 86
click at [334, 101] on p "Enhance user engagement with real-time Push Notifications. Deliver personalized…" at bounding box center [279, 104] width 259 height 37
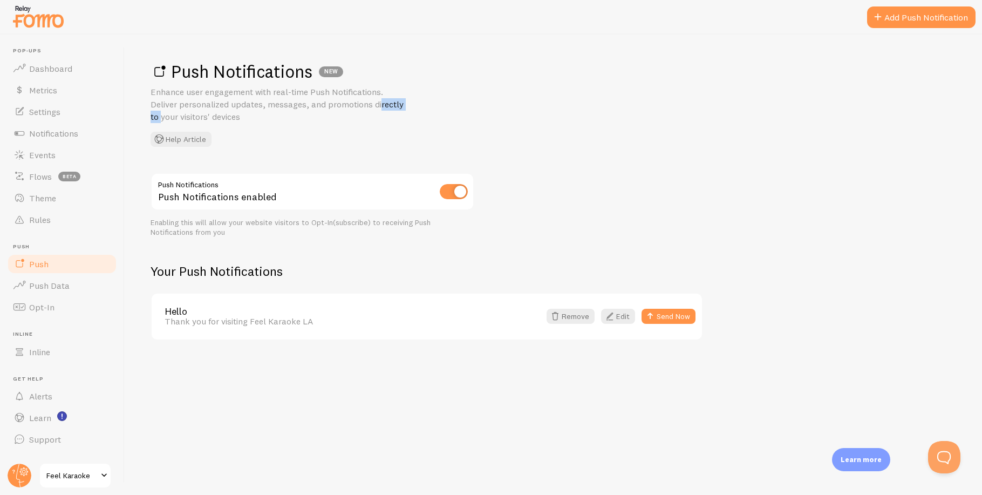
click at [334, 101] on p "Enhance user engagement with real-time Push Notifications. Deliver personalized…" at bounding box center [279, 104] width 259 height 37
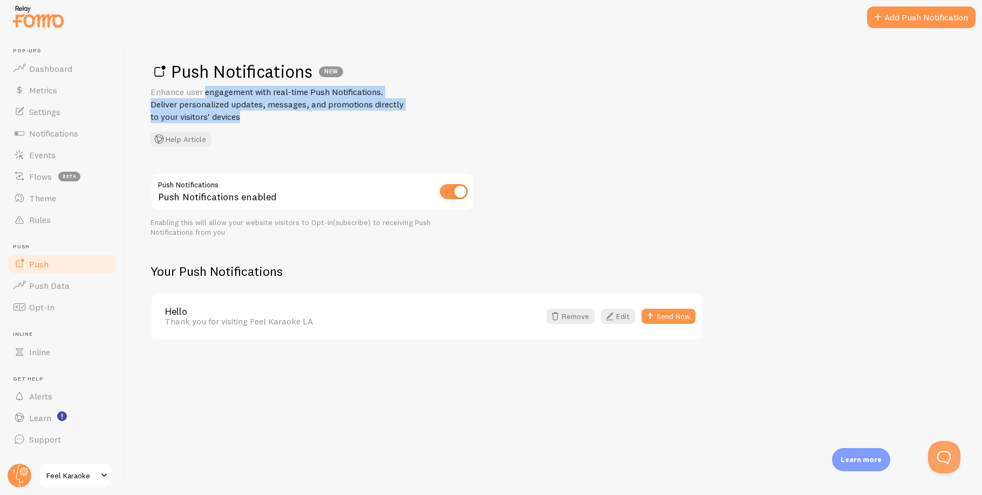
click at [334, 101] on p "Enhance user engagement with real-time Push Notifications. Deliver personalized…" at bounding box center [279, 104] width 259 height 37
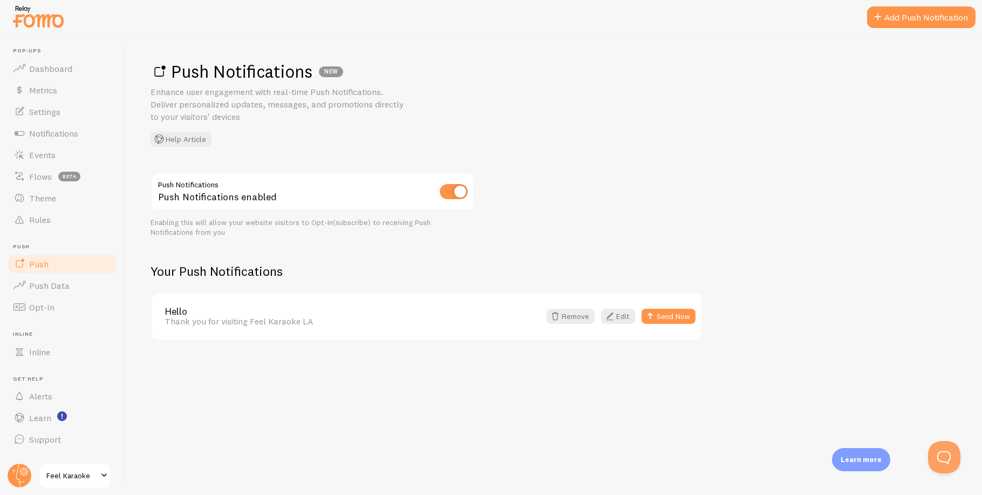
click at [336, 114] on p "Enhance user engagement with real-time Push Notifications. Deliver personalized…" at bounding box center [279, 104] width 259 height 37
click at [332, 69] on div "NEW" at bounding box center [331, 71] width 24 height 11
click at [372, 124] on div "Push Notifications NEW Enhance user engagement with real-time Push Notification…" at bounding box center [552, 103] width 805 height 86
click at [667, 189] on div "Push Notifications Push Notifications enabled Enabling this will allow your web…" at bounding box center [552, 257] width 805 height 168
click at [942, 452] on button "Open Beacon popover" at bounding box center [942, 455] width 32 height 32
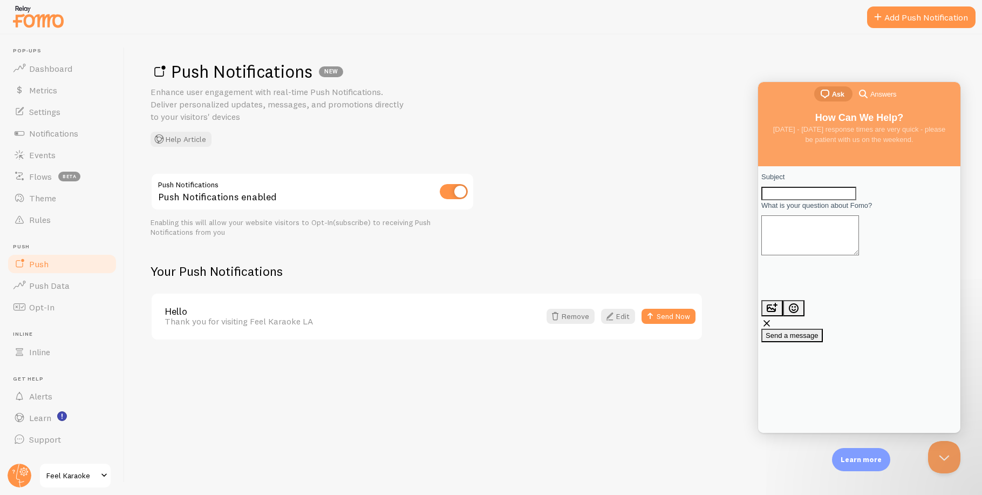
click at [812, 196] on input "Subject" at bounding box center [808, 194] width 95 height 14
drag, startPoint x: 523, startPoint y: 25, endPoint x: 512, endPoint y: 2, distance: 25.4
click at [518, 11] on div at bounding box center [491, 17] width 982 height 35
drag, startPoint x: 648, startPoint y: 371, endPoint x: 660, endPoint y: 329, distance: 43.2
click at [649, 369] on div "Push Notifications NEW Enhance user engagement with real-time Push Notification…" at bounding box center [553, 265] width 857 height 460
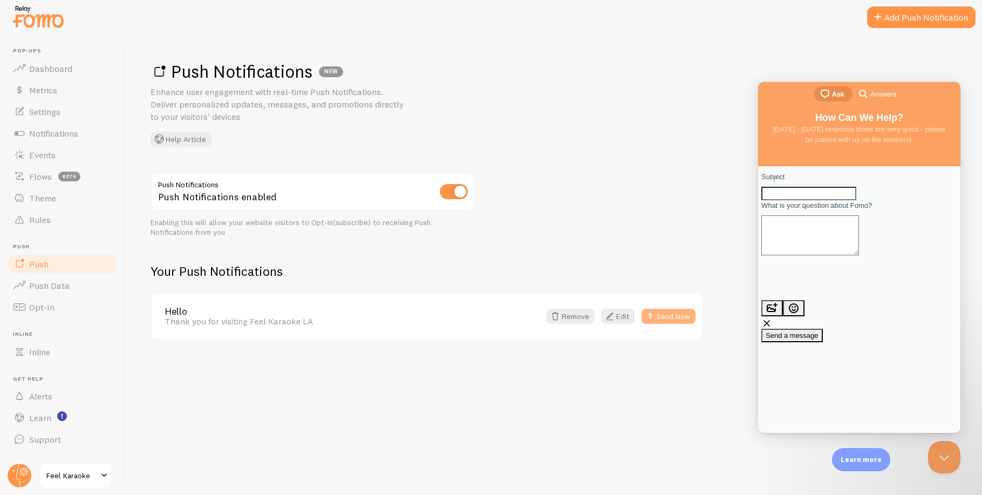
click at [673, 316] on button "Send Now" at bounding box center [668, 316] width 54 height 15
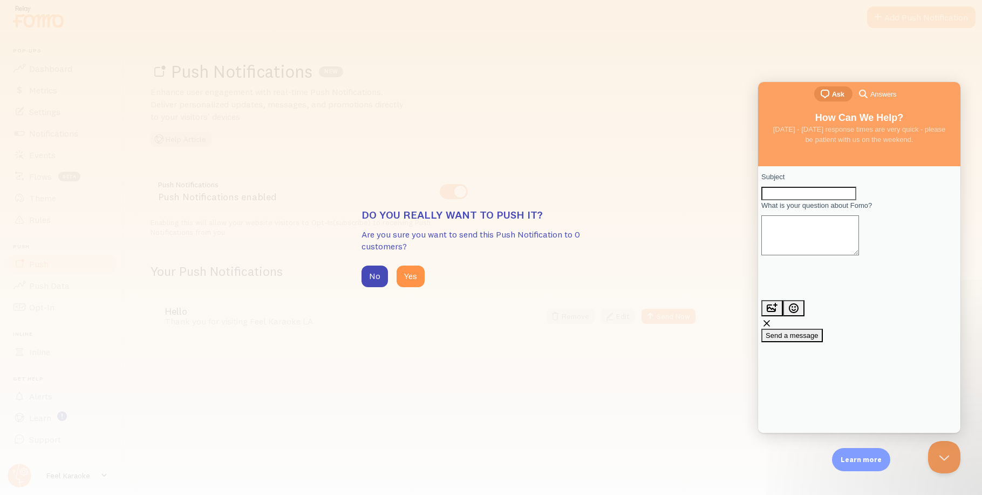
drag, startPoint x: 414, startPoint y: 277, endPoint x: 439, endPoint y: 222, distance: 60.1
click at [448, 223] on div "Do you really want to push it? Are you sure you want to send this Push Notifica…" at bounding box center [490, 247] width 259 height 79
click at [365, 272] on button "No" at bounding box center [374, 276] width 26 height 22
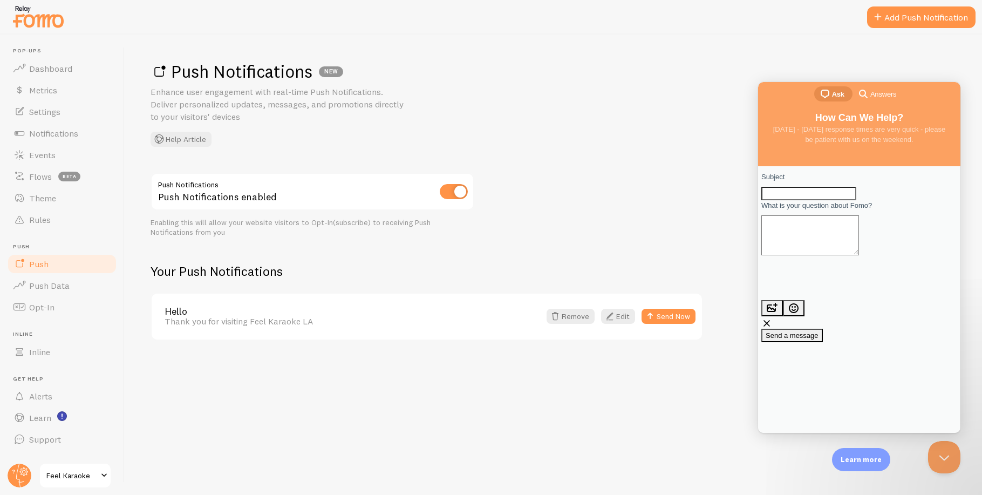
click at [629, 163] on div "Push Notifications NEW Enhance user engagement with real-time Push Notification…" at bounding box center [553, 265] width 857 height 460
click at [663, 314] on button "Send Now" at bounding box center [668, 316] width 54 height 15
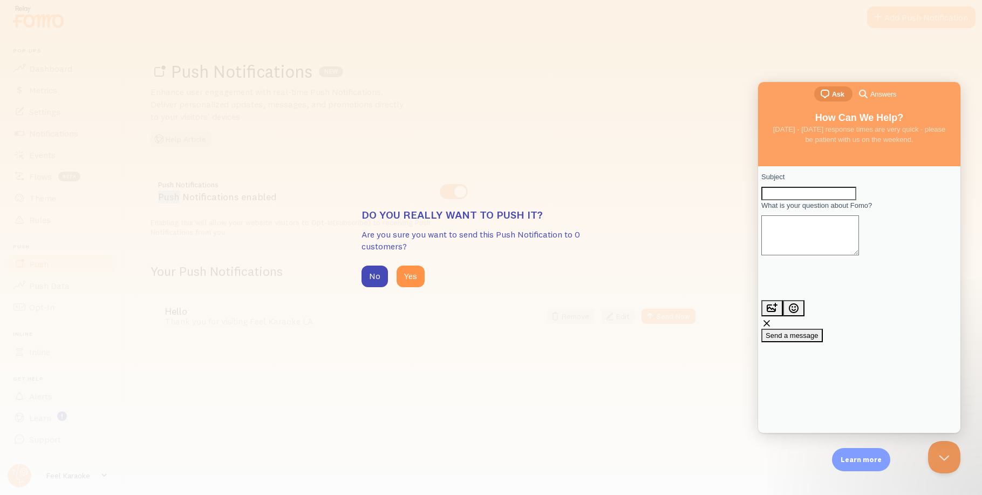
click at [586, 79] on div "Do you really want to push it? Are you sure you want to send this Push Notifica…" at bounding box center [491, 247] width 982 height 495
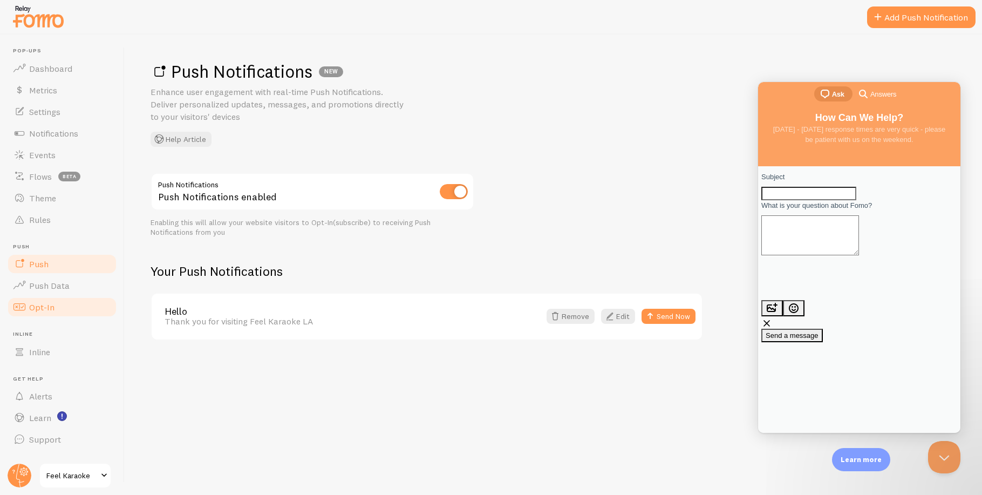
click at [43, 309] on span "Opt-In" at bounding box center [41, 307] width 25 height 11
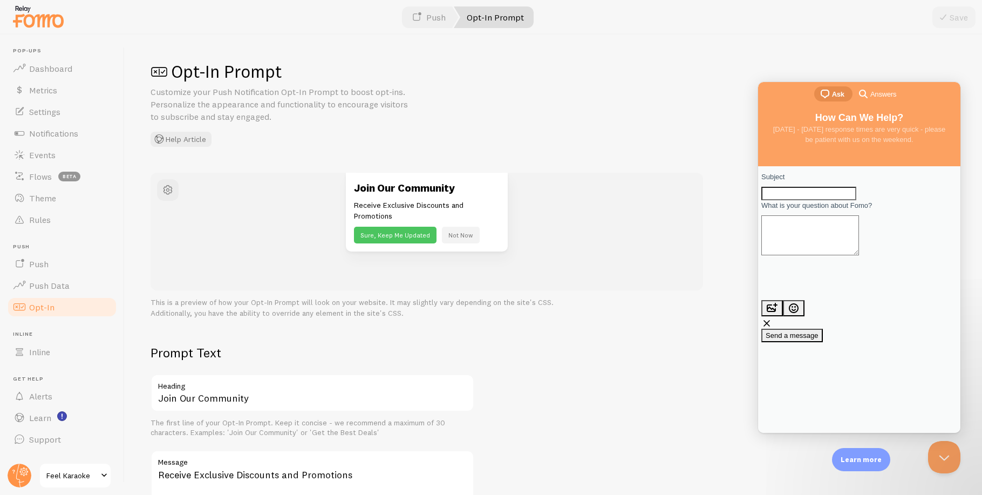
click at [588, 340] on div "Opt-In Prompt Customize your Push Notification Opt-In Prompt to boost opt-ins. …" at bounding box center [553, 265] width 857 height 460
click at [168, 190] on span "button" at bounding box center [167, 189] width 13 height 13
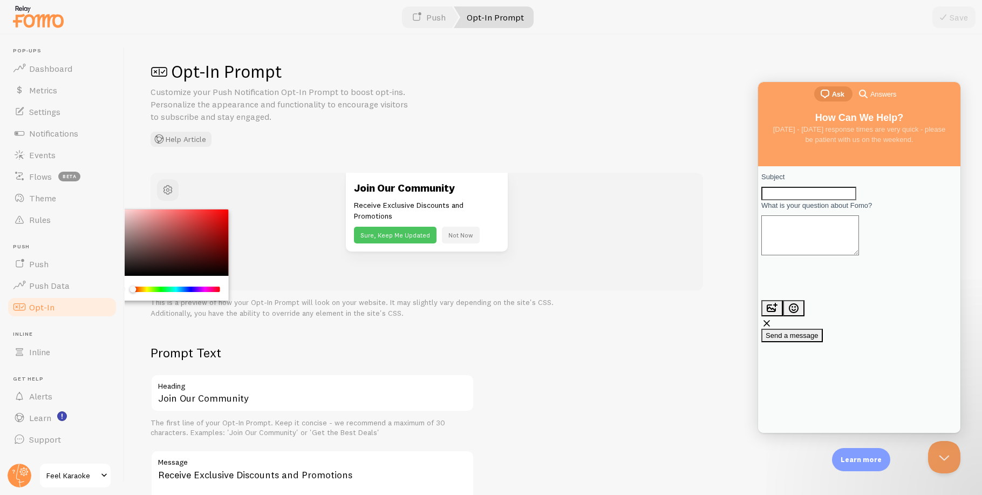
click at [446, 358] on h2 "Prompt Text" at bounding box center [312, 352] width 324 height 17
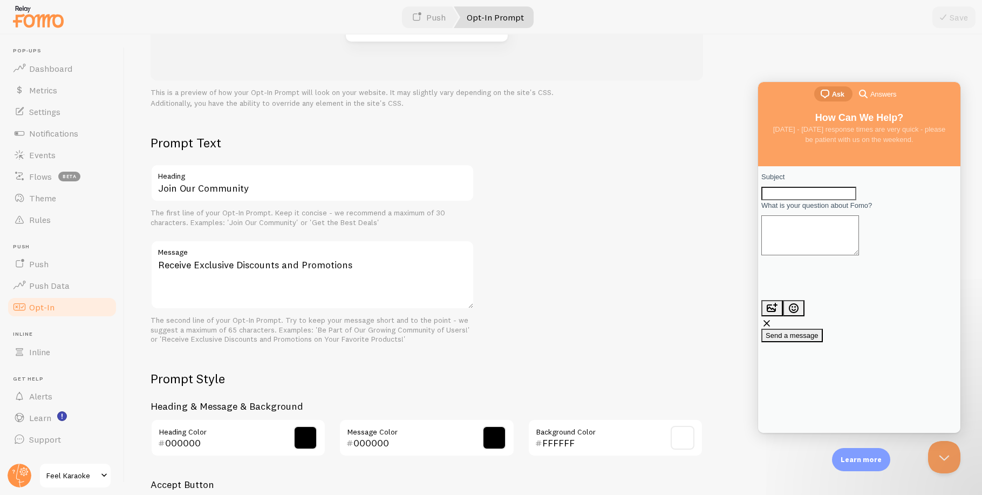
scroll to position [388, 0]
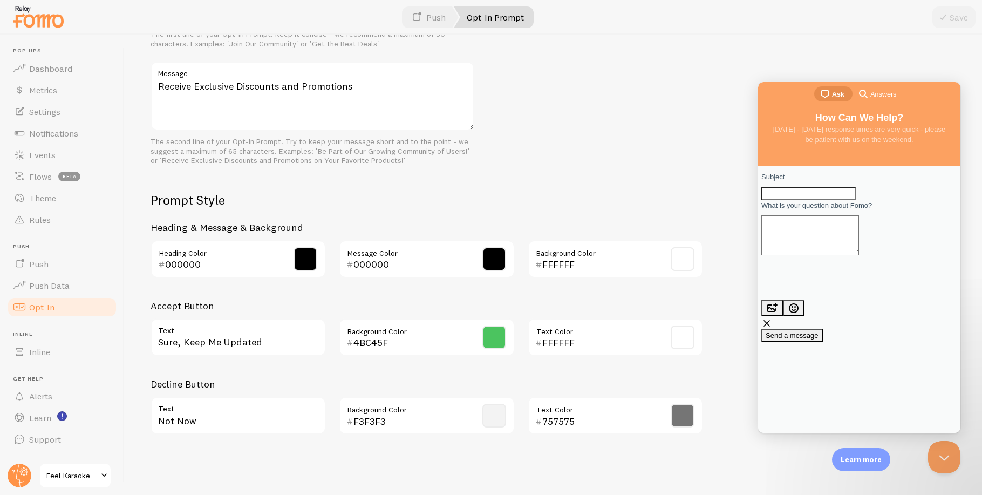
click at [586, 172] on div "Prompt Text Join Our Community Heading The first line of your Opt-In Prompt. Ke…" at bounding box center [552, 199] width 805 height 487
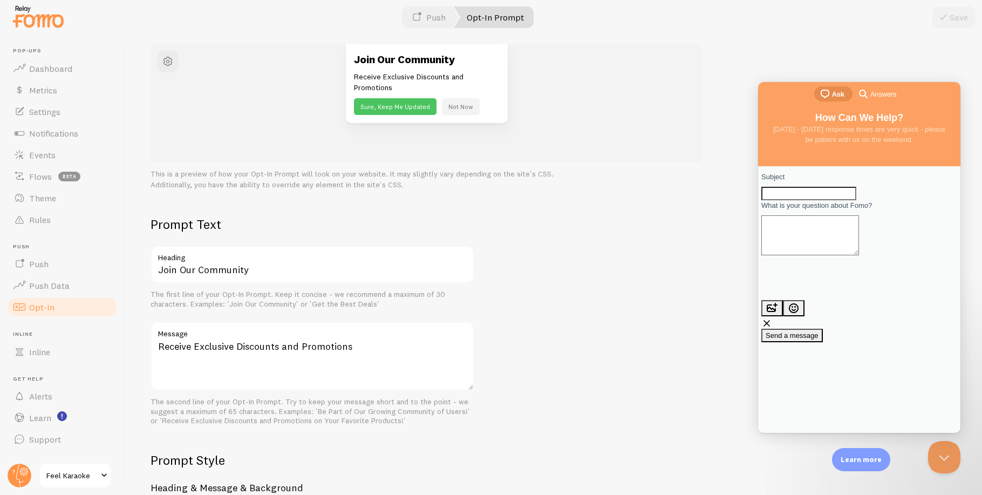
scroll to position [128, 0]
click at [586, 172] on p "This is a preview of how your Opt-In Prompt will look on your website. It may s…" at bounding box center [426, 180] width 552 height 22
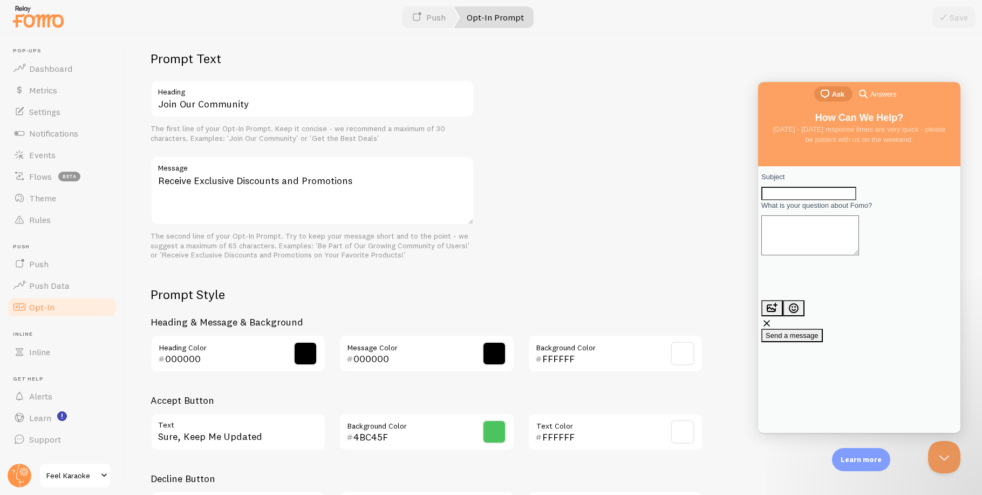
scroll to position [388, 0]
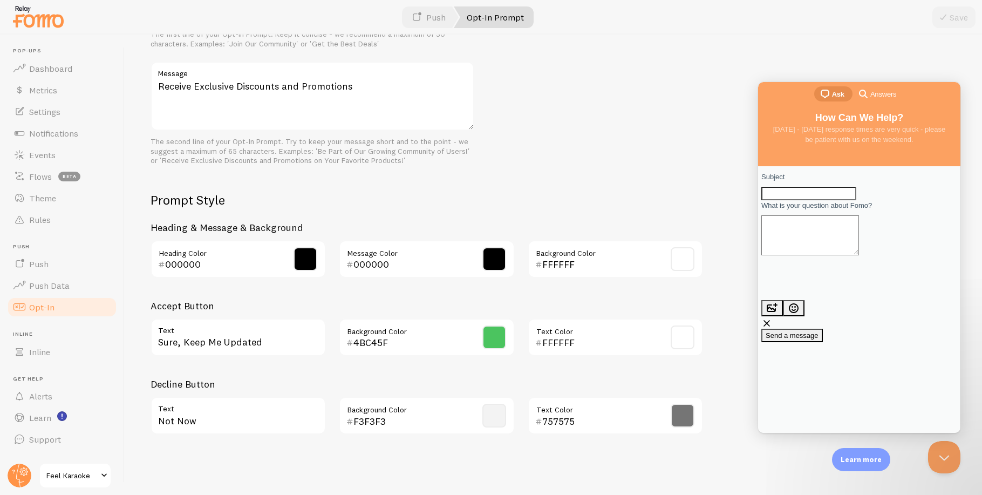
click at [801, 190] on input "Subject" at bounding box center [808, 194] width 95 height 14
click at [853, 197] on input "Push notification doesn ot work" at bounding box center [808, 194] width 95 height 14
type input "Push notification does not work"
click at [851, 240] on textarea "What is your question about Fomo?" at bounding box center [810, 235] width 98 height 40
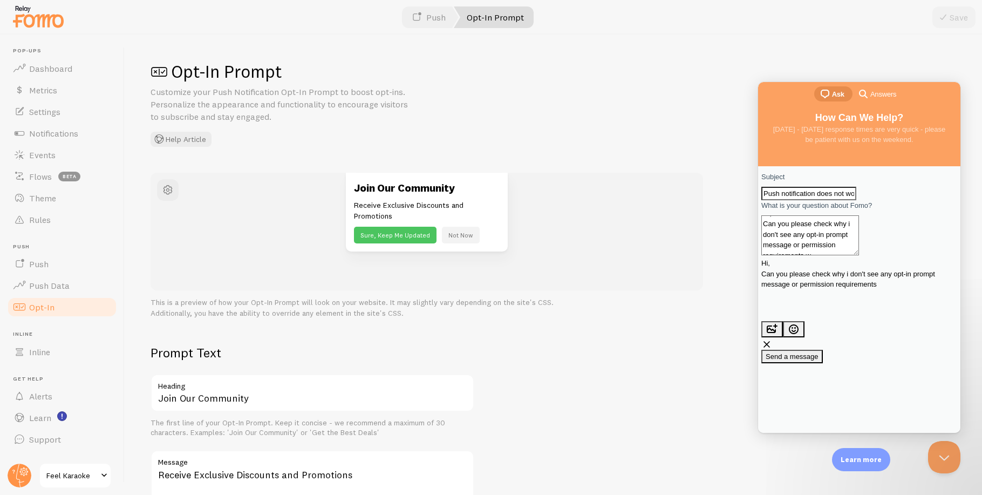
scroll to position [8, 0]
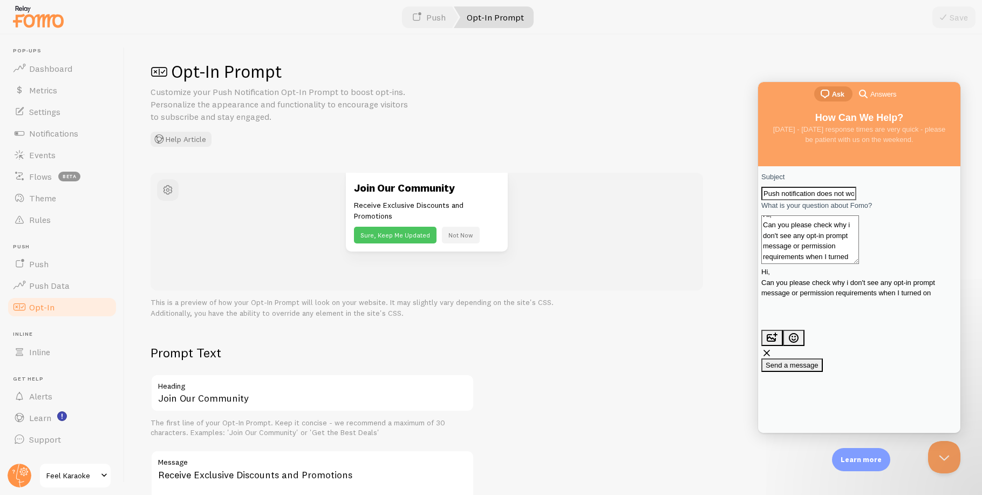
click at [859, 264] on textarea "Hi, Can you please check why i don't see any opt-in prompt message or permissio…" at bounding box center [810, 239] width 98 height 49
type textarea "Hi, Can you please check why i don't see any opt-in prompt message or permissio…"
click at [783, 340] on button "image-plus" at bounding box center [772, 348] width 22 height 16
click at [783, 354] on button "image-plus" at bounding box center [772, 362] width 22 height 16
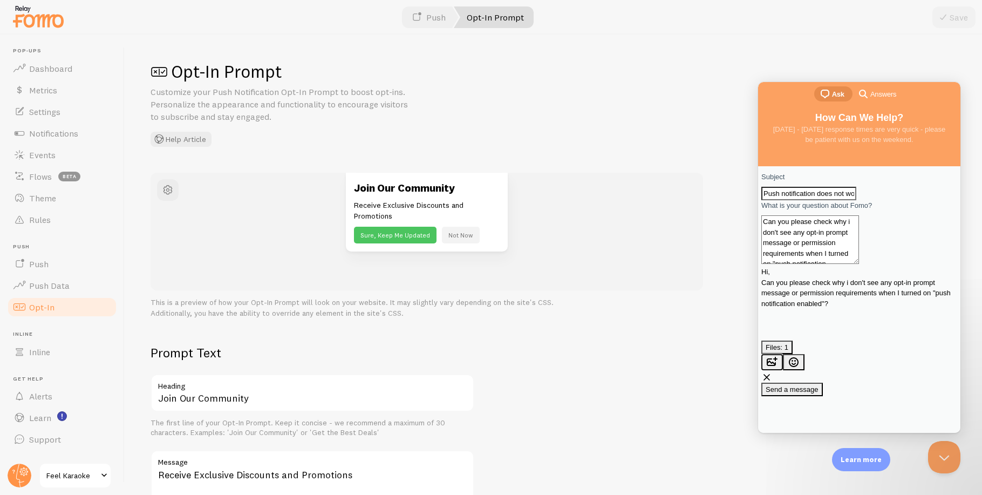
type input "C:\fakepath\Screenshot 2025-08-28 at 08.46.08.png"
click at [783, 354] on button "image-plus" at bounding box center [772, 362] width 22 height 16
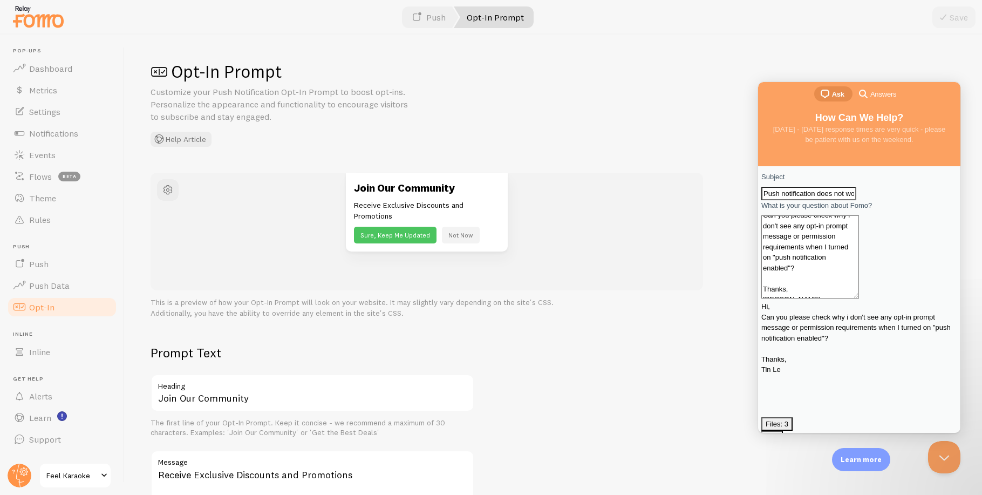
scroll to position [19, 0]
type textarea "Hi, Can you please check why i don't see any opt-in prompt message or permissio…"
click at [818, 451] on span "Send a message" at bounding box center [791, 455] width 53 height 8
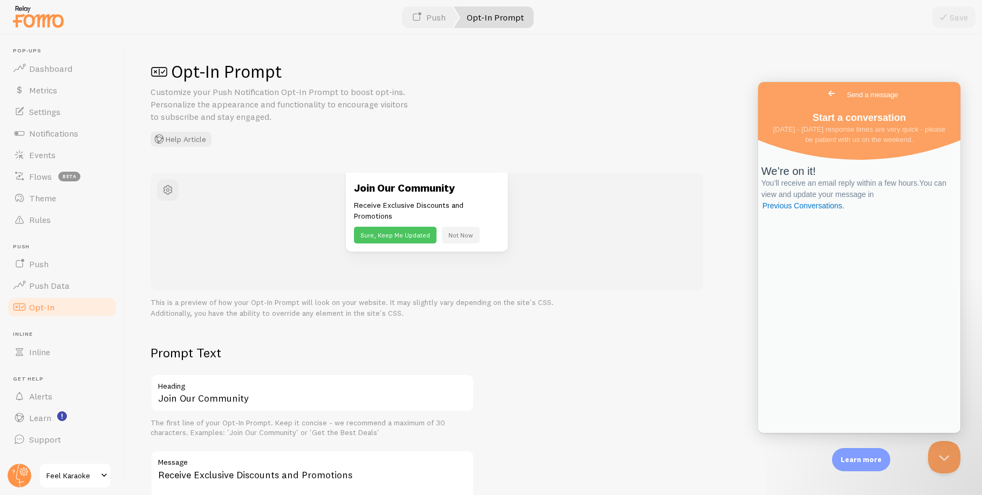
click at [848, 211] on div "We’re on it! You’ll receive an email reply within a few hours. You can view and…" at bounding box center [859, 188] width 196 height 47
click at [825, 94] on span "Go back" at bounding box center [831, 93] width 13 height 13
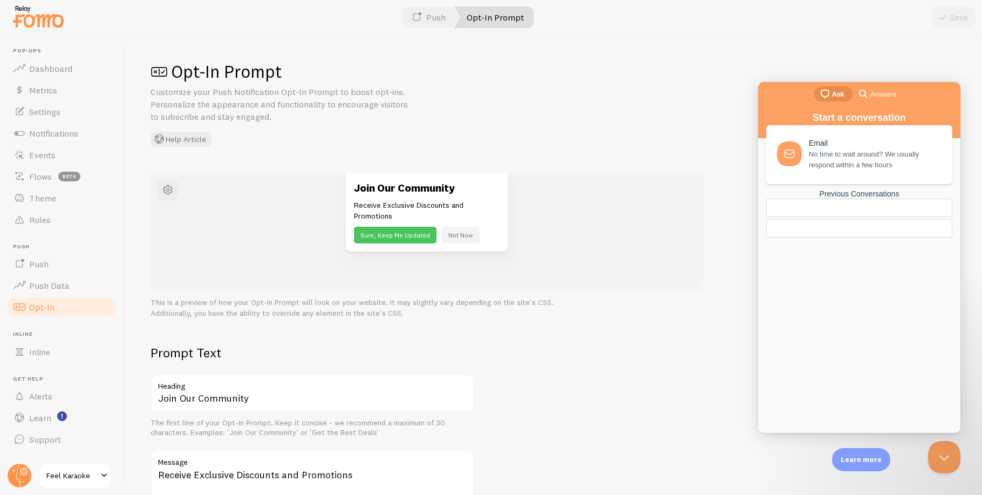
click at [838, 153] on div "Email No time to wait around? We usually respond within a few hours" at bounding box center [874, 155] width 131 height 32
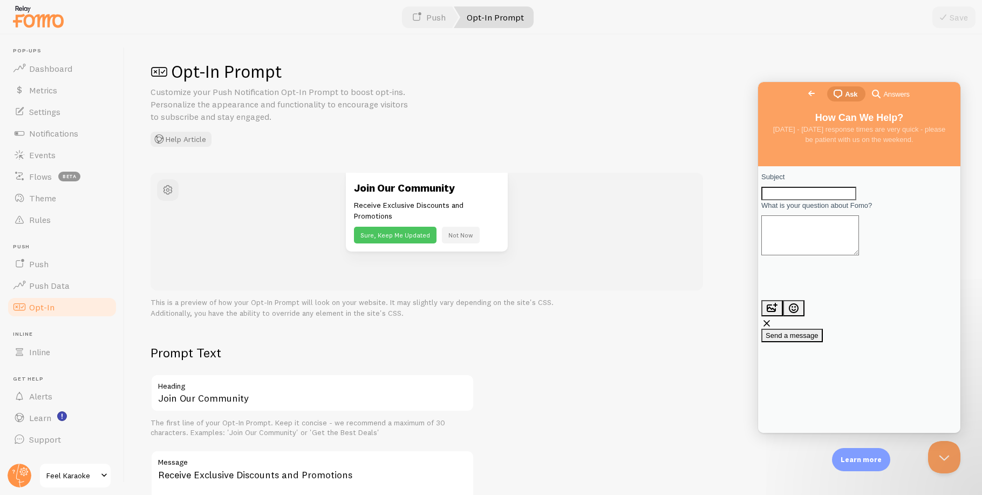
click at [883, 94] on span "Answers" at bounding box center [896, 94] width 26 height 11
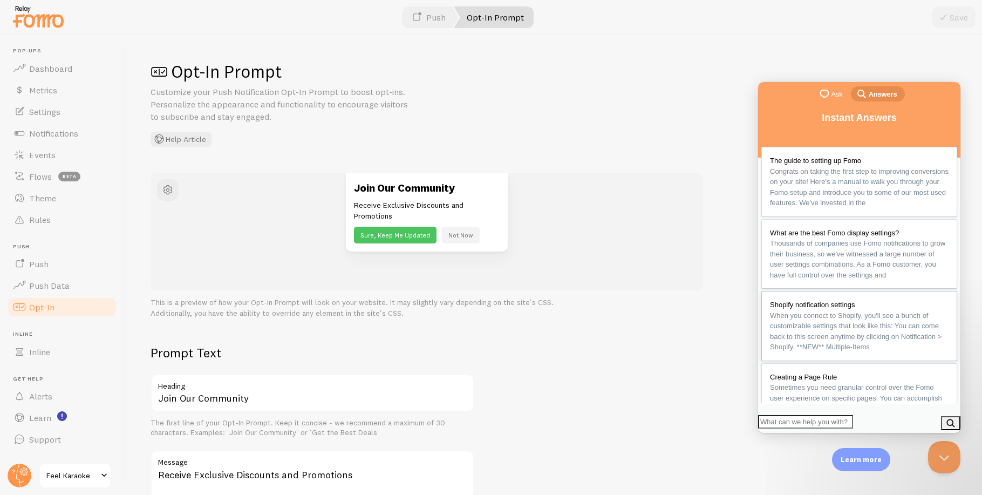
click at [839, 351] on span "When you connect to Shopify, you'll see a bunch of customizable settings that l…" at bounding box center [856, 331] width 172 height 40
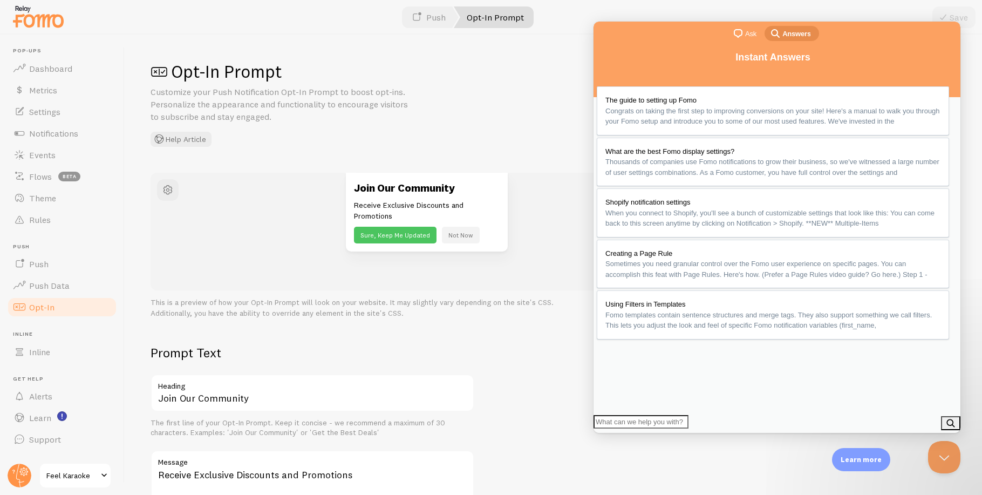
scroll to position [11, 0]
click at [66, 136] on span "Notifications" at bounding box center [53, 133] width 49 height 11
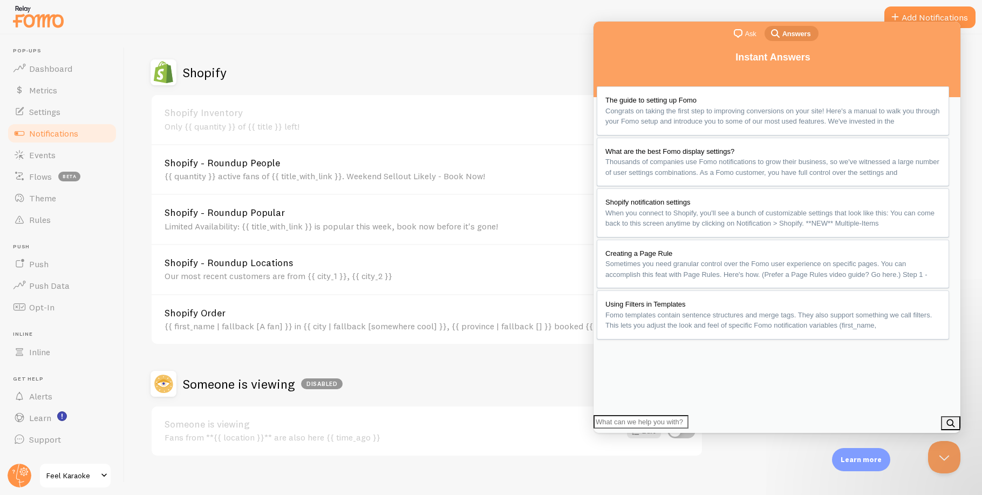
scroll to position [486, 0]
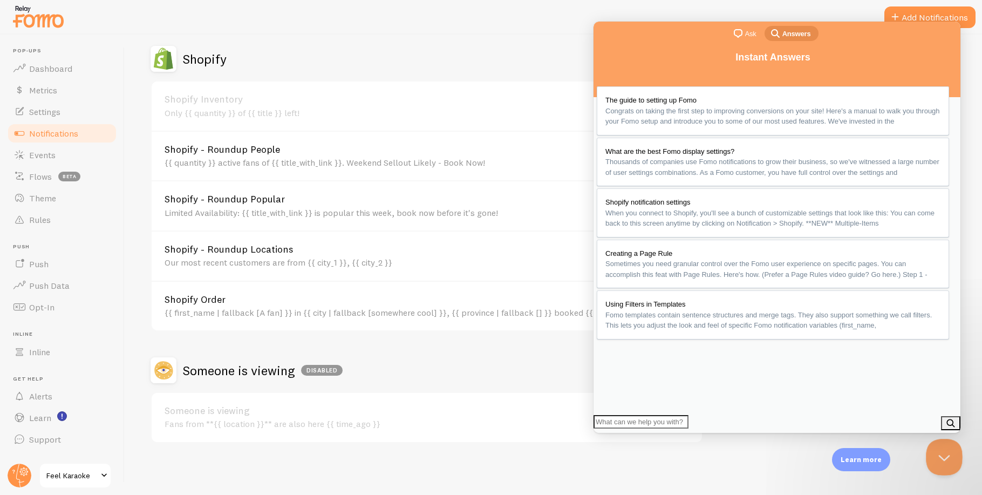
click at [949, 458] on button "Close Beacon popover" at bounding box center [942, 455] width 32 height 32
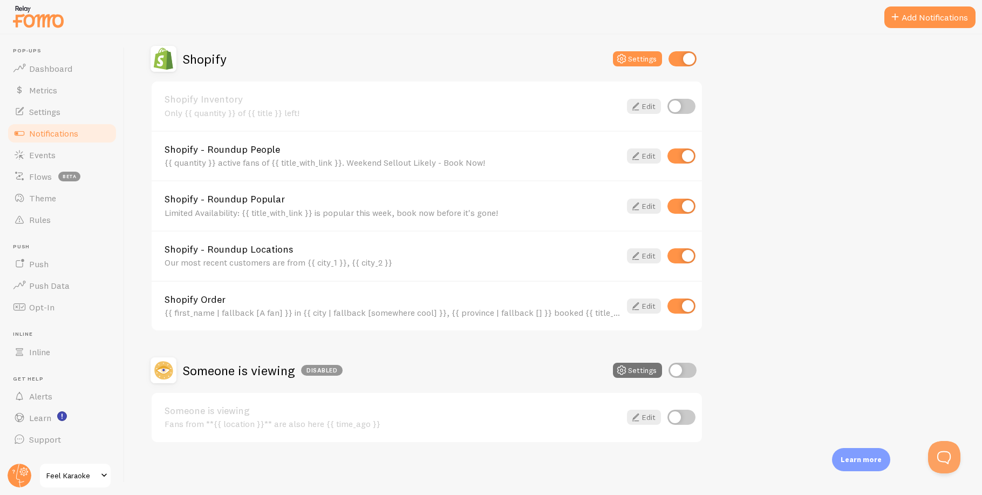
click at [686, 422] on input "checkbox" at bounding box center [681, 416] width 28 height 15
checkbox input "true"
click at [677, 367] on input "checkbox" at bounding box center [682, 369] width 28 height 15
checkbox input "true"
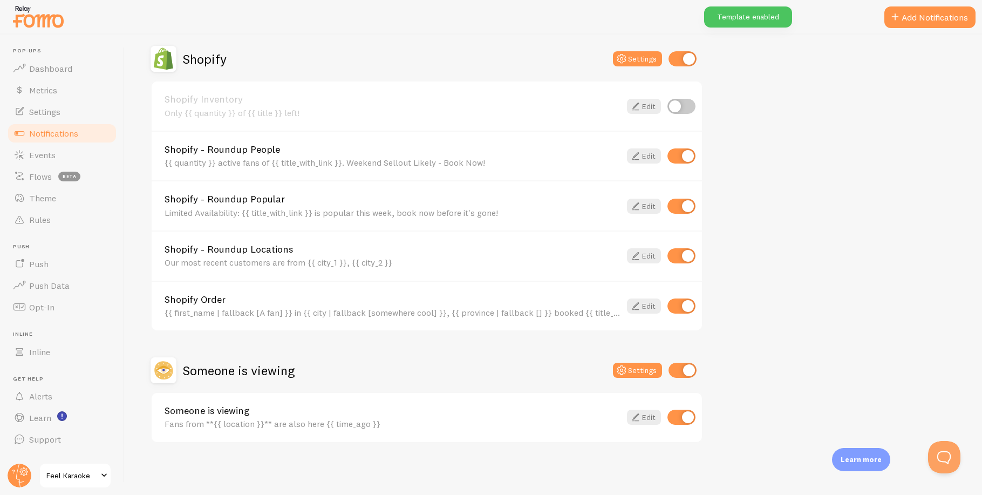
click at [687, 416] on input "checkbox" at bounding box center [681, 416] width 28 height 15
checkbox input "false"
click at [496, 464] on div "Notifications Your Connections and their Notifications Help Article Abandoned C…" at bounding box center [553, 265] width 857 height 460
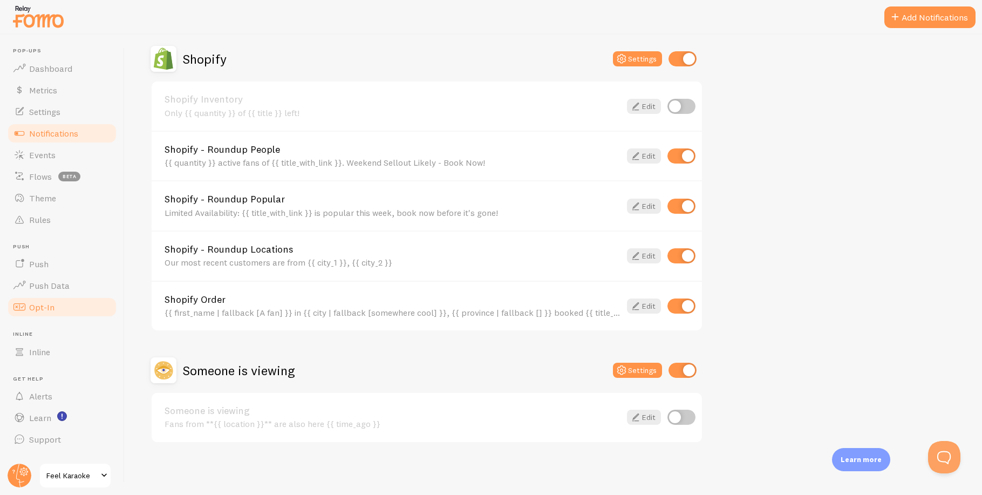
click at [55, 302] on link "Opt-In" at bounding box center [61, 307] width 111 height 22
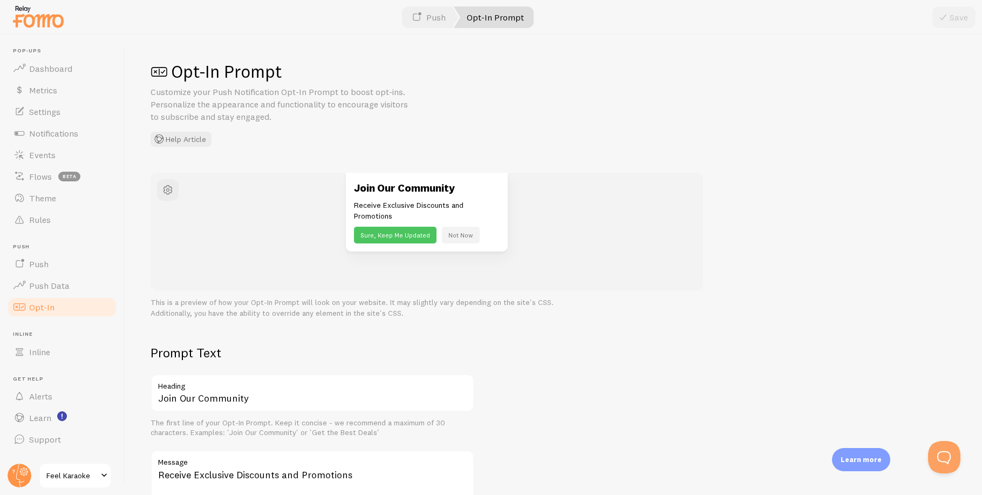
click at [751, 319] on div "Opt-In Prompt Customize your Push Notification Opt-In Prompt to boost opt-ins. …" at bounding box center [553, 265] width 857 height 460
click at [50, 289] on span "Push Data" at bounding box center [49, 285] width 40 height 11
click at [206, 187] on div "Loading... Setting up a seamless experience... - Granny Gathering data and junk…" at bounding box center [491, 247] width 982 height 495
drag, startPoint x: 241, startPoint y: 288, endPoint x: 150, endPoint y: 371, distance: 123.0
click at [239, 290] on div "Join Our Community Receive Exclusive Discounts and Promotions Sure, Keep Me Upd…" at bounding box center [426, 232] width 552 height 118
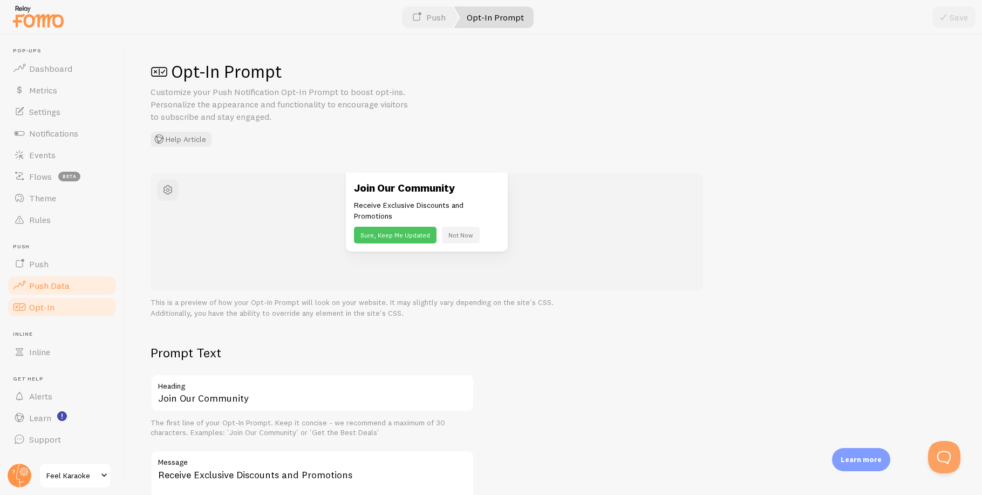
click at [42, 286] on span "Push Data" at bounding box center [49, 285] width 40 height 11
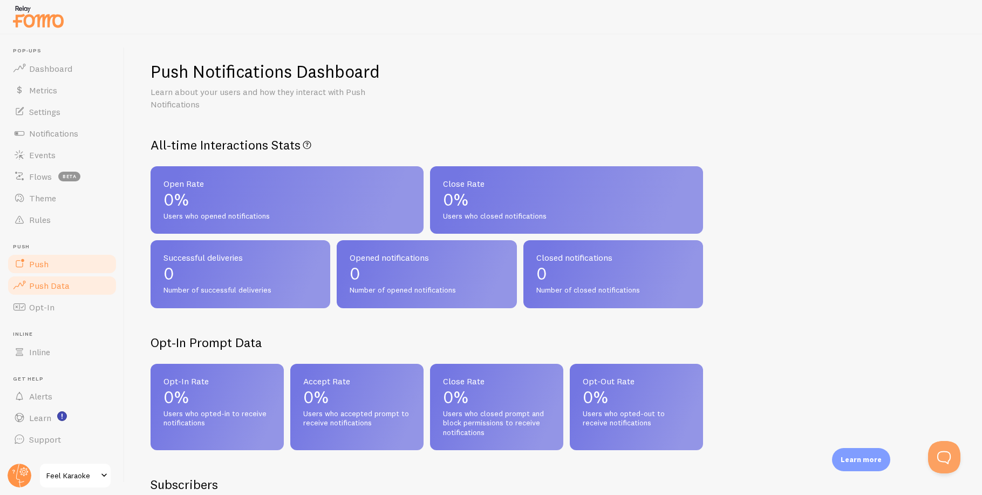
click at [35, 260] on span "Push" at bounding box center [38, 263] width 19 height 11
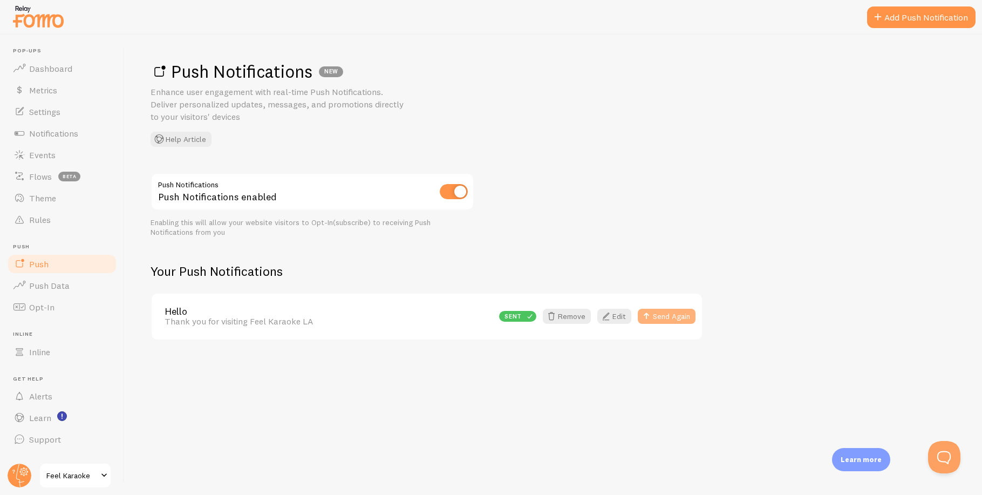
click at [668, 317] on button "Send Again" at bounding box center [667, 316] width 58 height 15
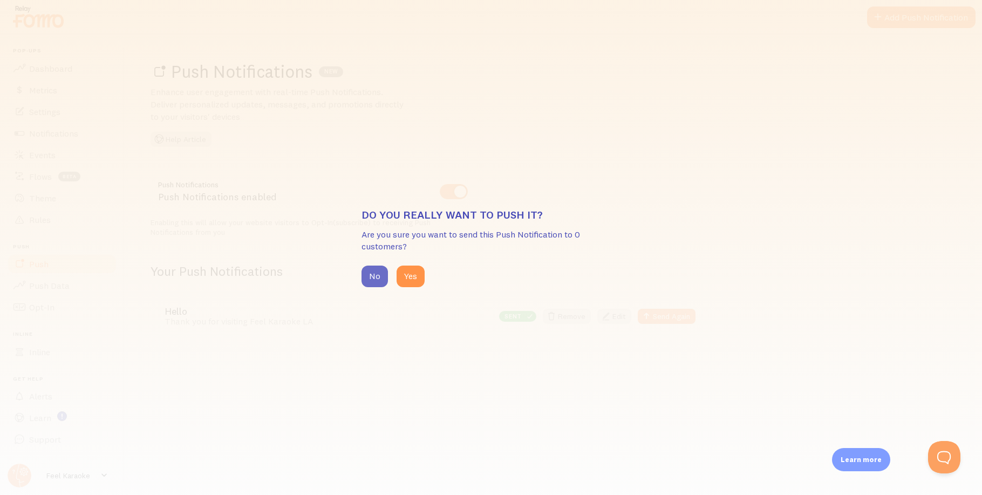
click at [372, 276] on button "No" at bounding box center [374, 276] width 26 height 22
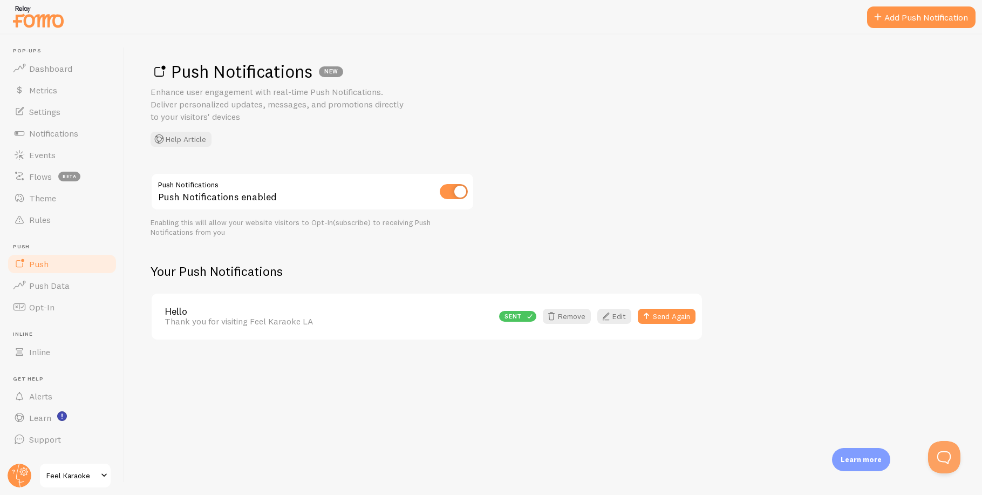
click at [342, 425] on div "Push Notifications NEW Enhance user engagement with real-time Push Notification…" at bounding box center [553, 265] width 857 height 460
click at [572, 382] on div "Push Notifications NEW Enhance user engagement with real-time Push Notification…" at bounding box center [553, 265] width 857 height 460
drag, startPoint x: 572, startPoint y: 382, endPoint x: 6, endPoint y: 241, distance: 582.6
click at [571, 382] on div "Push Notifications NEW Enhance user engagement with real-time Push Notification…" at bounding box center [553, 265] width 857 height 460
click at [302, 412] on div "Push Notifications NEW Enhance user engagement with real-time Push Notification…" at bounding box center [553, 265] width 857 height 460
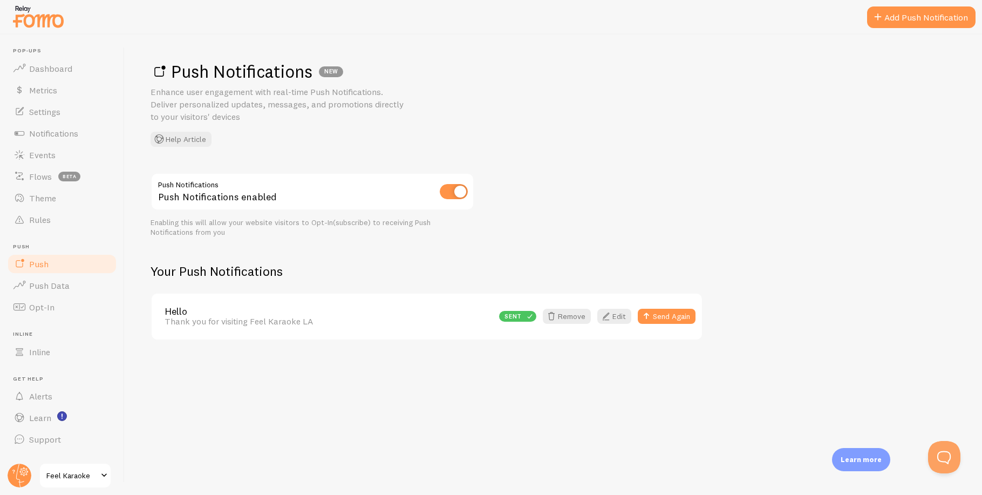
click at [302, 412] on div "Push Notifications NEW Enhance user engagement with real-time Push Notification…" at bounding box center [553, 265] width 857 height 460
click at [662, 313] on button "Send Again" at bounding box center [667, 316] width 58 height 15
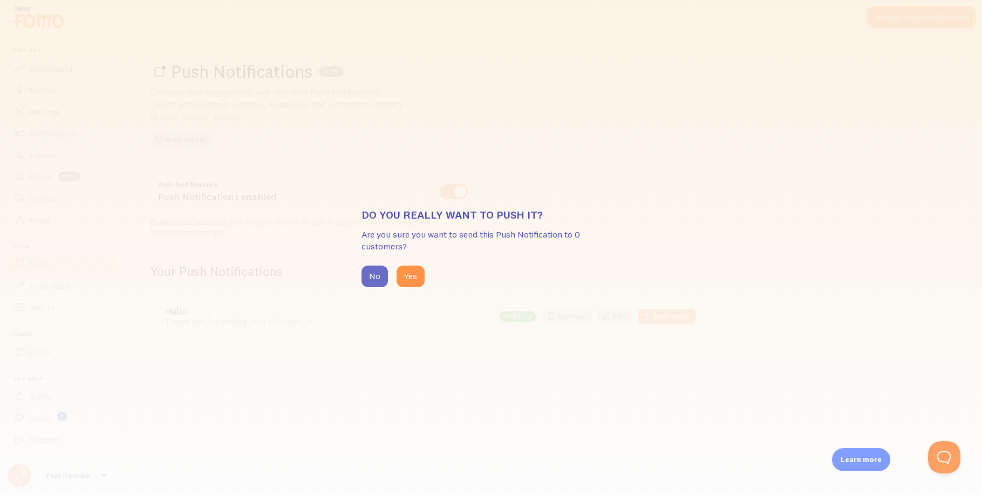
click at [372, 278] on button "No" at bounding box center [374, 276] width 26 height 22
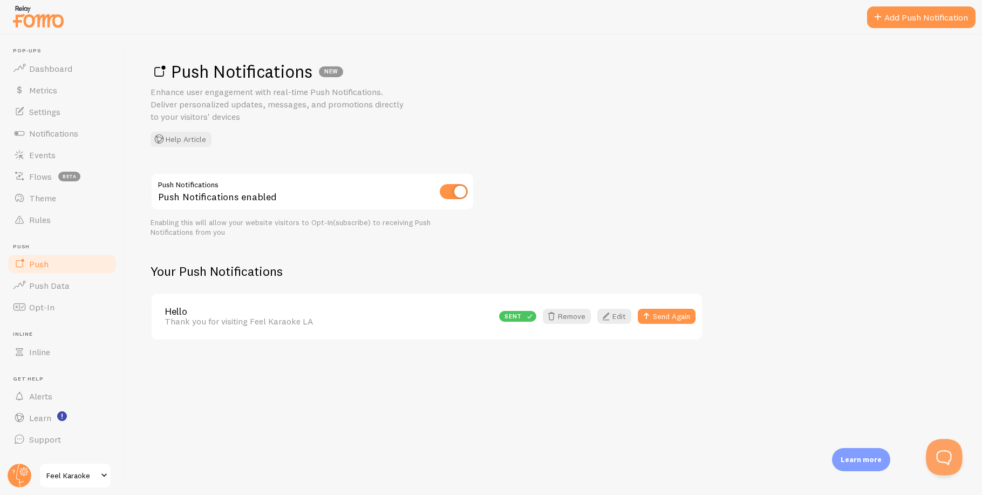
drag, startPoint x: 934, startPoint y: 449, endPoint x: 942, endPoint y: 454, distance: 9.2
click at [942, 453] on button "Open Beacon popover" at bounding box center [942, 455] width 32 height 32
click at [942, 454] on button "Open Beacon popover" at bounding box center [942, 455] width 32 height 32
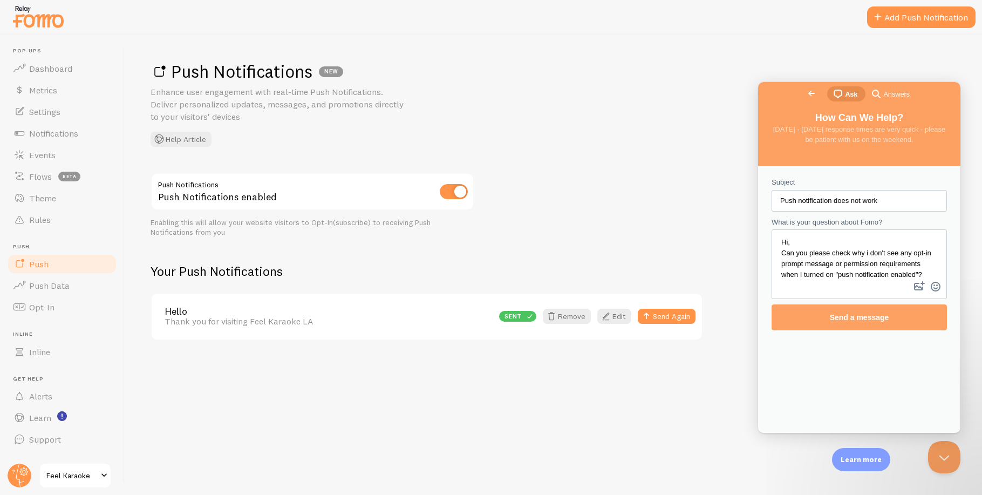
click at [570, 94] on div "Push Notifications NEW Enhance user engagement with real-time Push Notification…" at bounding box center [552, 103] width 805 height 86
click at [644, 74] on h1 "Push Notifications NEW" at bounding box center [552, 71] width 805 height 22
